Goal: Information Seeking & Learning: Get advice/opinions

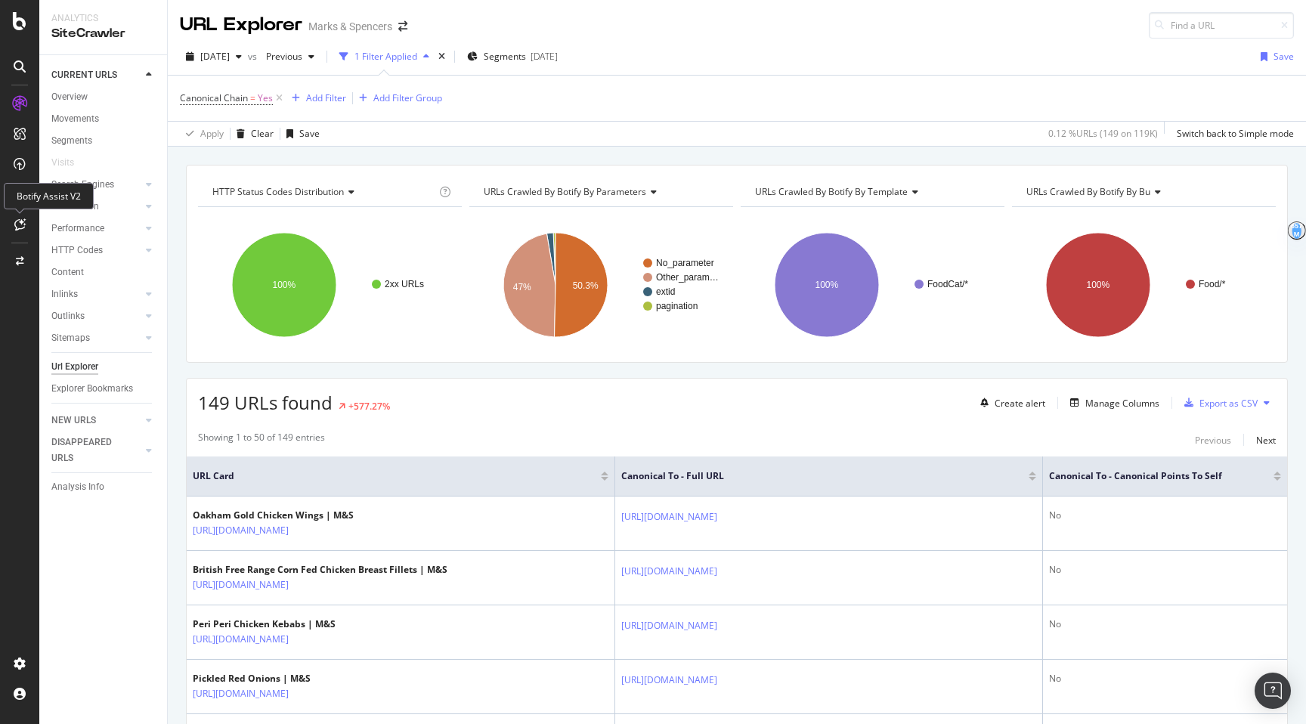
click at [22, 219] on icon at bounding box center [19, 224] width 11 height 12
click at [21, 227] on icon at bounding box center [19, 224] width 11 height 12
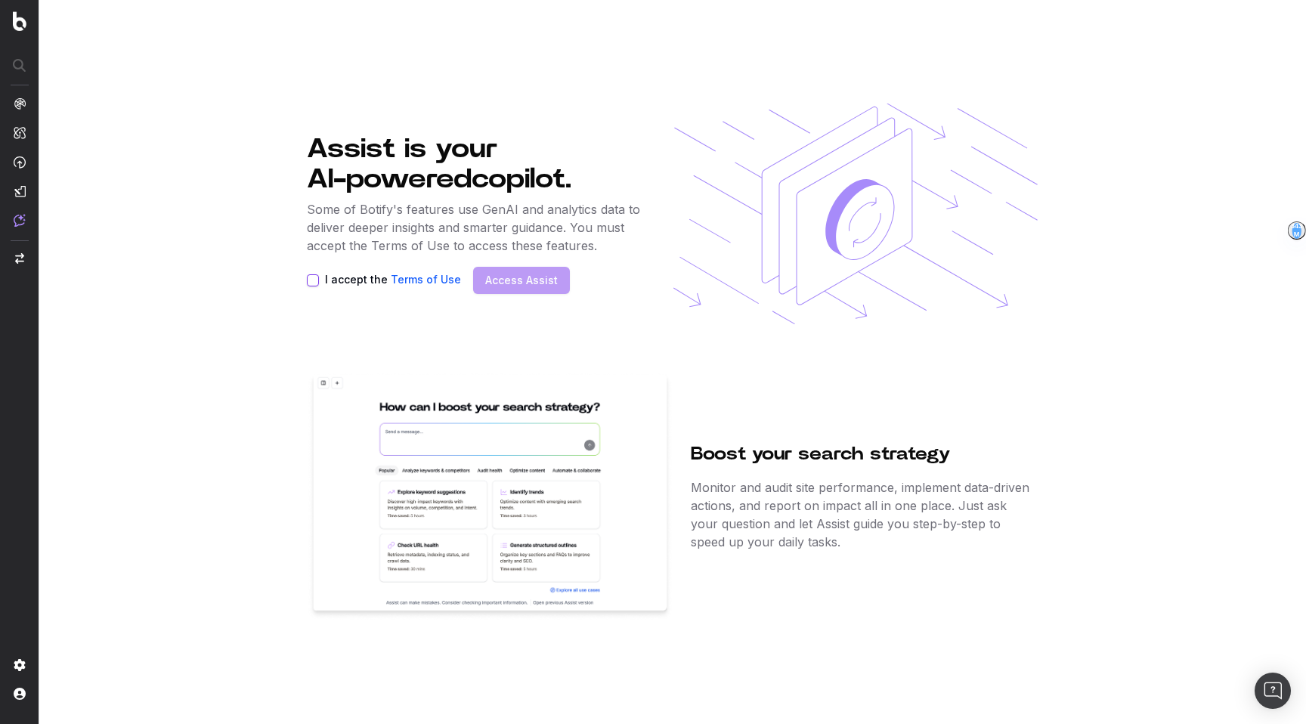
click at [337, 281] on label "I accept the Terms of Use" at bounding box center [393, 280] width 136 height 12
click at [319, 281] on button "I accept the Terms of Use" at bounding box center [313, 280] width 12 height 12
click at [515, 286] on link "Access Assist" at bounding box center [521, 280] width 73 height 15
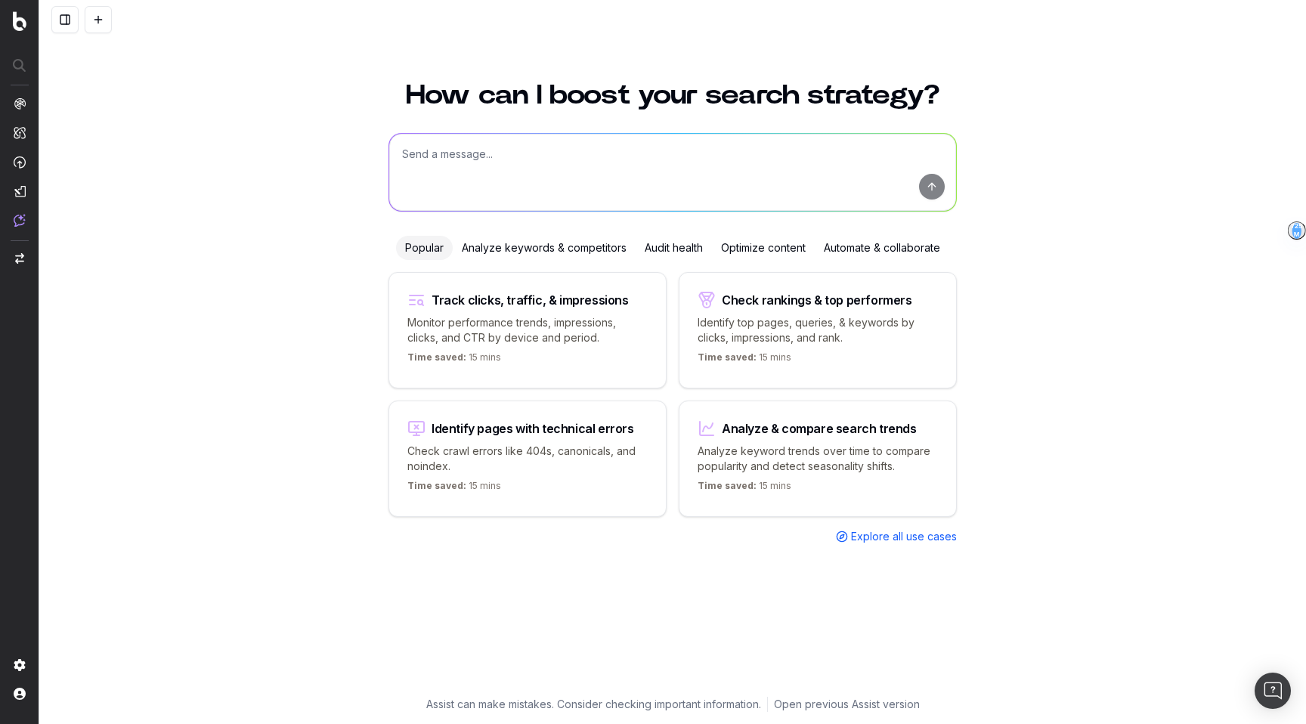
click at [60, 23] on button at bounding box center [64, 19] width 27 height 27
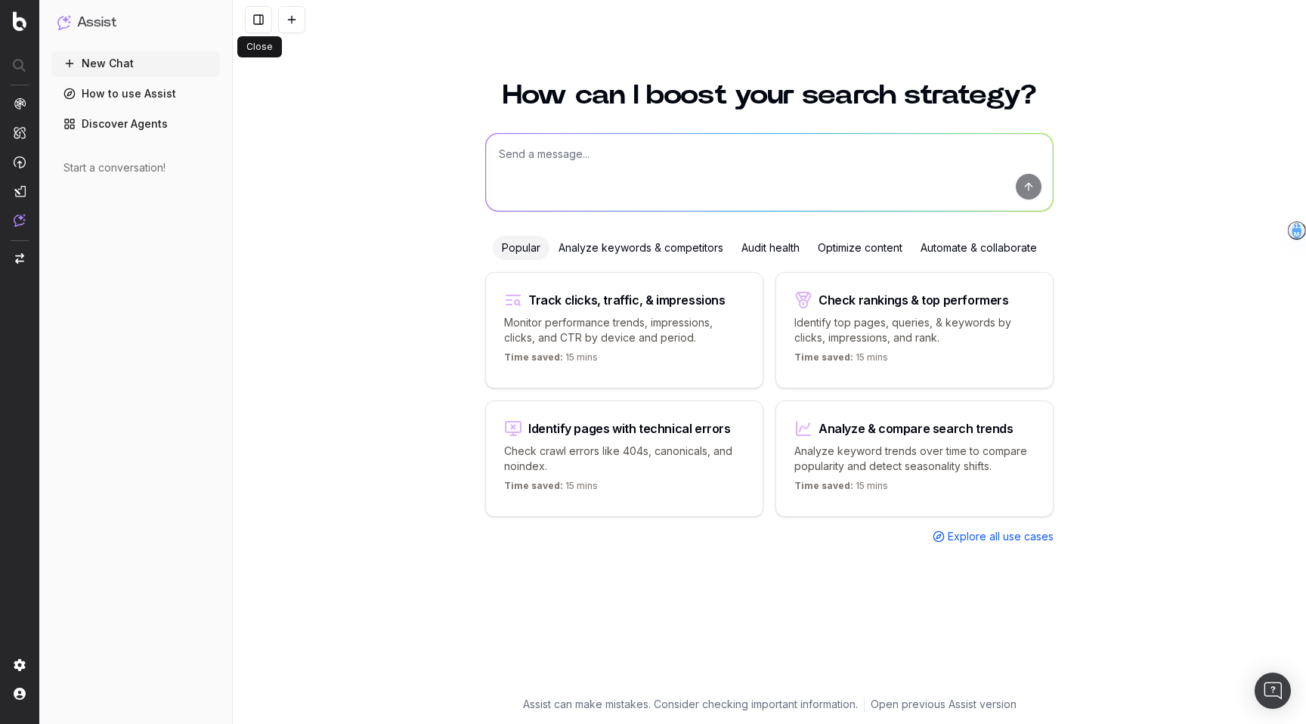
click at [657, 150] on textarea at bounding box center [769, 172] width 567 height 77
type textarea "c"
type textarea "b"
type textarea "B"
type textarea "c"
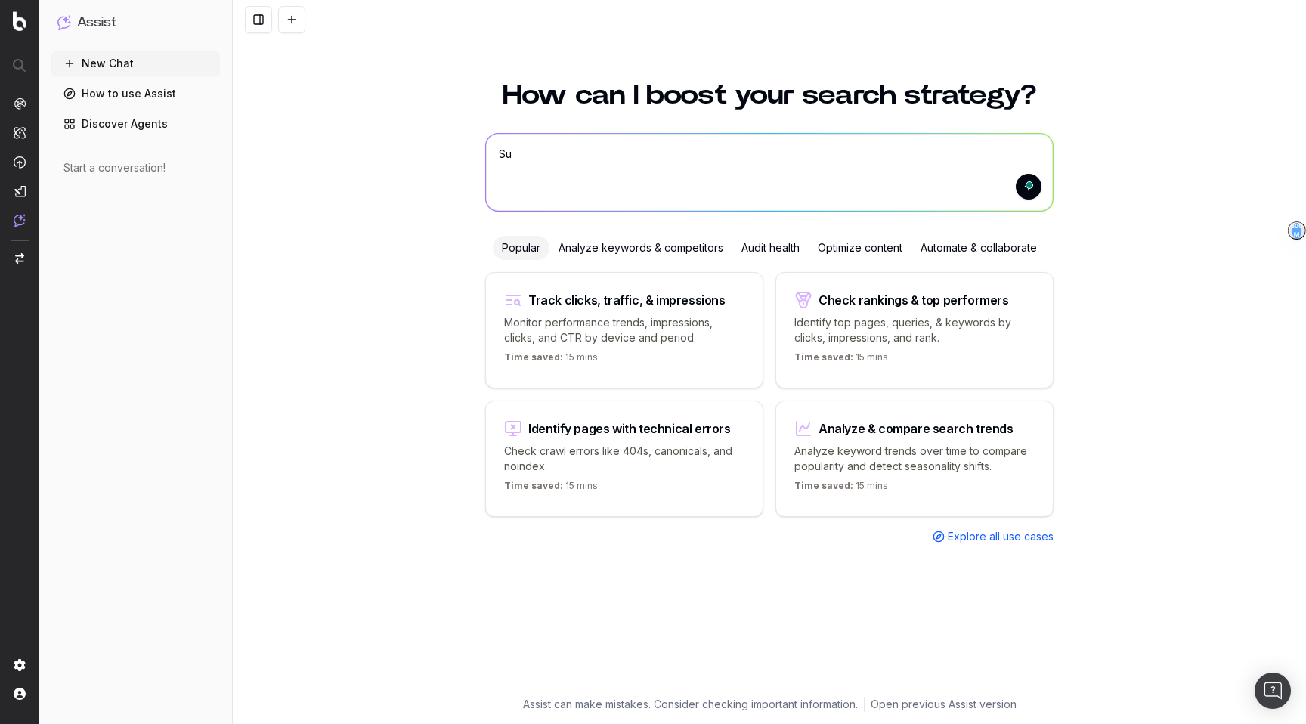
type textarea "S"
type textarea "B"
type textarea "b"
type textarea "i"
type textarea "build a graph showing INP over time, broken down by template"
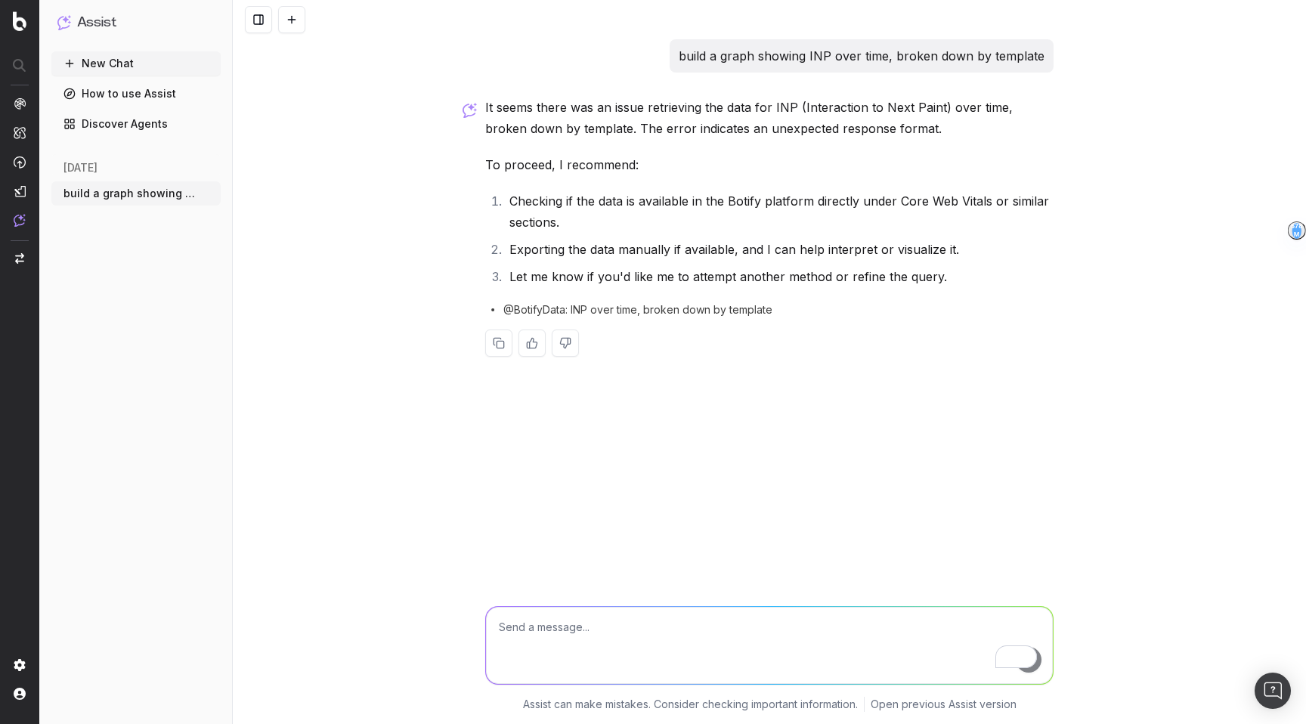
click at [816, 41] on div "build a graph showing INP over time, broken down by template" at bounding box center [862, 55] width 384 height 33
click at [807, 51] on p "build a graph showing INP over time, broken down by template" at bounding box center [862, 55] width 366 height 21
click at [797, 58] on p "build a graph showing INP over time, broken down by template" at bounding box center [862, 55] width 366 height 21
click at [872, 49] on p "build a graph showing INP over time, broken down by template" at bounding box center [862, 55] width 366 height 21
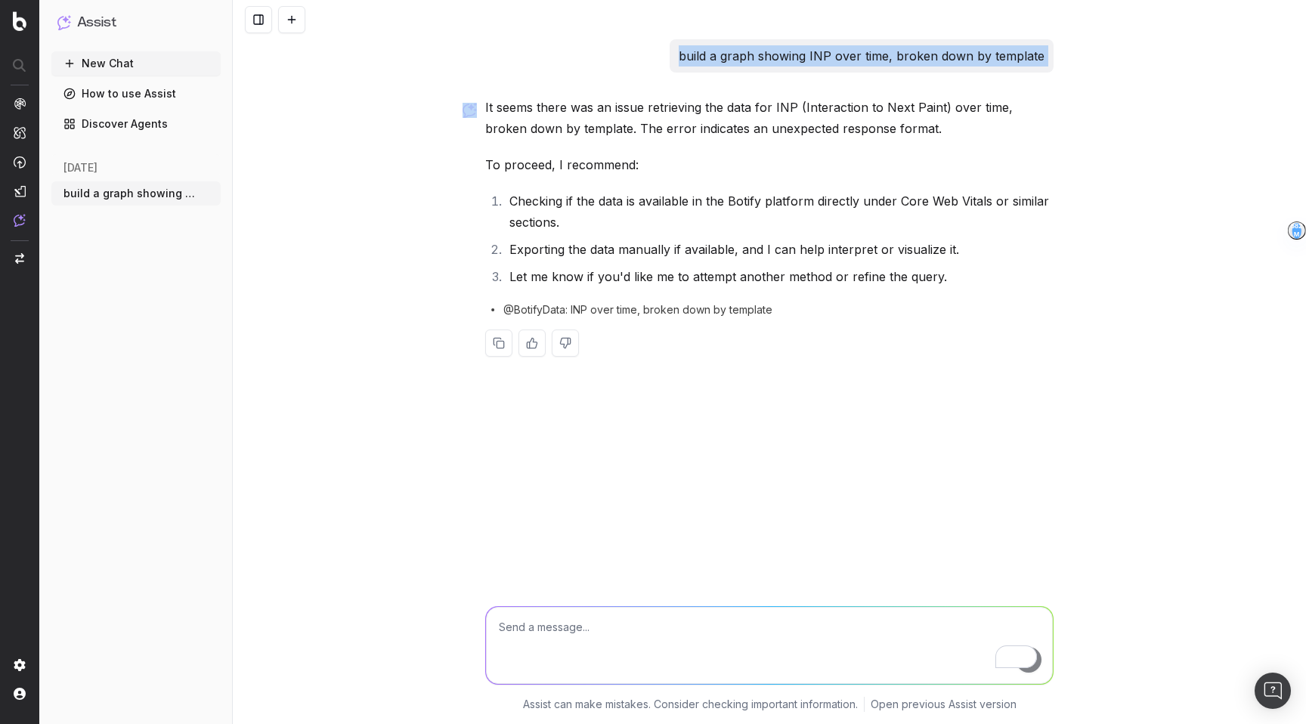
click at [872, 49] on p "build a graph showing INP over time, broken down by template" at bounding box center [862, 55] width 366 height 21
copy p "build a graph showing INP over time, broken down by template"
click at [686, 638] on textarea "To enrich screen reader interactions, please activate Accessibility in Grammarl…" at bounding box center [769, 645] width 567 height 77
type textarea "v"
paste textarea "build a graph showing INP over time, broken down by template"
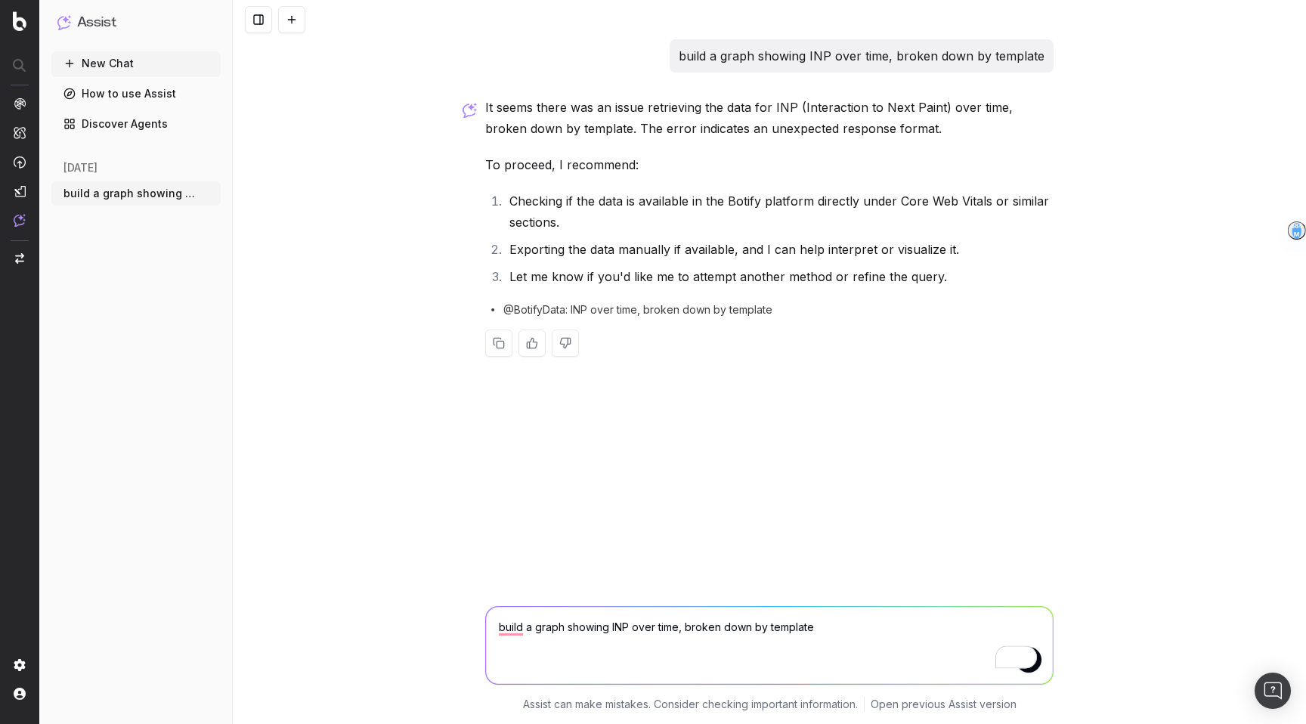
click at [608, 633] on textarea "build a graph showing INP over time, broken down by template" at bounding box center [769, 645] width 567 height 77
type textarea "build a graph showing our daily INP score over time, broken down by template"
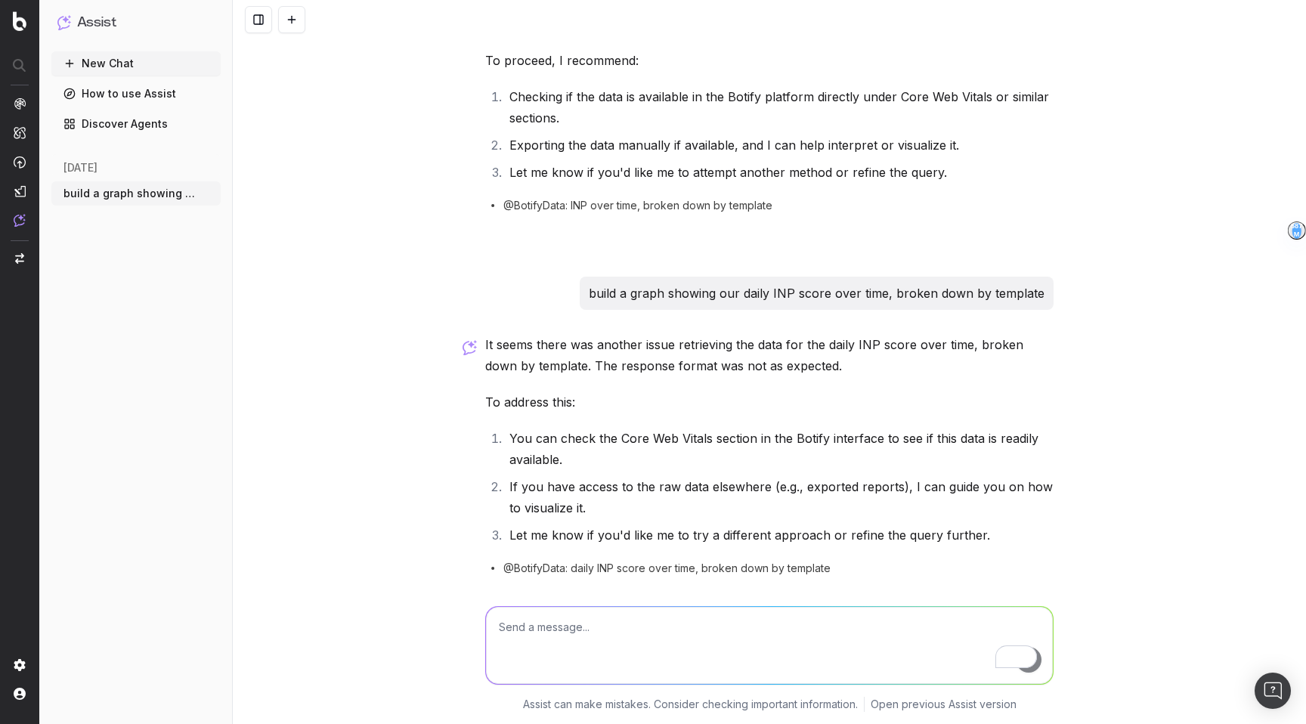
scroll to position [156, 0]
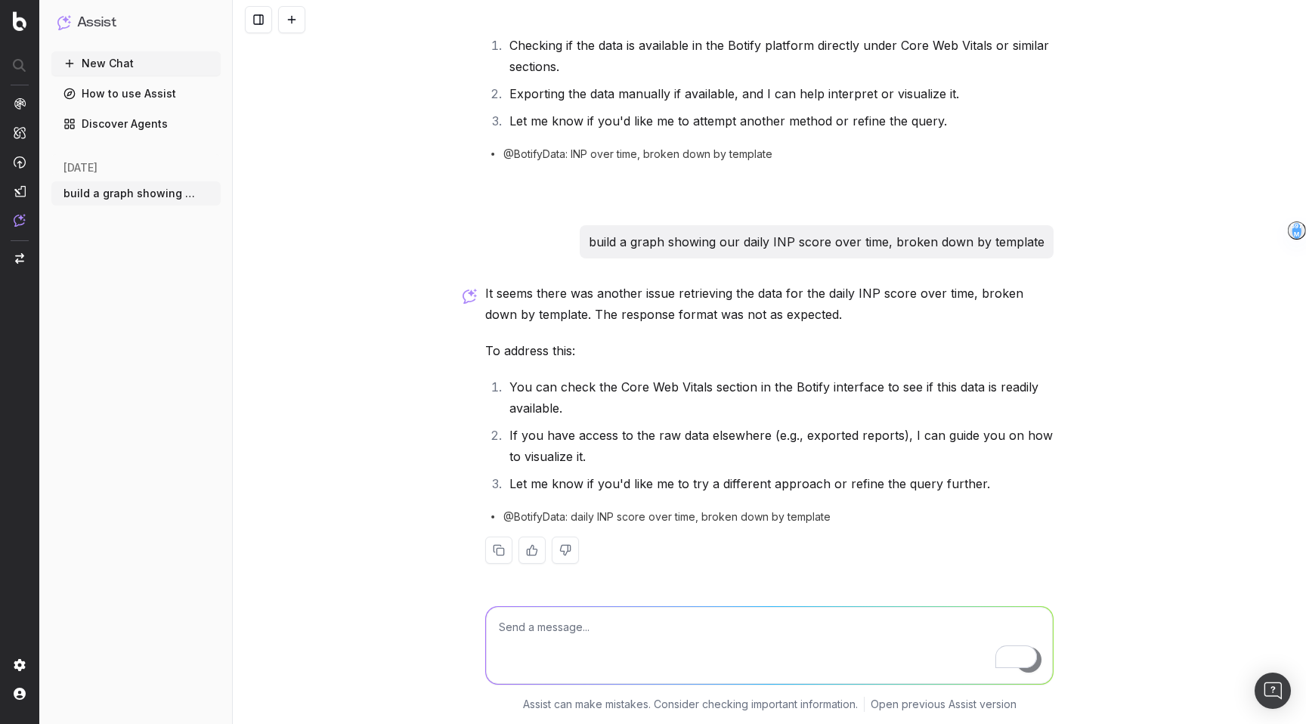
click at [90, 98] on link "How to use Assist" at bounding box center [135, 94] width 169 height 24
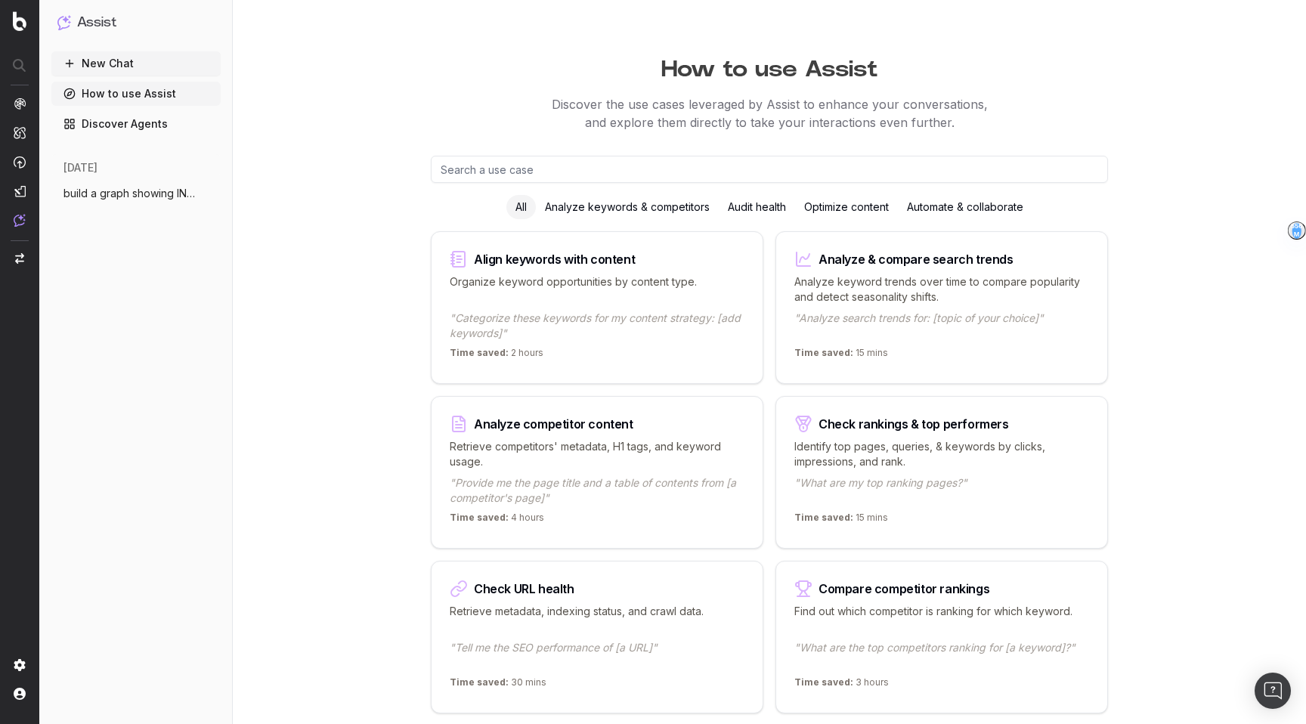
click at [113, 68] on button "New Chat" at bounding box center [135, 63] width 169 height 24
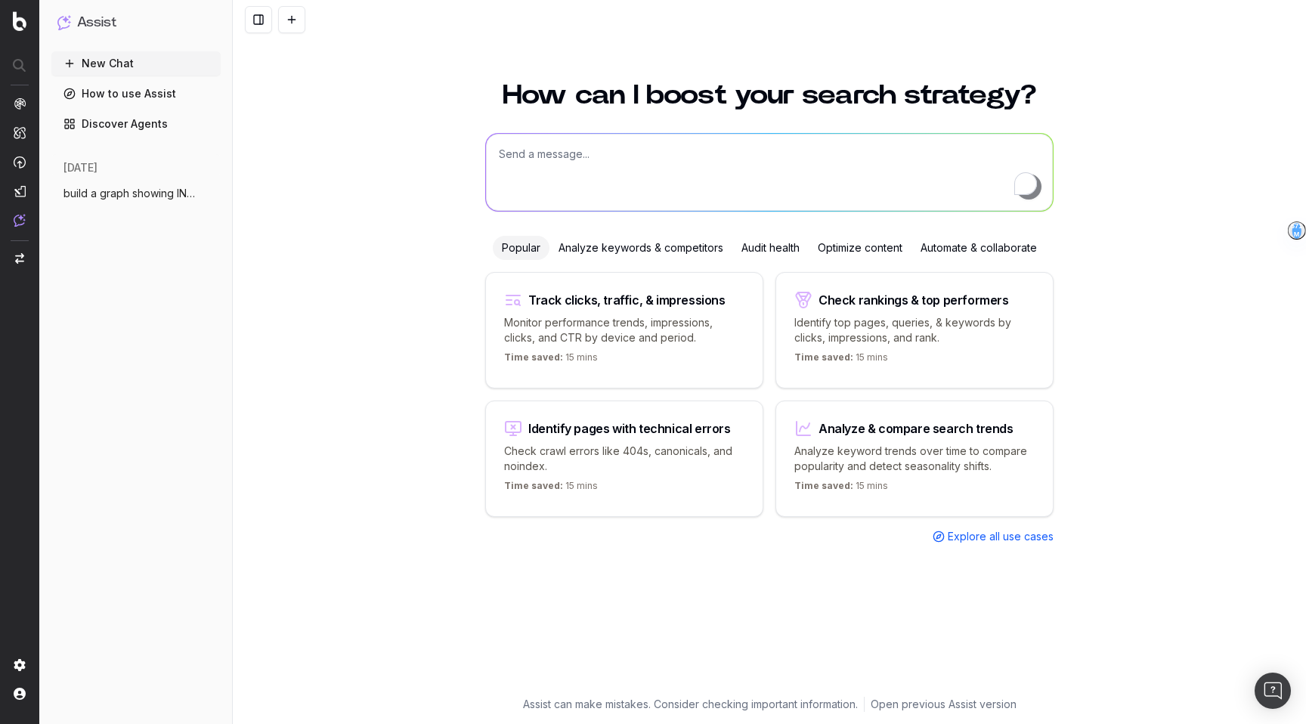
click at [599, 184] on textarea "To enrich screen reader interactions, please activate Accessibility in Grammarl…" at bounding box center [769, 172] width 567 height 77
type textarea "can you break down LCP per template"
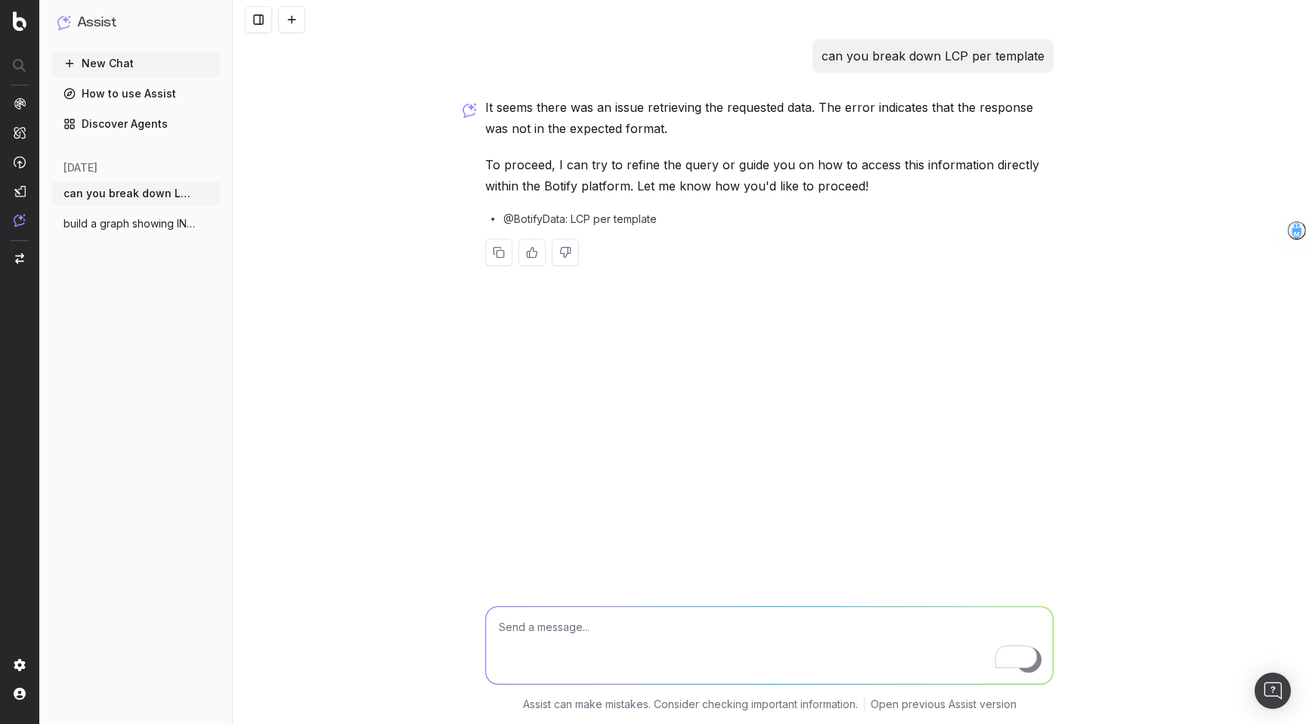
click at [107, 70] on button "New Chat" at bounding box center [135, 63] width 169 height 24
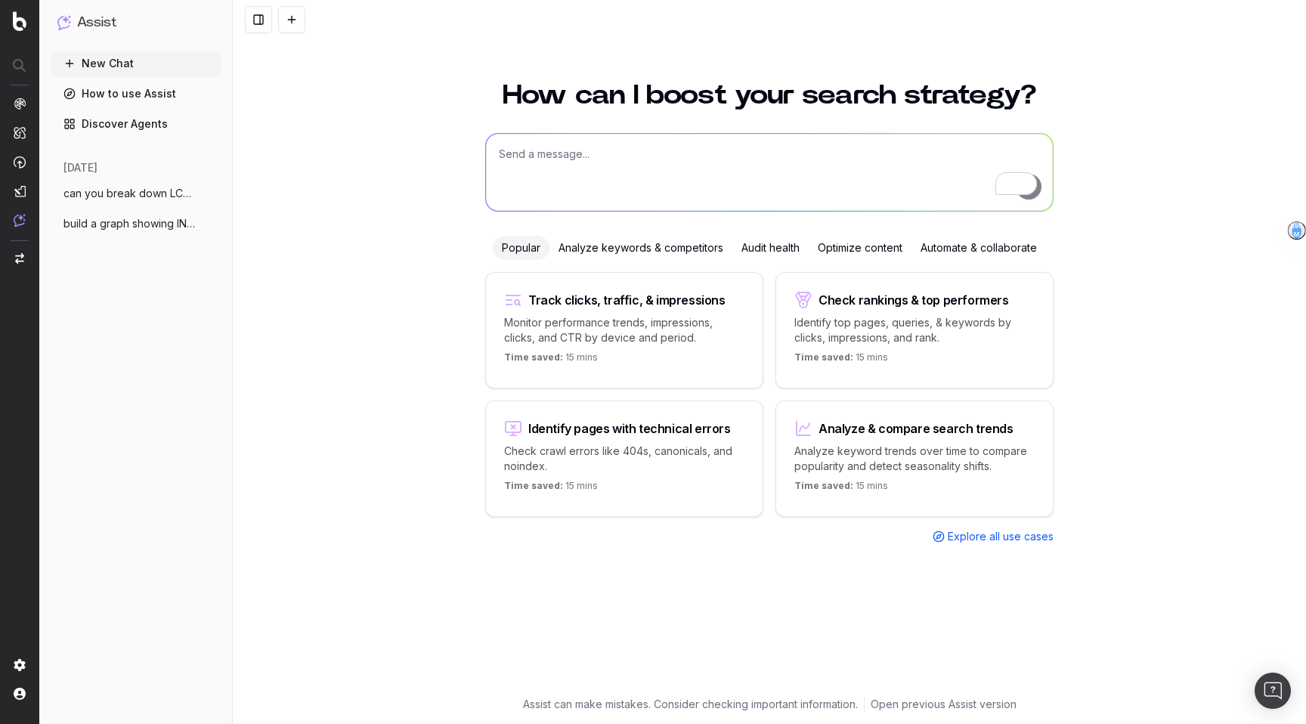
click at [623, 196] on textarea "To enrich screen reader interactions, please activate Accessibility in Grammarl…" at bounding box center [769, 172] width 567 height 77
type textarea "can you show me a break down of number of inlinks per template"
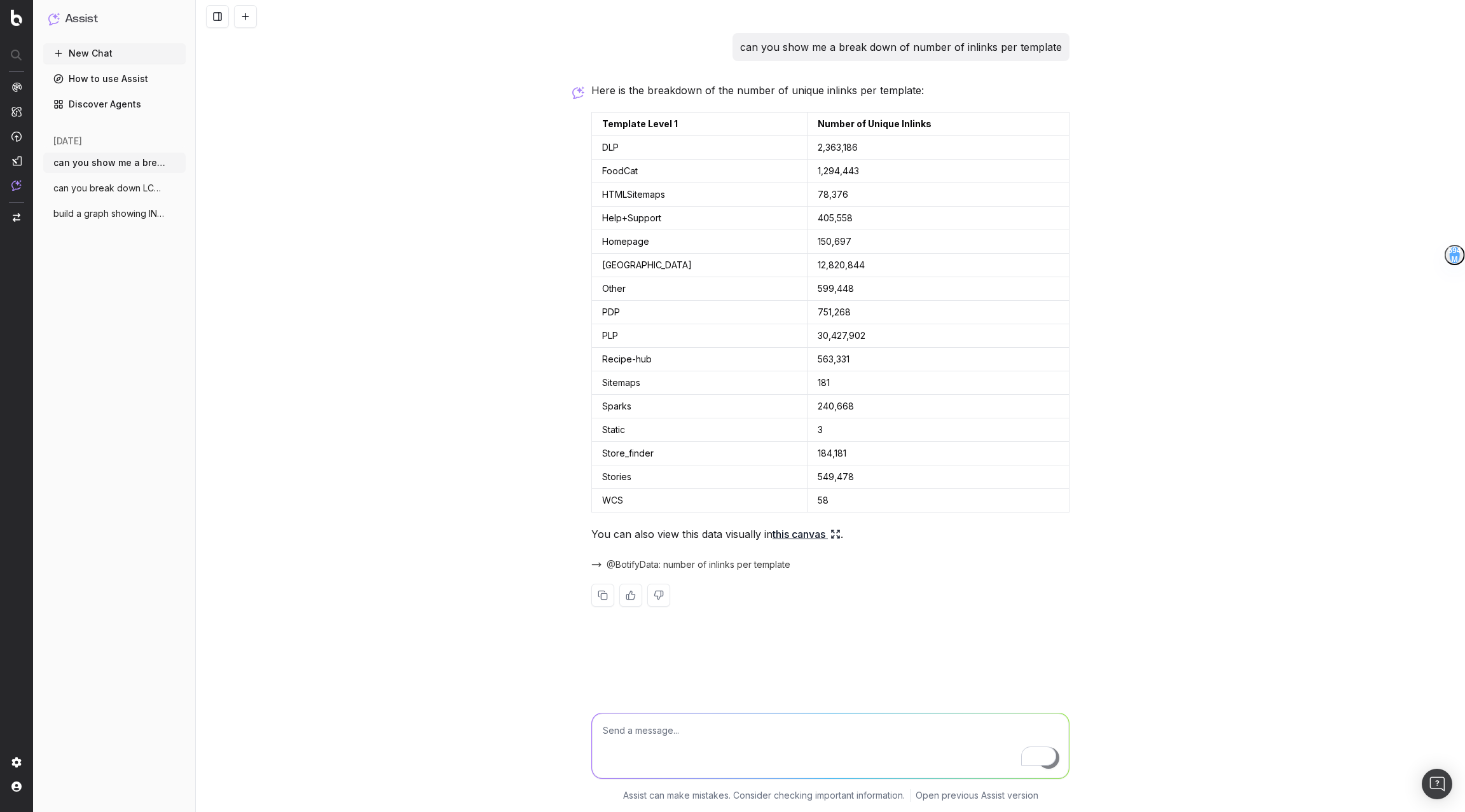
click at [1098, 305] on div "can you show me a break down of number of inlinks per template Here is the brea…" at bounding box center [831, 406] width 1269 height 812
click at [834, 50] on p "can you show me a break down of number of inlinks per template" at bounding box center [901, 46] width 321 height 18
copy p "can you show me a break down of number of inlinks per template"
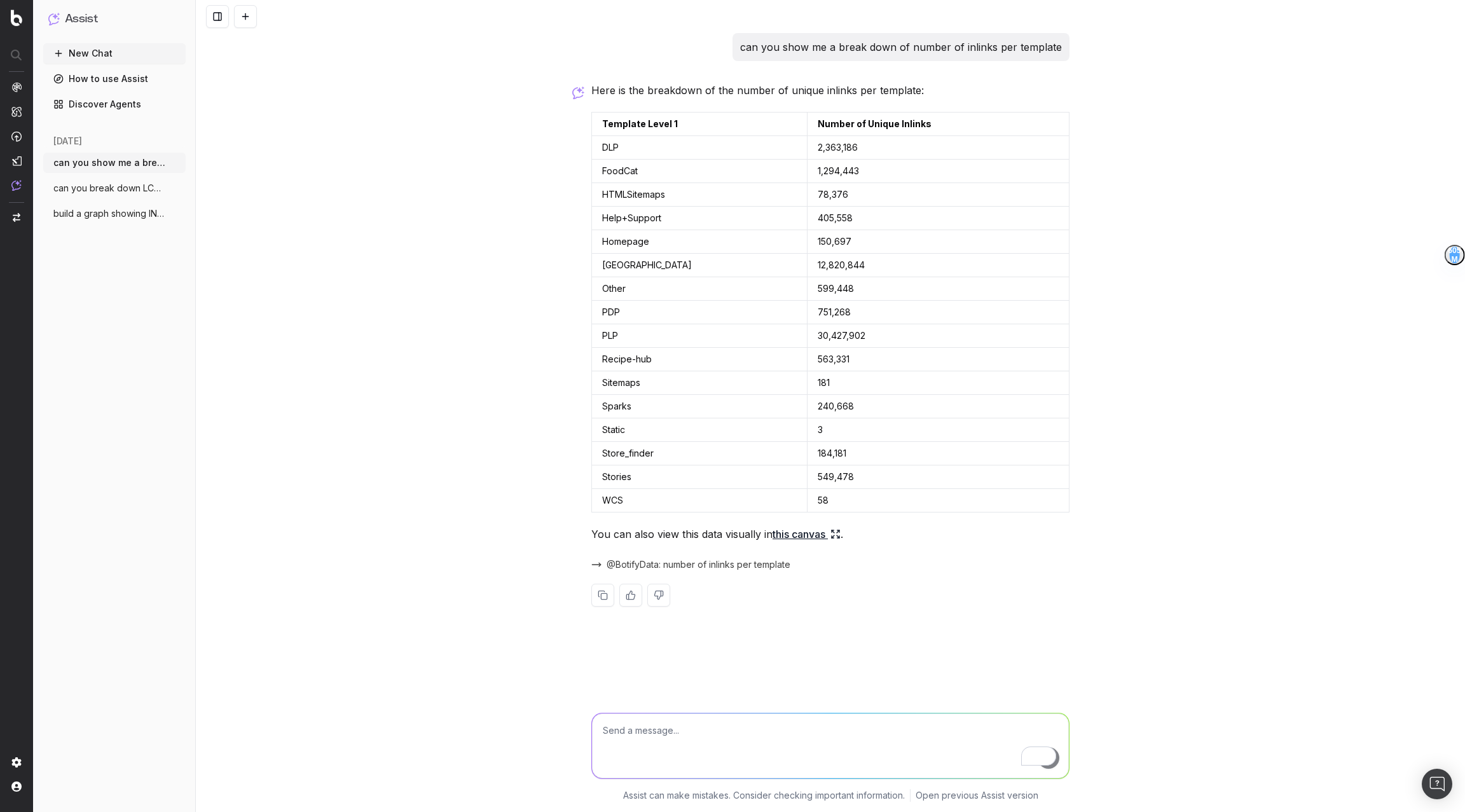
click at [641, 608] on div at bounding box center [831, 743] width 488 height 92
click at [639, 608] on textarea "To enrich screen reader interactions, please activate Accessibility in Grammarl…" at bounding box center [831, 746] width 477 height 65
paste textarea "can you show me a break down of number of inlinks per template"
click at [1098, 390] on div "can you show me a break down of number of inlinks per template Here is the brea…" at bounding box center [831, 406] width 1269 height 812
click at [746, 608] on textarea "can you show me a break down of number of inlinks per template" at bounding box center [831, 746] width 477 height 65
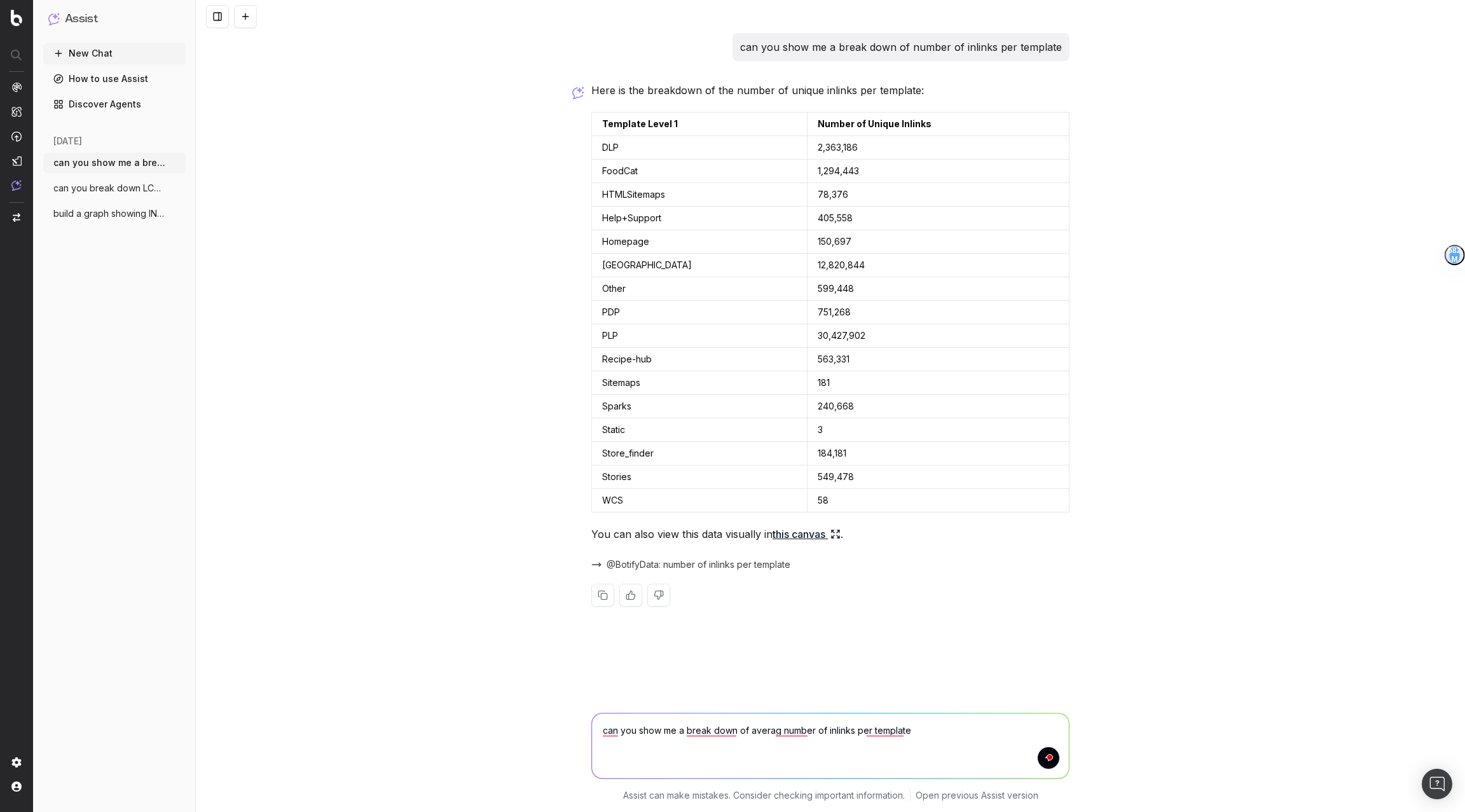
type textarea "can you show me a break down of average number of inlinks per template"
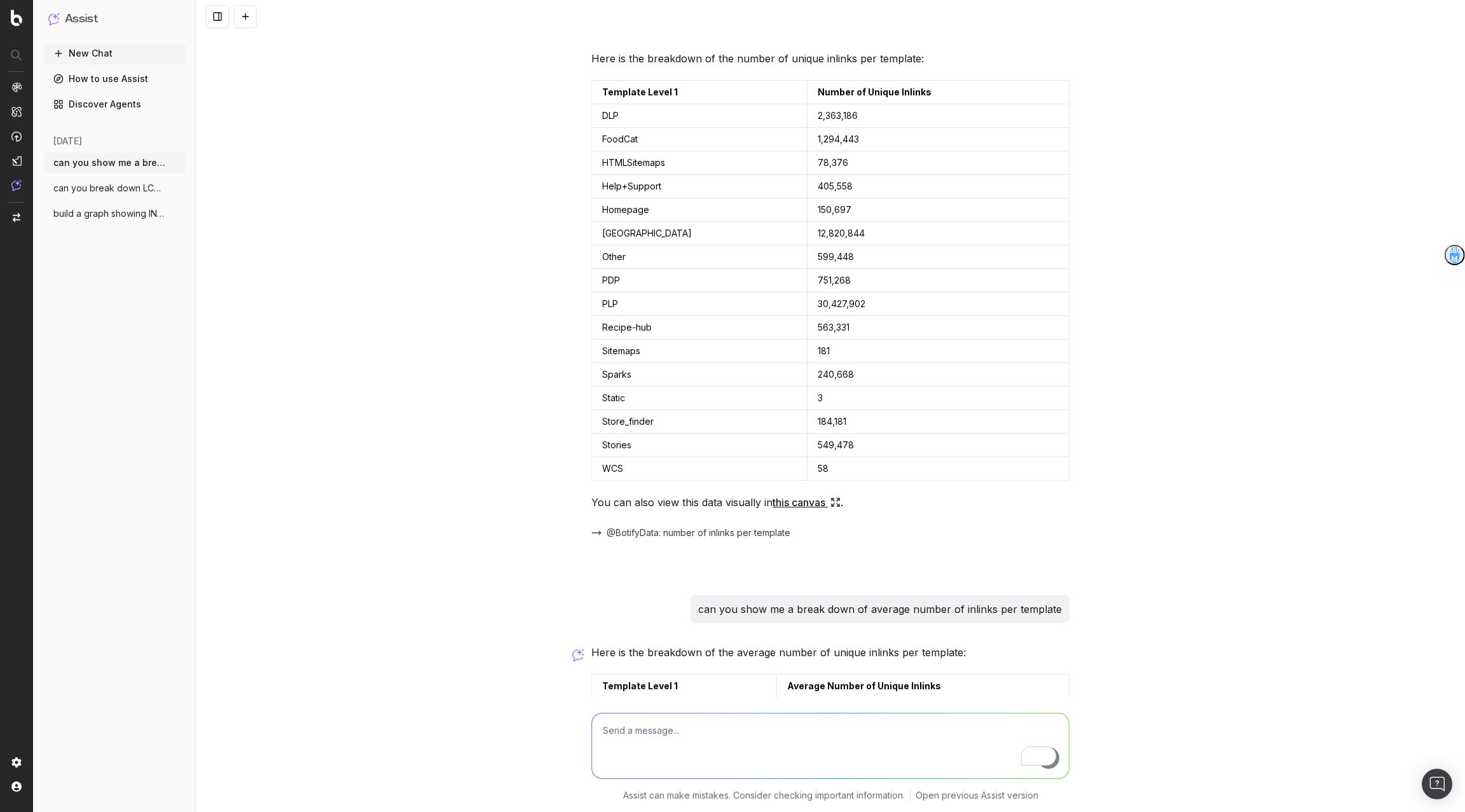
scroll to position [515, 0]
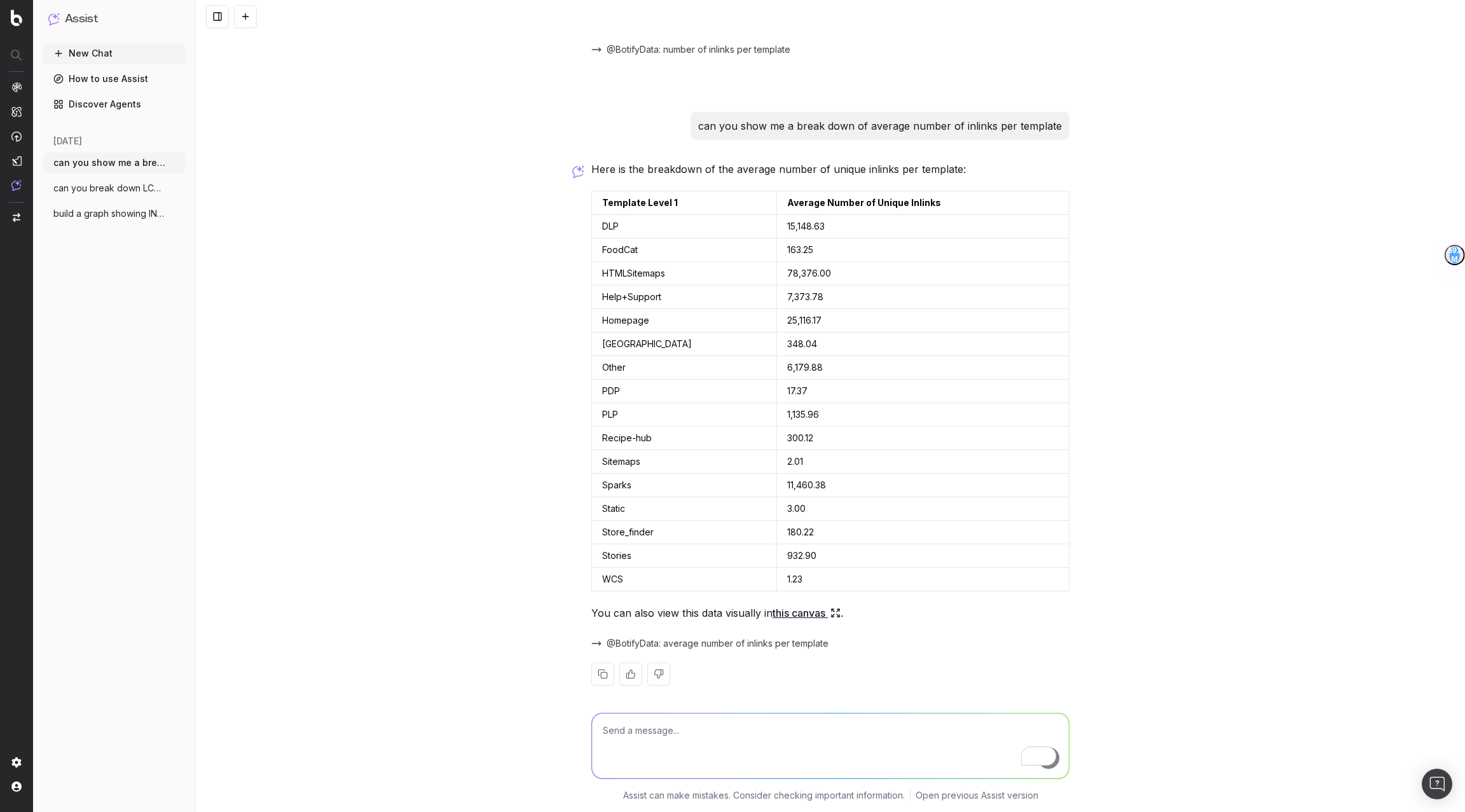
click at [798, 604] on link "this canvas" at bounding box center [806, 613] width 68 height 18
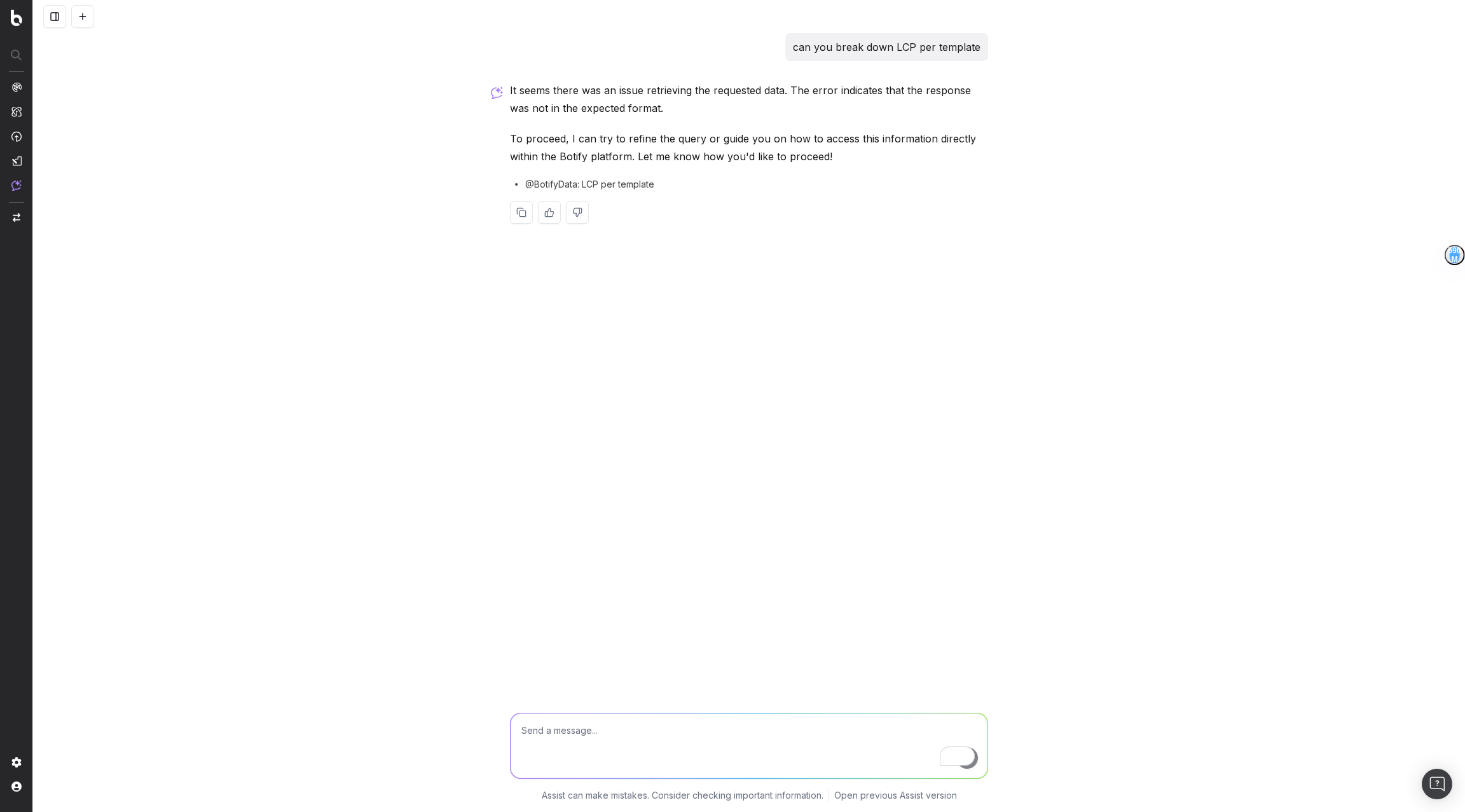
click at [59, 21] on button at bounding box center [54, 16] width 23 height 23
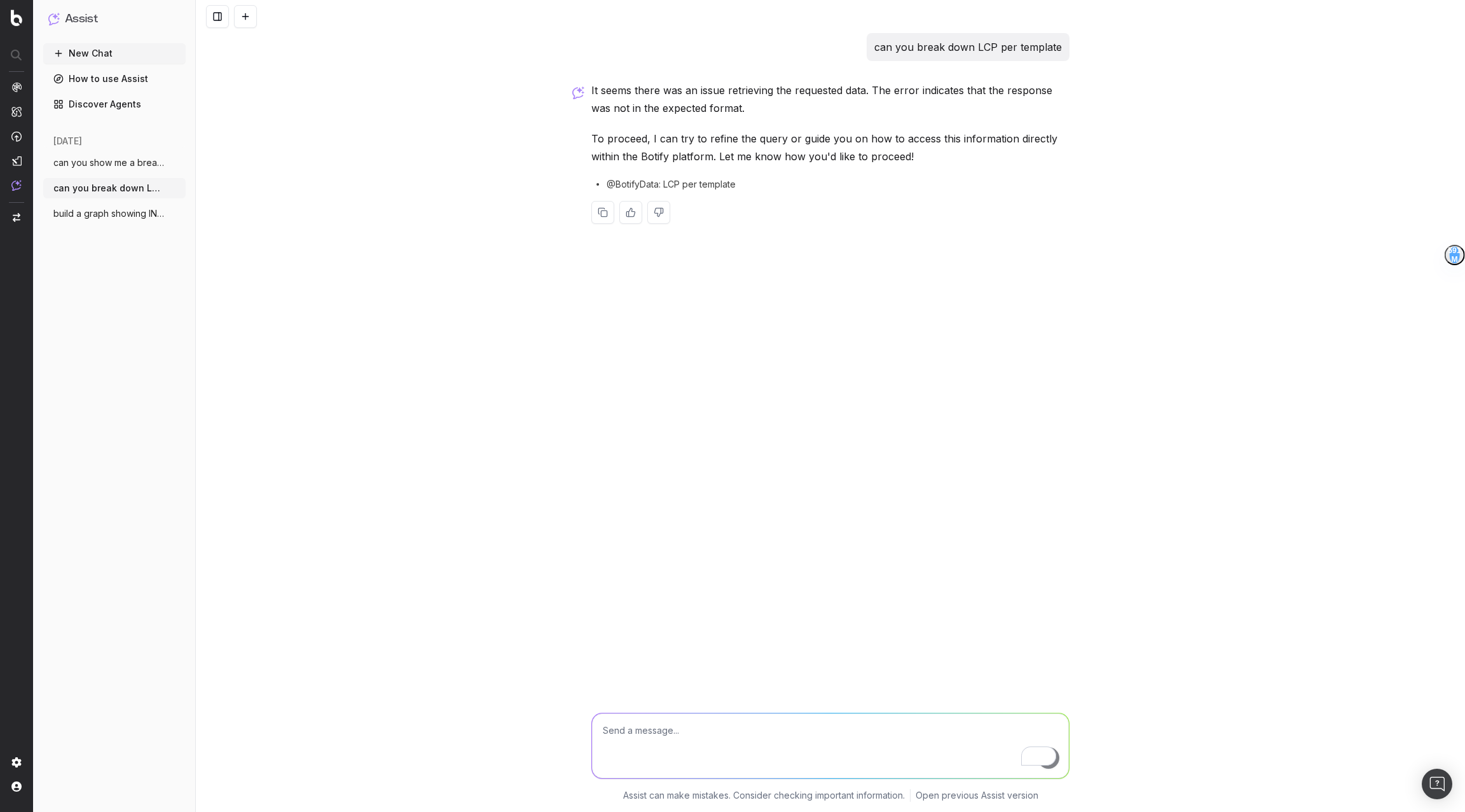
click at [100, 212] on span "build a graph showing INP over time, bro" at bounding box center [109, 213] width 112 height 13
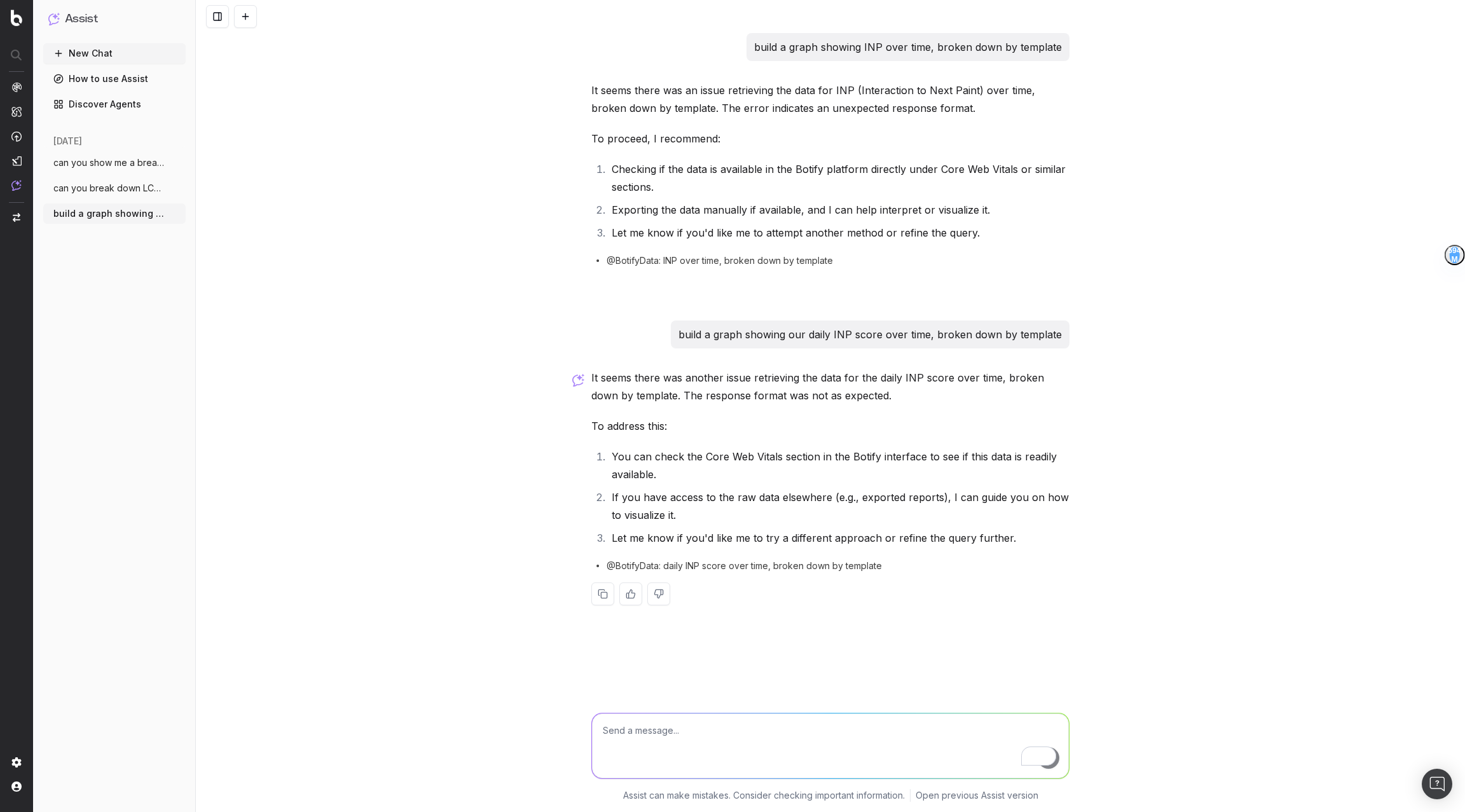
click at [98, 167] on span "can you show me a break down of number o" at bounding box center [109, 162] width 112 height 13
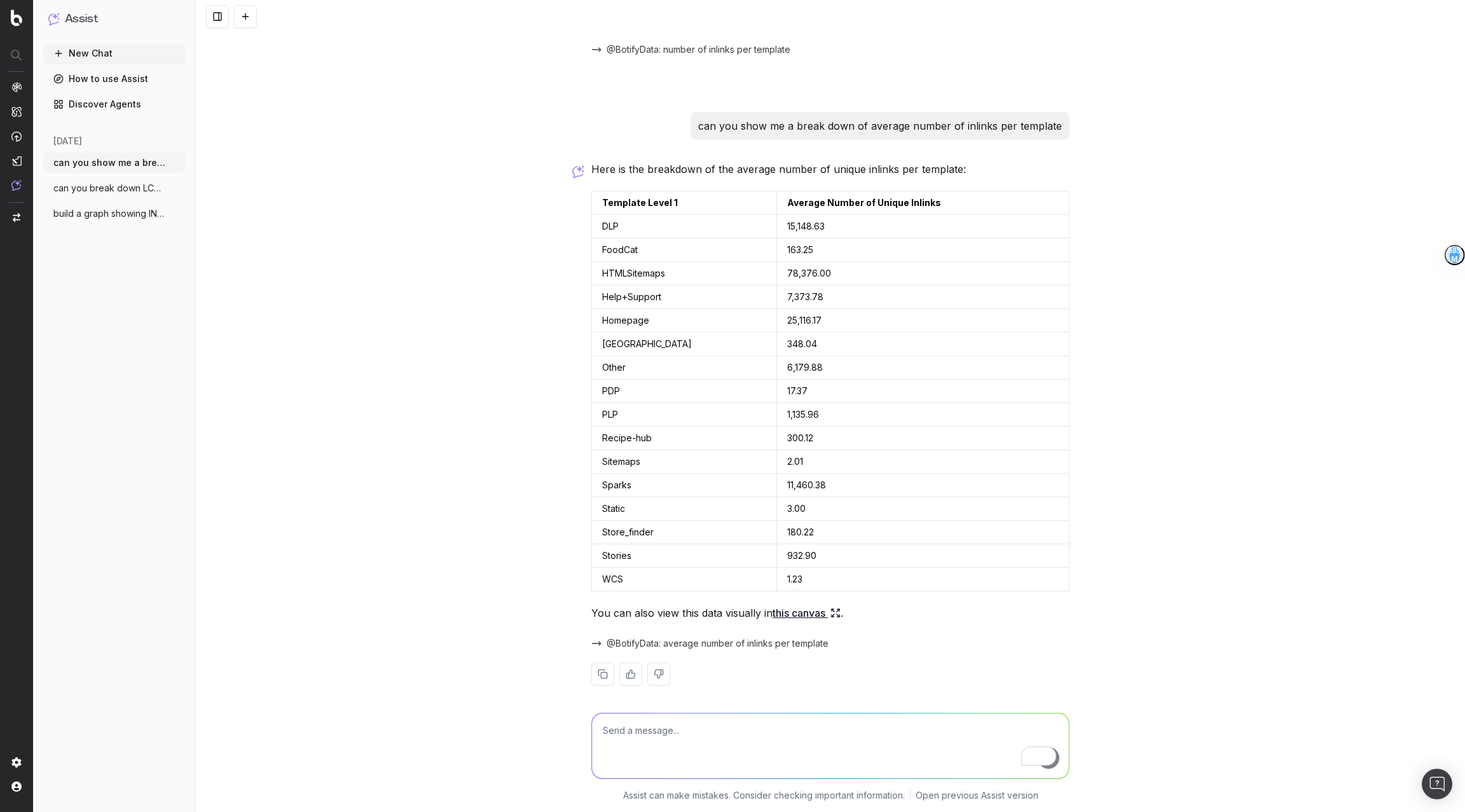
click at [804, 607] on link "this canvas" at bounding box center [806, 613] width 68 height 18
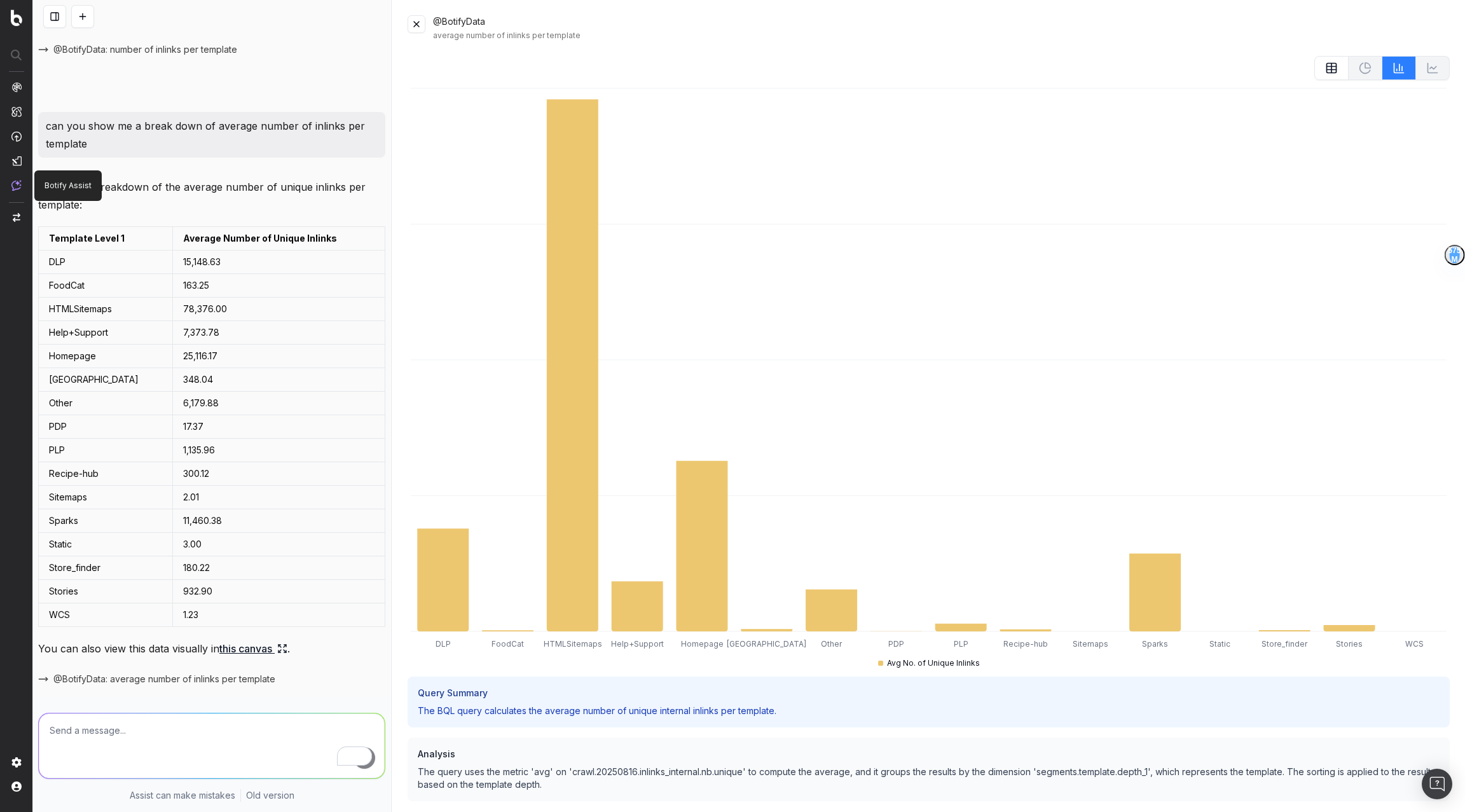
click at [19, 187] on img at bounding box center [17, 185] width 10 height 11
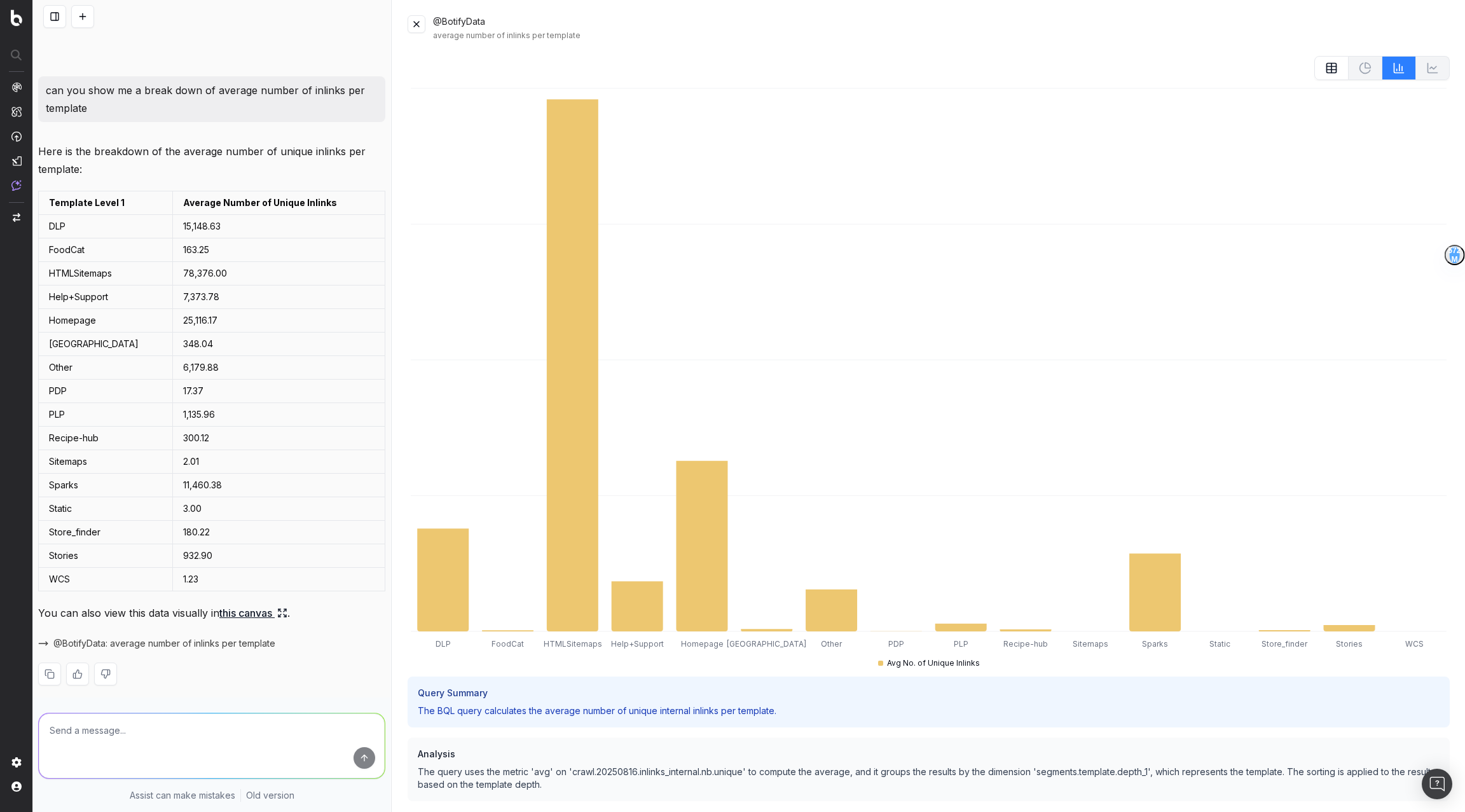
scroll to position [0, 0]
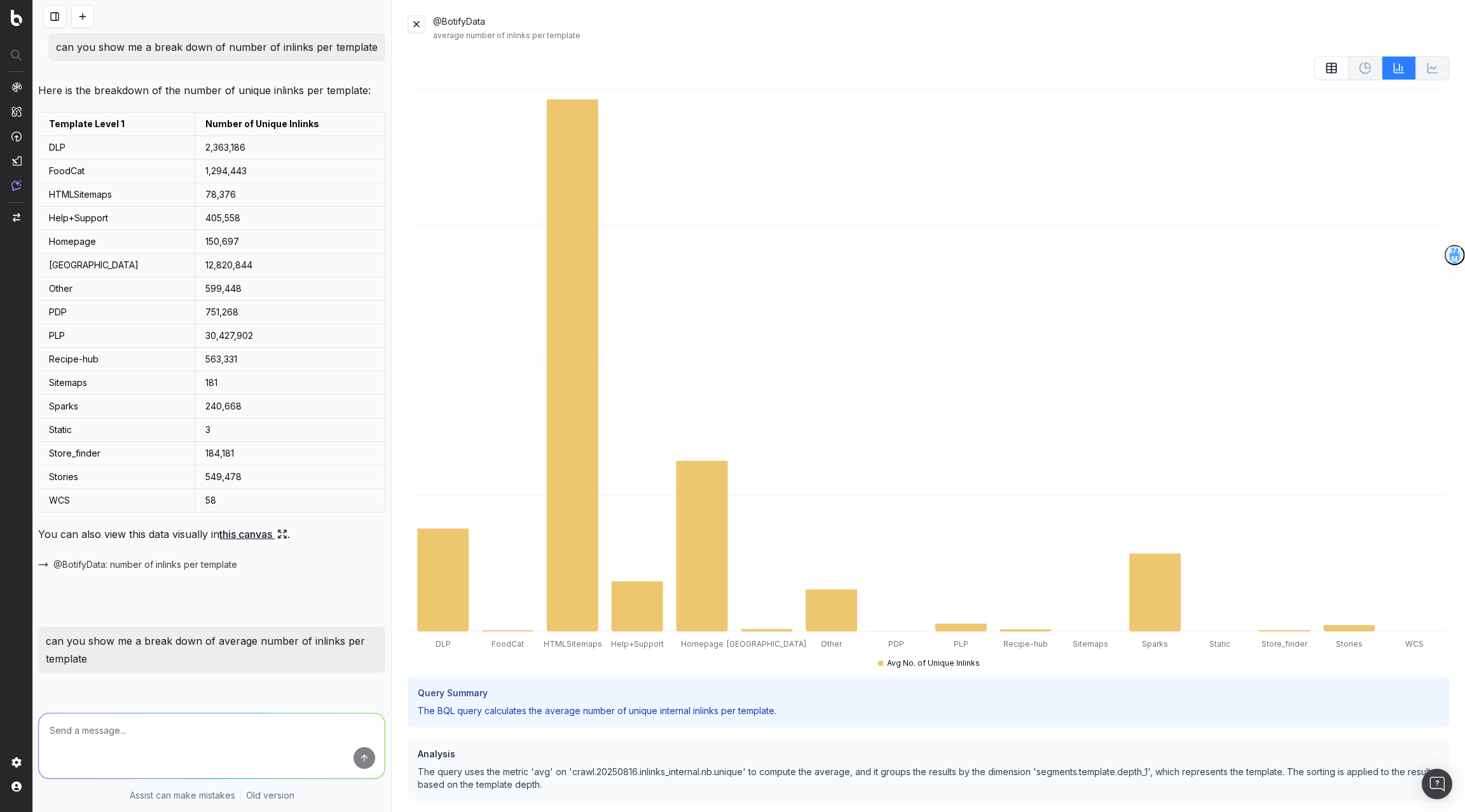
click at [413, 25] on button at bounding box center [416, 24] width 18 height 18
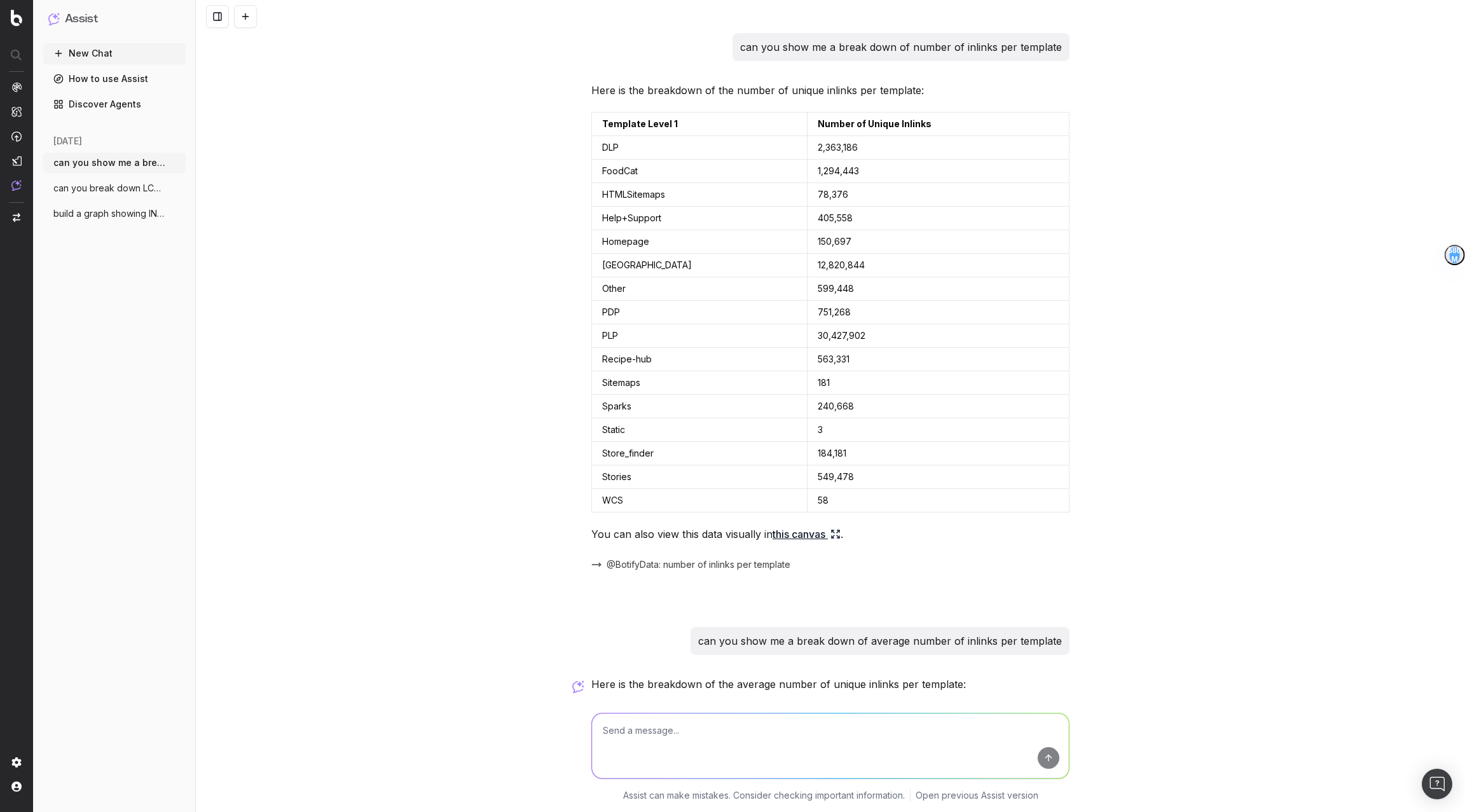
click at [111, 82] on link "How to use Assist" at bounding box center [114, 79] width 142 height 20
click at [110, 104] on link "Discover Agents" at bounding box center [114, 104] width 142 height 20
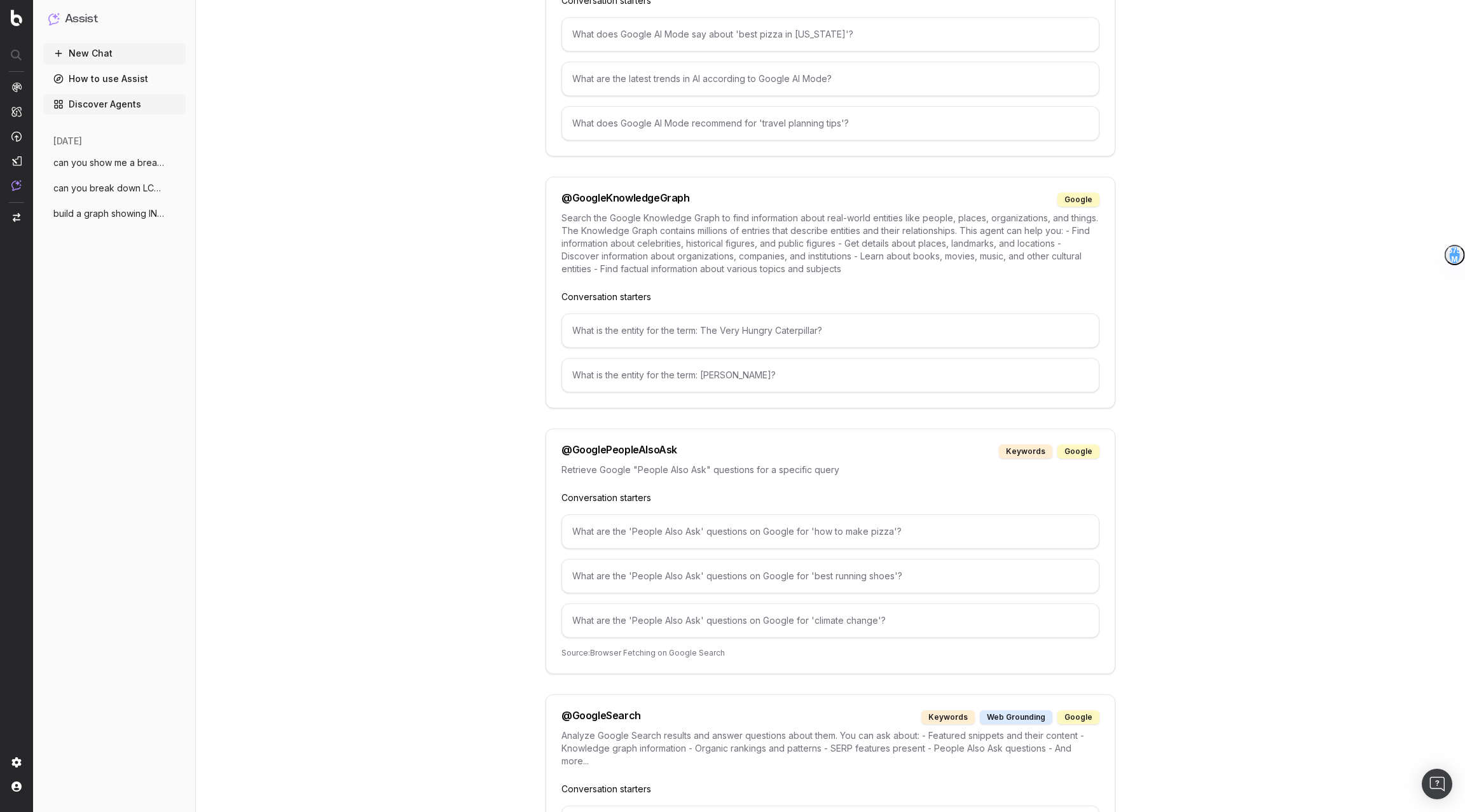
scroll to position [1542, 0]
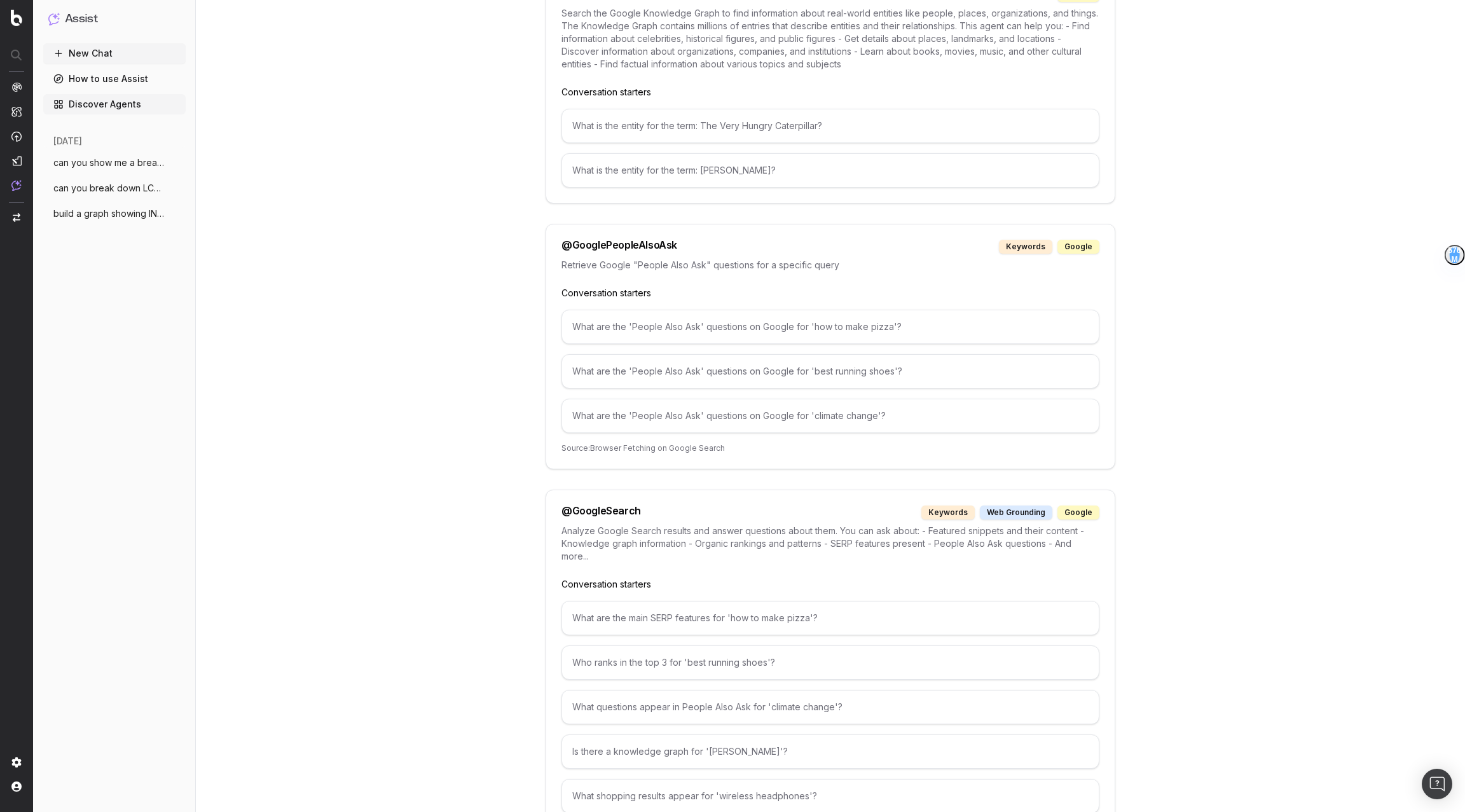
click at [85, 61] on button "New Chat" at bounding box center [114, 53] width 142 height 20
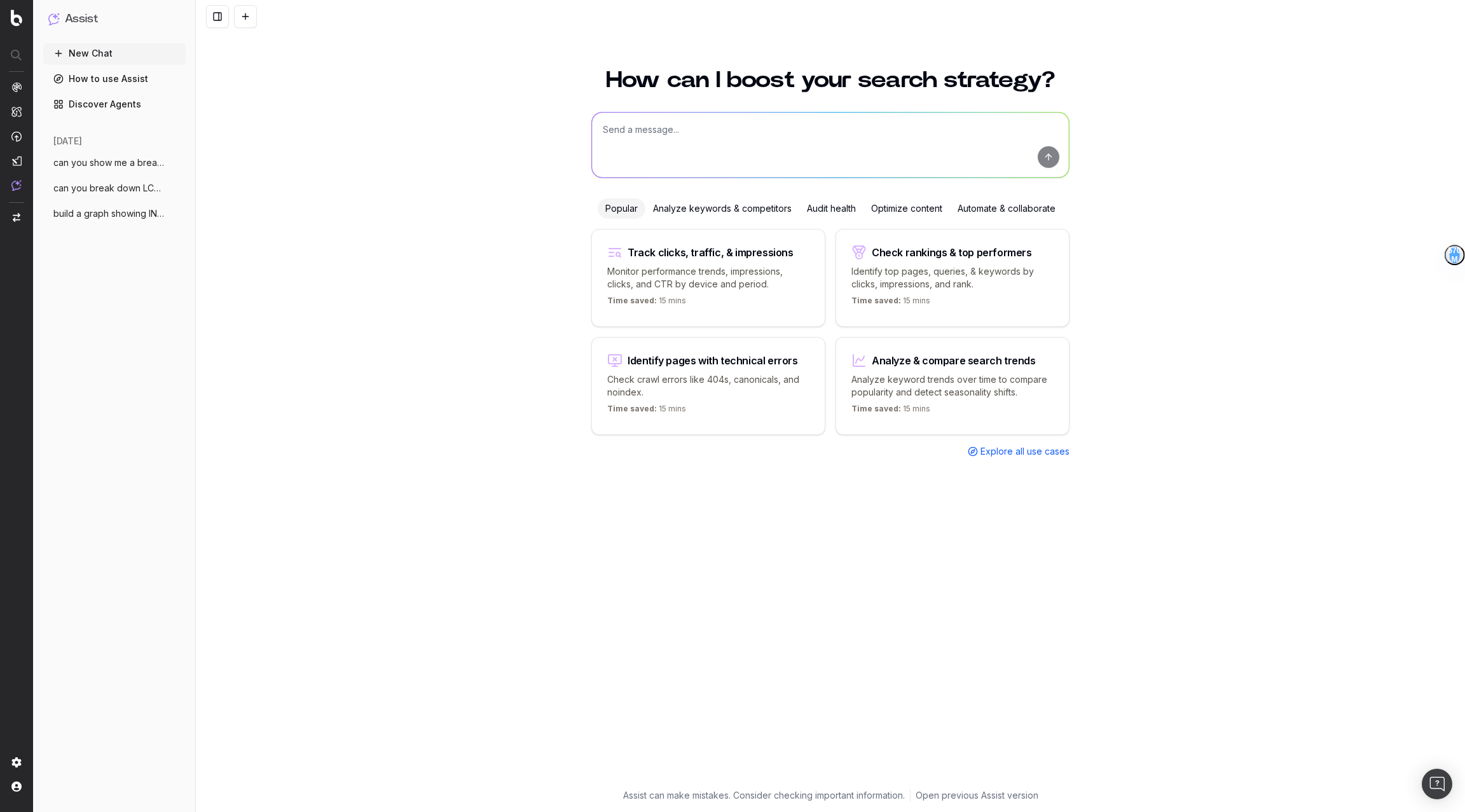
click at [683, 122] on textarea at bounding box center [831, 145] width 477 height 65
paste textarea "what should i wear to a black tie wedding"
type textarea "are we included in the generative ai summary for "what should i wear to a black…"
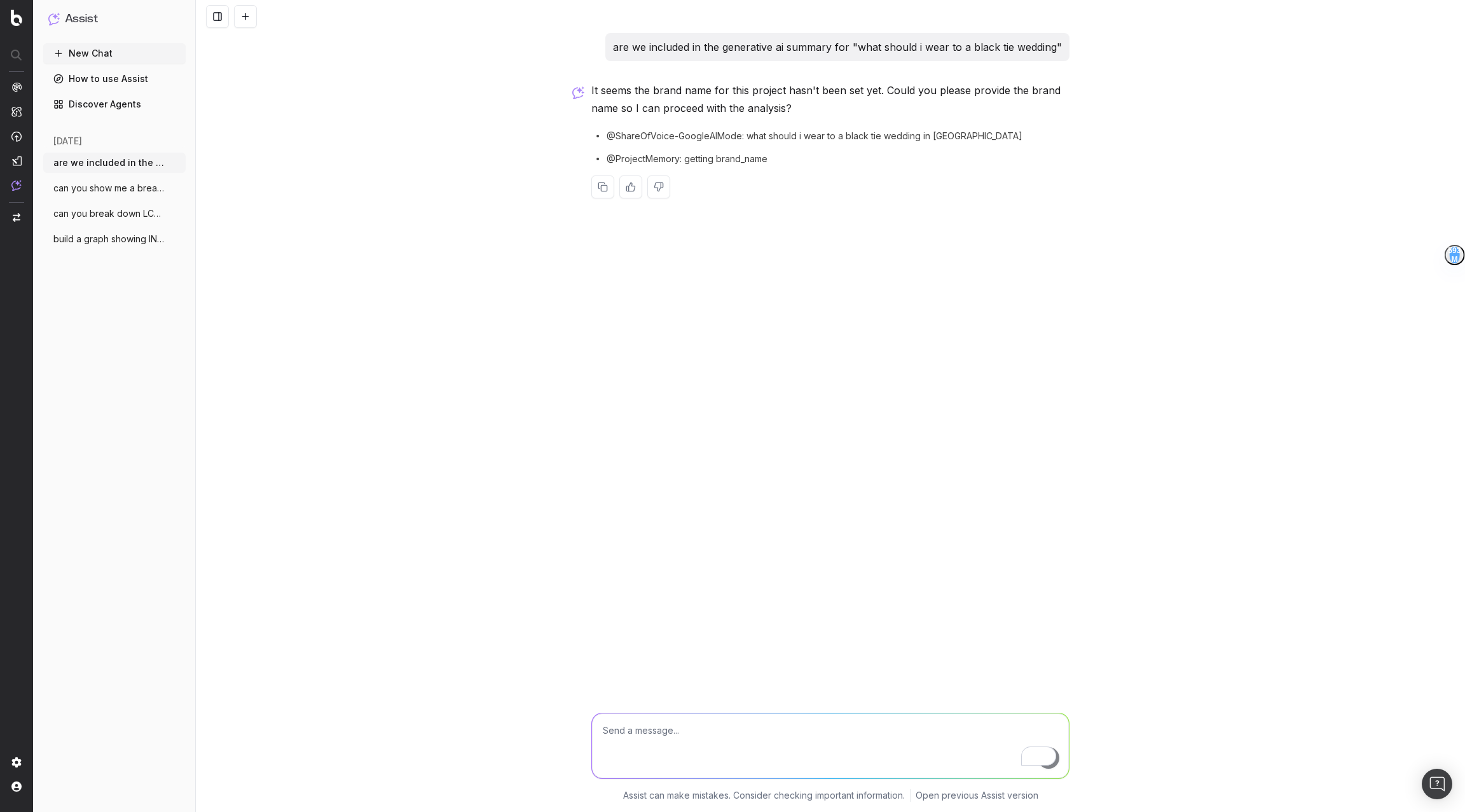
click at [77, 98] on link "Discover Agents" at bounding box center [114, 104] width 142 height 20
click at [95, 110] on link "Discover Agents" at bounding box center [114, 104] width 142 height 20
click at [65, 77] on link "How to use Assist" at bounding box center [114, 79] width 142 height 20
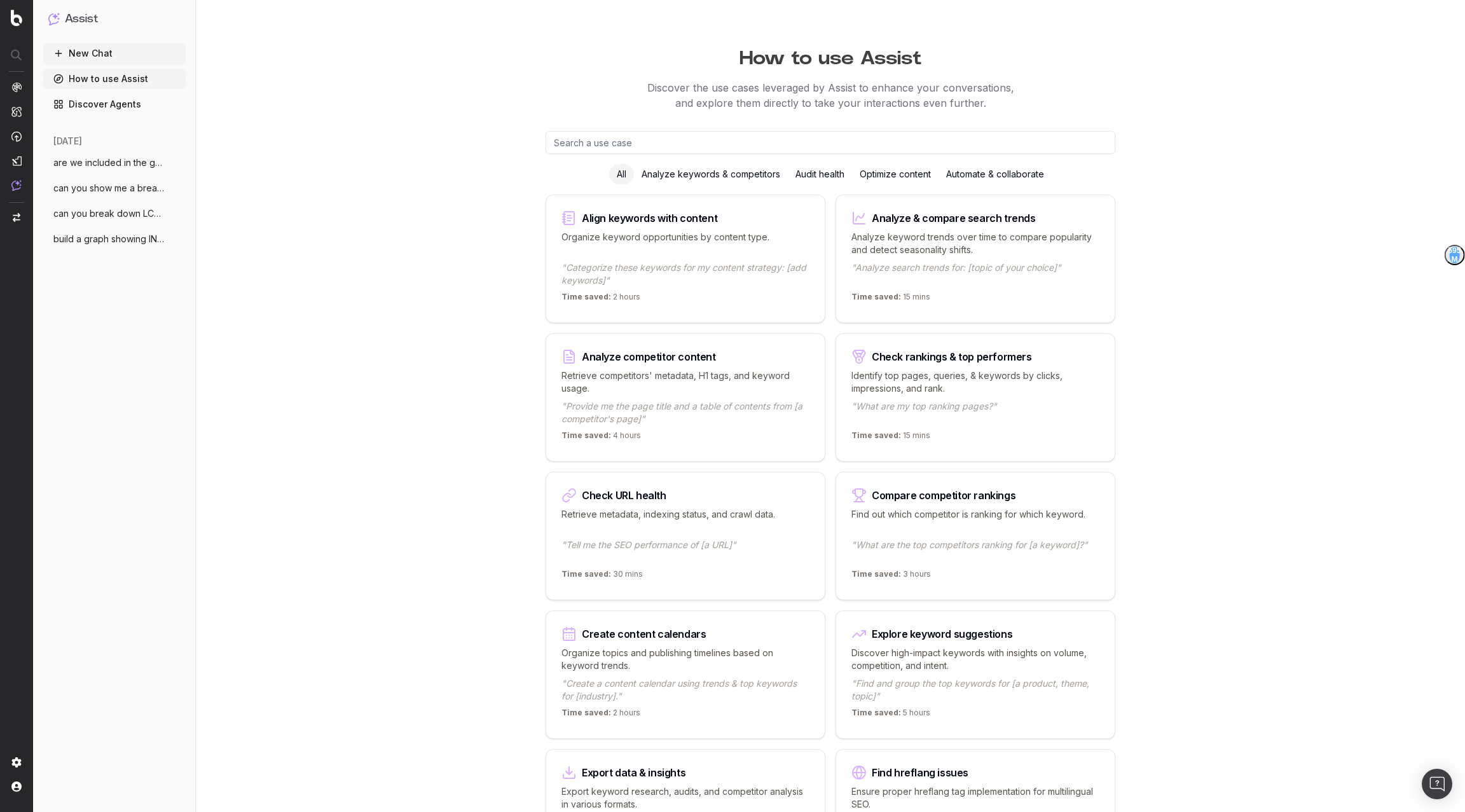
click at [681, 139] on input "text" at bounding box center [830, 142] width 570 height 23
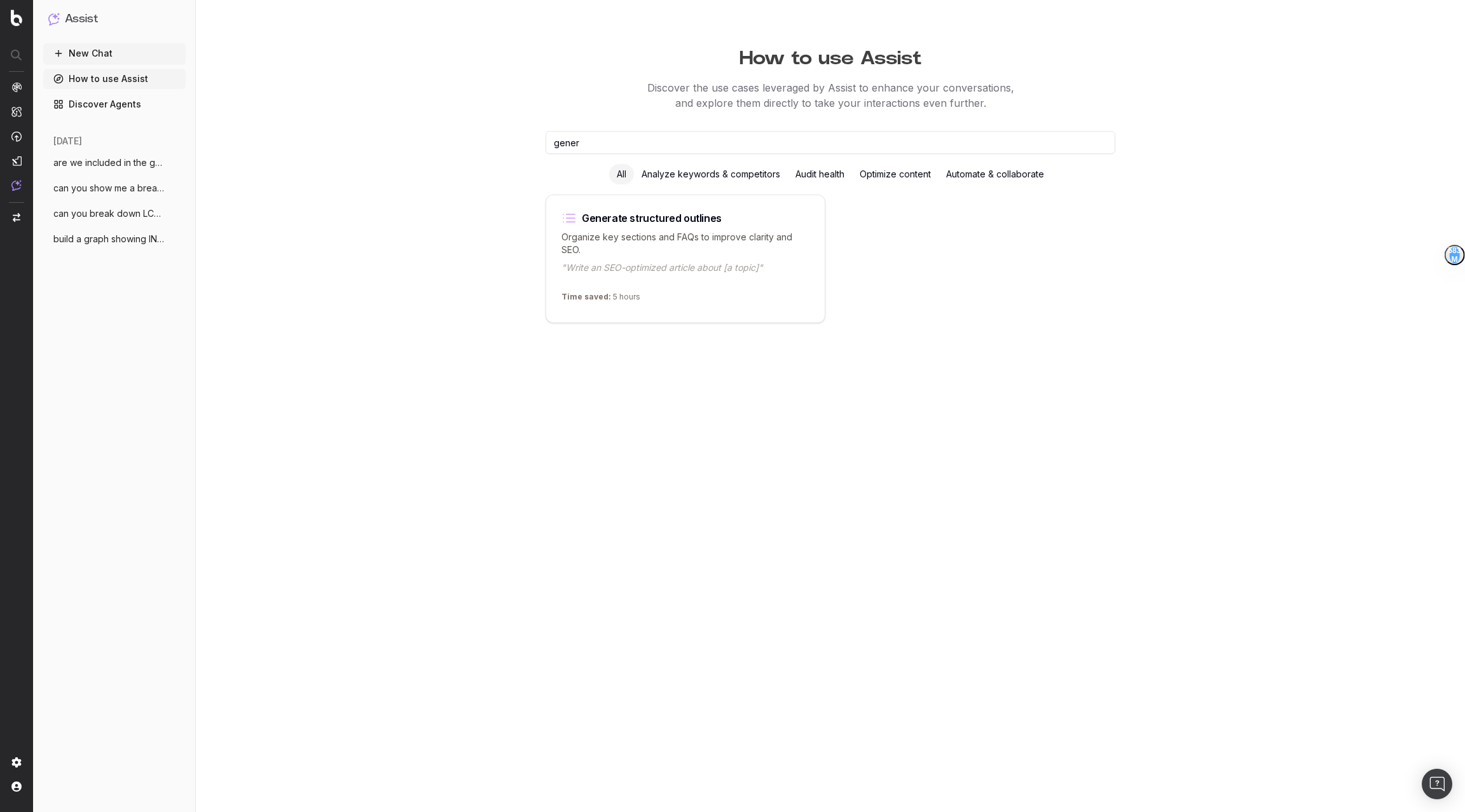
type input "gener"
click at [102, 108] on link "Discover Agents" at bounding box center [114, 104] width 142 height 20
click at [79, 98] on link "Discover Agents" at bounding box center [114, 104] width 142 height 20
click at [115, 105] on link "Discover Agents" at bounding box center [114, 104] width 142 height 20
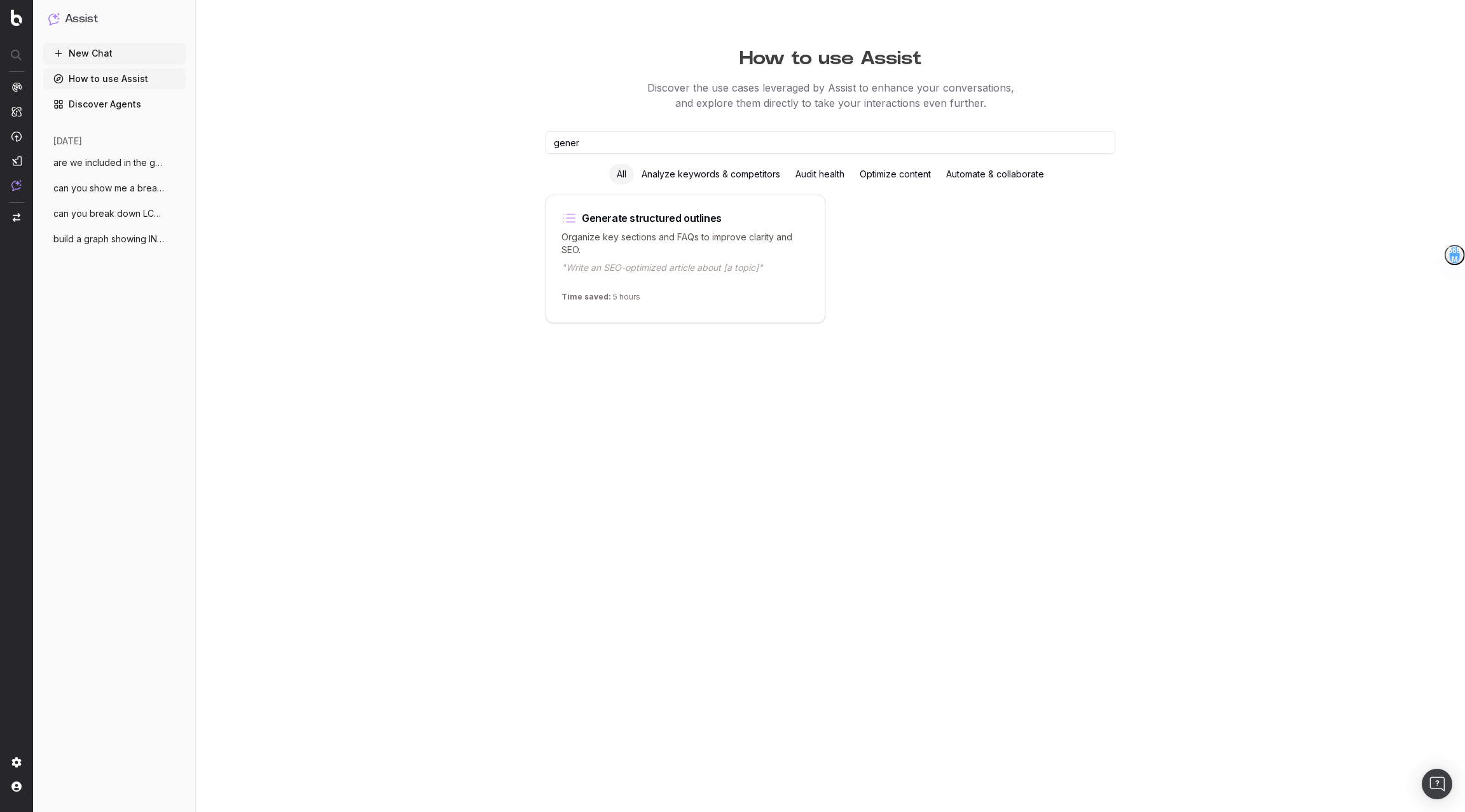
click at [573, 145] on input "gener" at bounding box center [830, 142] width 570 height 23
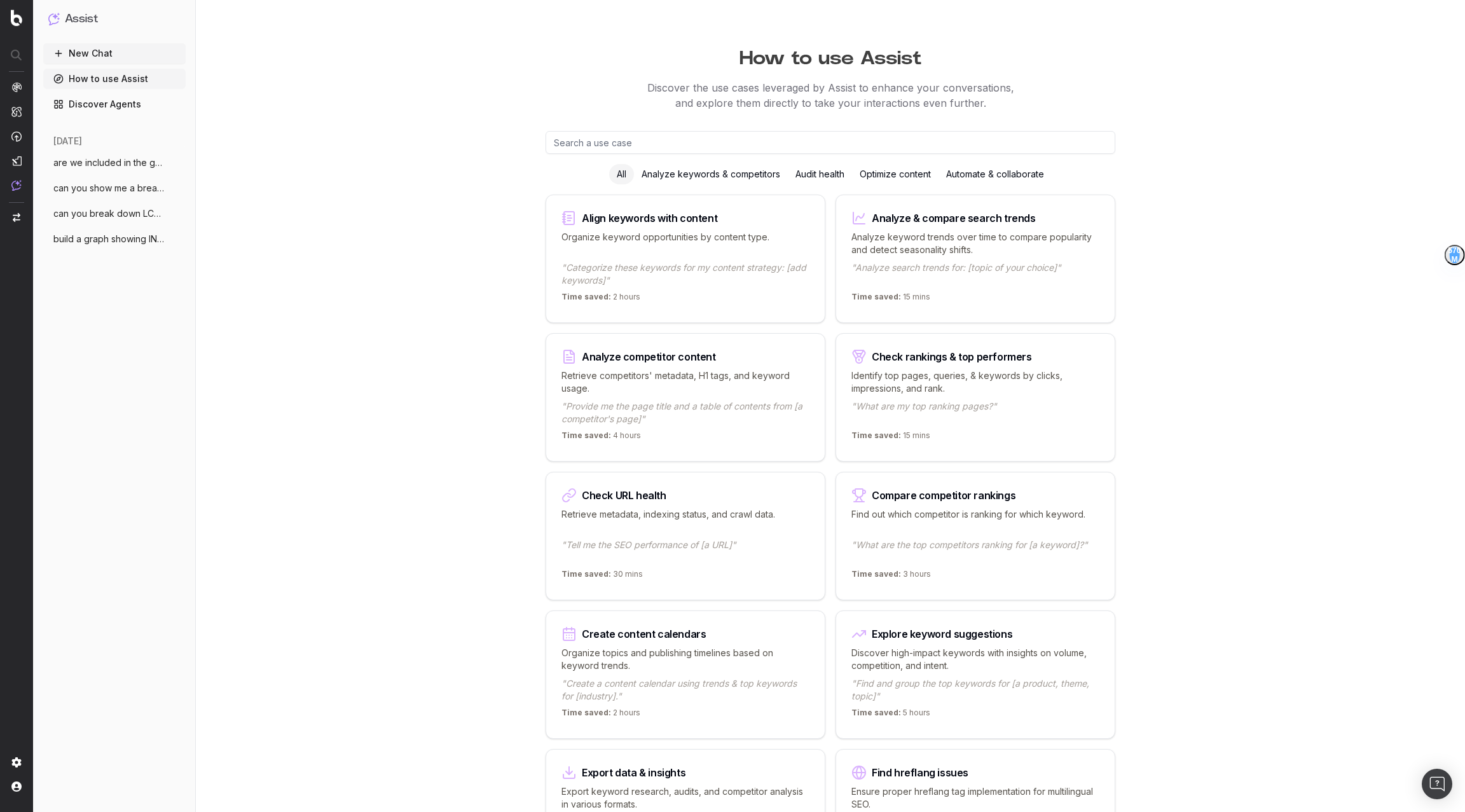
click at [151, 103] on link "Discover Agents" at bounding box center [114, 104] width 142 height 20
click at [124, 106] on link "Discover Agents" at bounding box center [114, 104] width 142 height 20
click at [128, 77] on link "How to use Assist" at bounding box center [114, 79] width 142 height 20
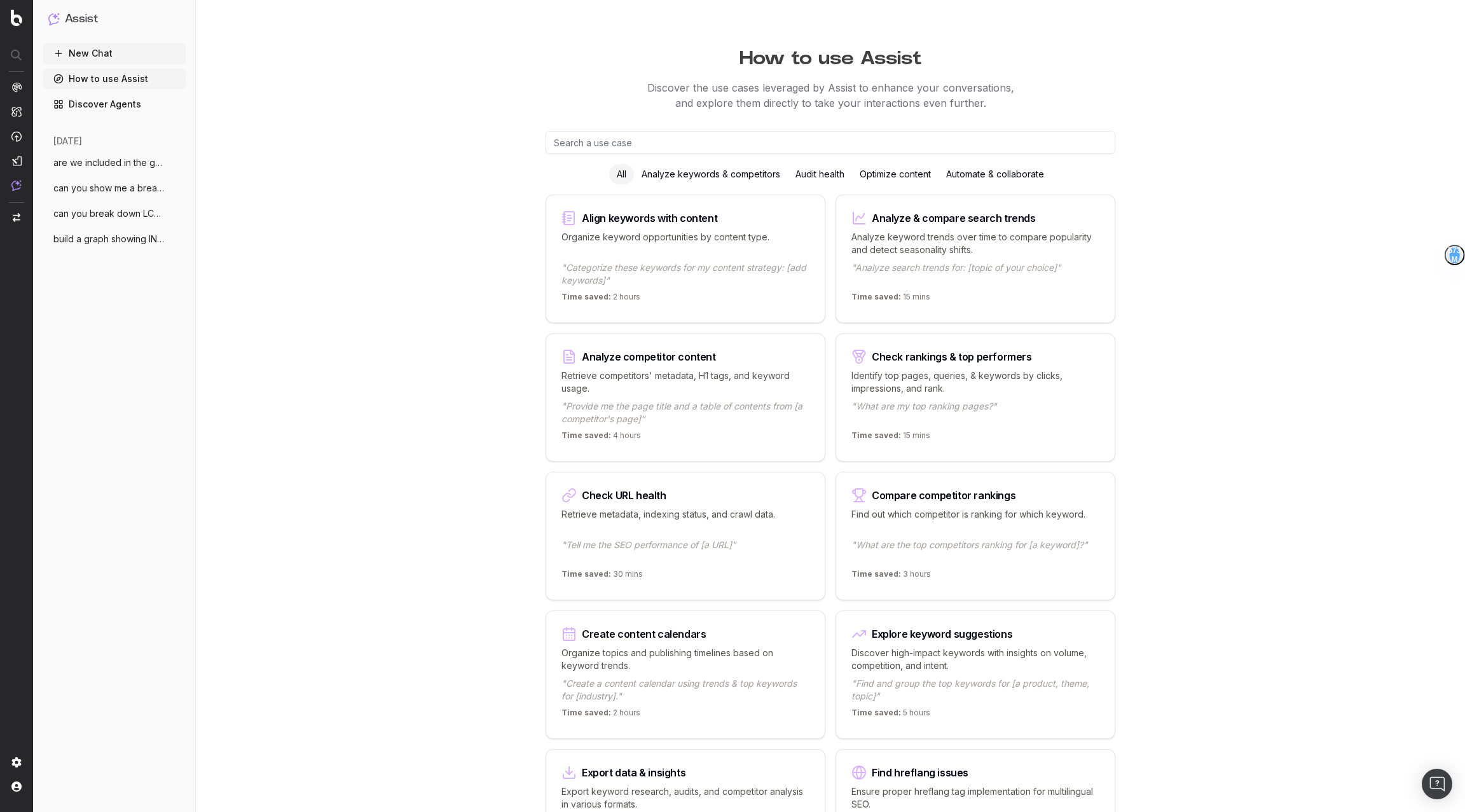
click at [93, 100] on link "Discover Agents" at bounding box center [114, 104] width 142 height 20
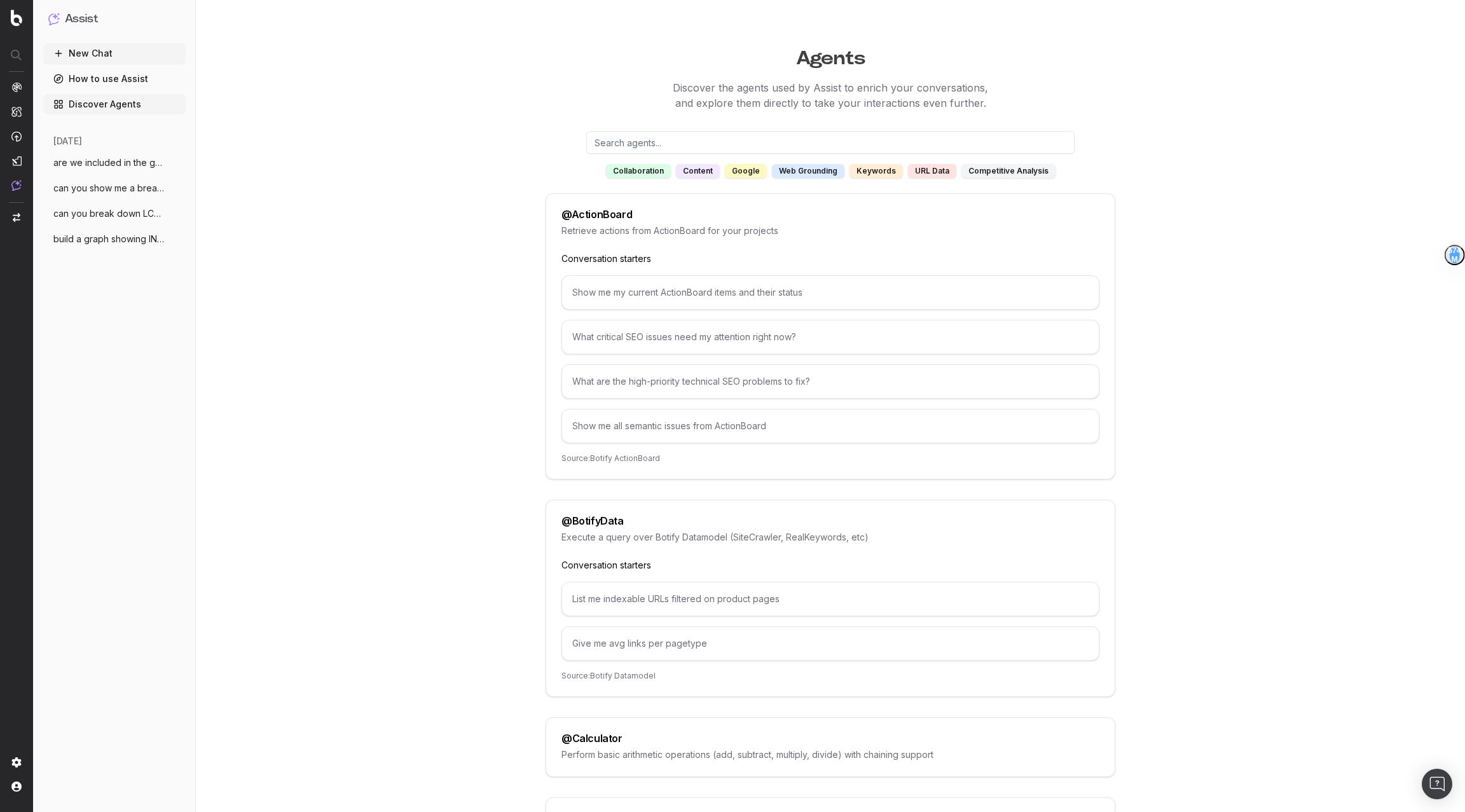
click at [743, 173] on div "google" at bounding box center [746, 171] width 42 height 14
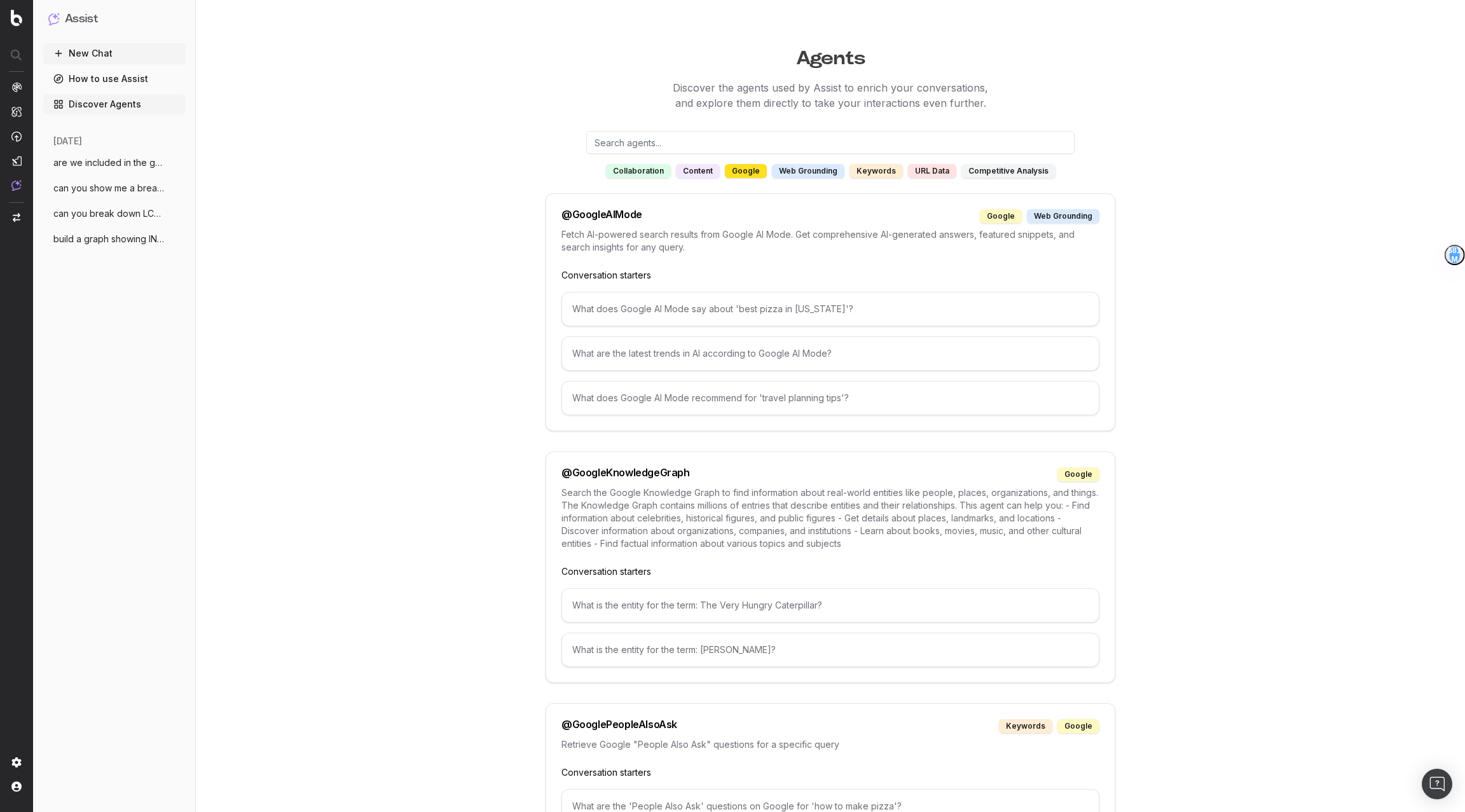
click at [662, 300] on div "What does Google AI Mode say about 'best pizza in New York'?" at bounding box center [830, 309] width 538 height 34
click at [749, 299] on div "What does Google AI Mode say about 'best pizza in New York'?" at bounding box center [830, 309] width 538 height 34
click at [746, 310] on div "What does Google AI Mode say about 'best pizza in New York'?" at bounding box center [830, 309] width 538 height 34
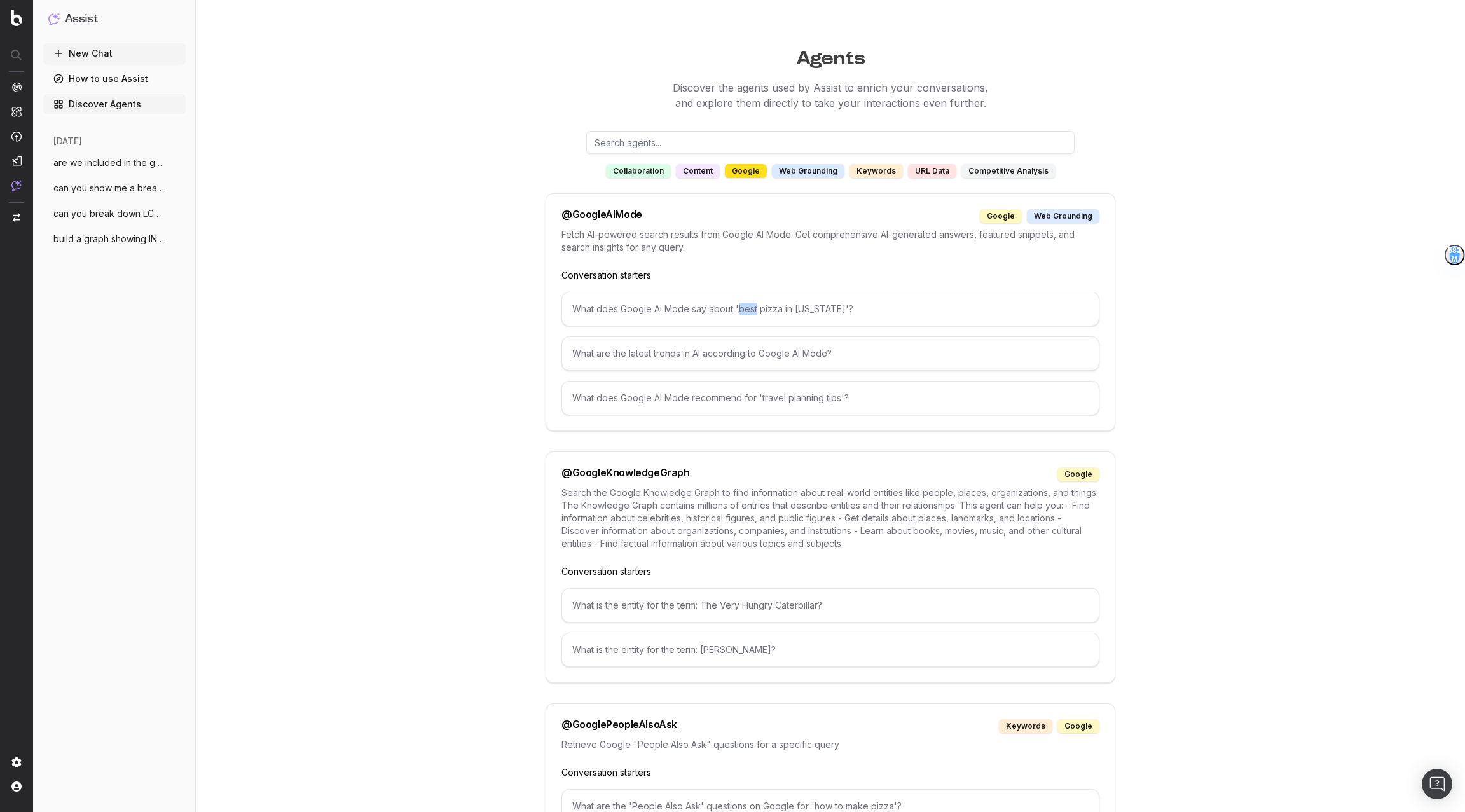
click at [746, 310] on div "What does Google AI Mode say about 'best pizza in New York'?" at bounding box center [830, 309] width 538 height 34
copy div "What does Google AI Mode say about 'best pizza in New York'?"
click at [94, 80] on link "How to use Assist" at bounding box center [114, 79] width 142 height 20
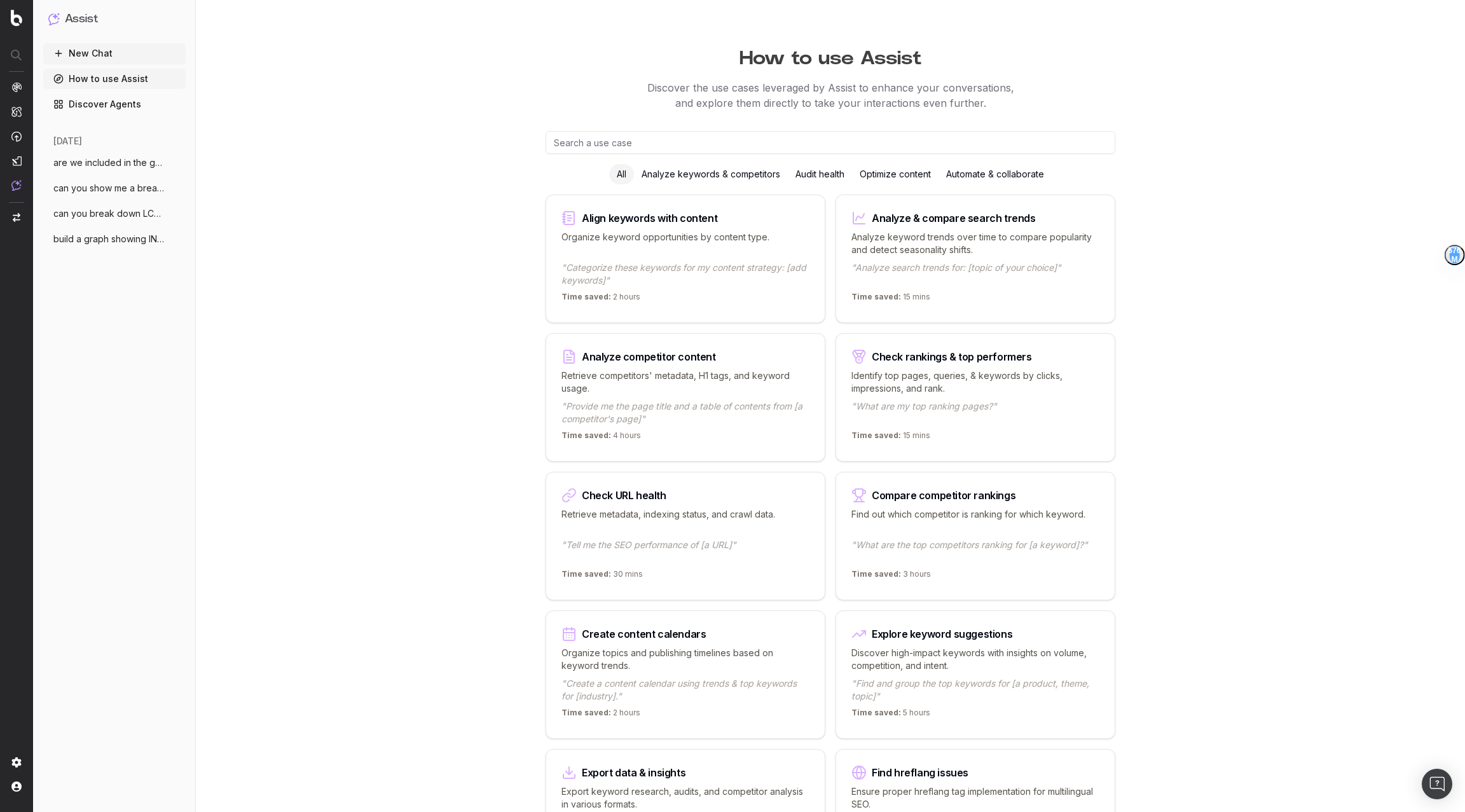
click at [82, 162] on span "are we included in the generative ai sum" at bounding box center [109, 162] width 112 height 13
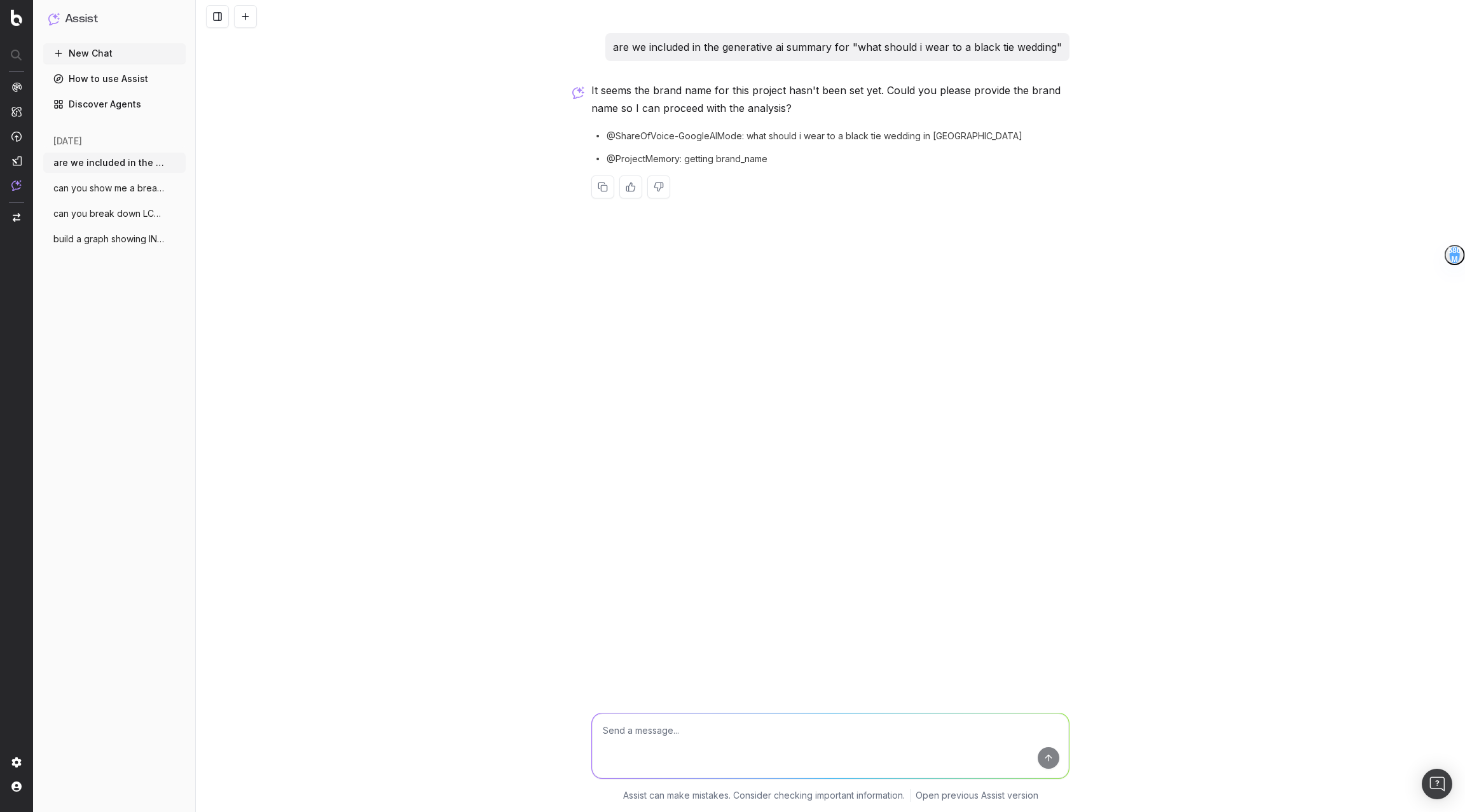
click at [977, 51] on p "are we included in the generative ai summary for "what should i wear to a black…" at bounding box center [837, 46] width 449 height 18
click at [665, 608] on textarea at bounding box center [831, 746] width 477 height 65
click at [634, 608] on textarea "To enrich screen reader interactions, please activate Accessibility in Grammarl…" at bounding box center [831, 746] width 477 height 65
type textarea "w"
type textarea "W"
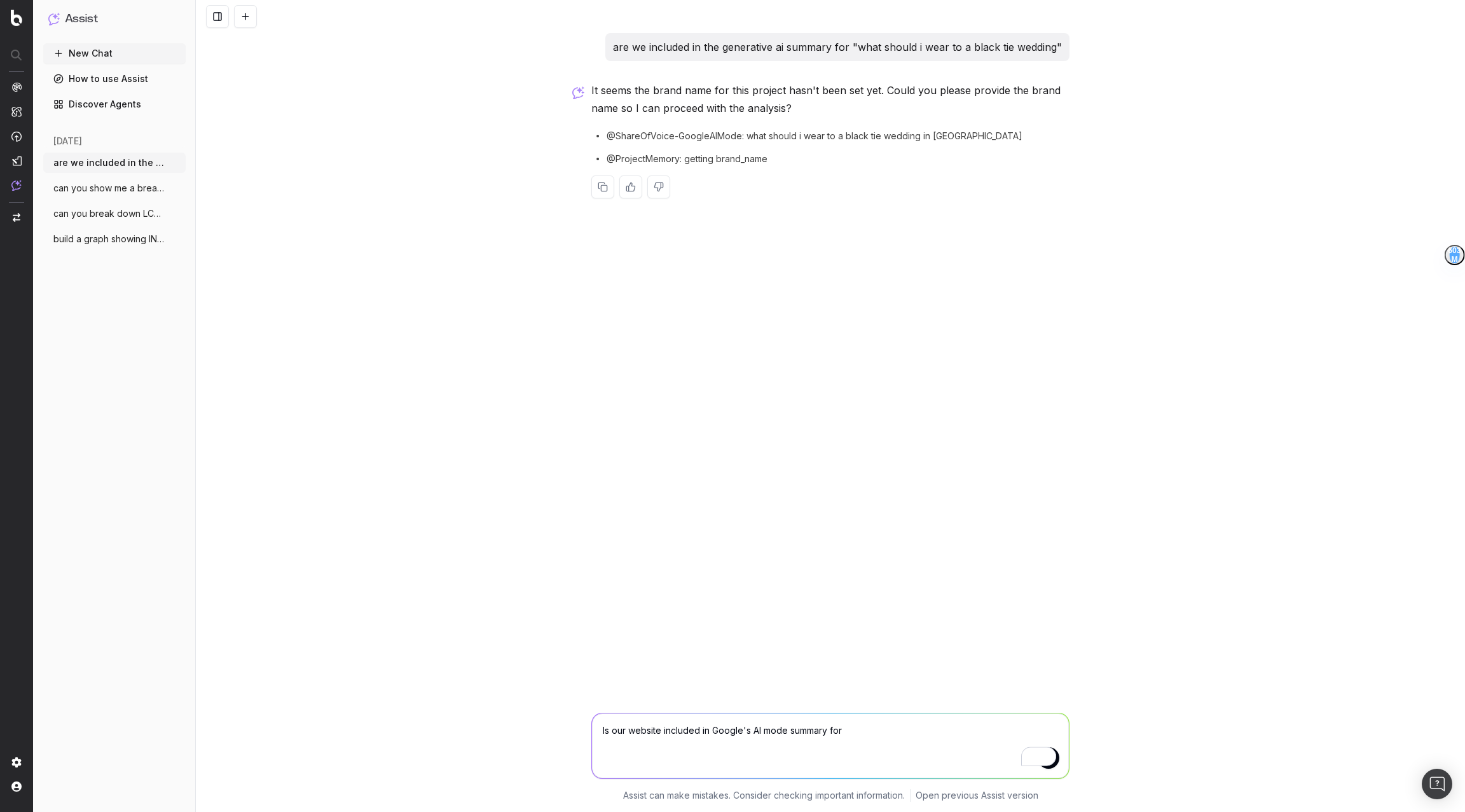
drag, startPoint x: 857, startPoint y: 48, endPoint x: 1103, endPoint y: 50, distance: 246.0
click at [1098, 50] on div "are we included in the generative ai summary for "what should i wear to a black…" at bounding box center [831, 406] width 1269 height 812
drag, startPoint x: 1063, startPoint y: 45, endPoint x: 854, endPoint y: 46, distance: 209.0
click at [854, 46] on div "are we included in the generative ai summary for "what should i wear to a black…" at bounding box center [837, 46] width 464 height 28
copy p ""what should i wear to a black tie wedding""
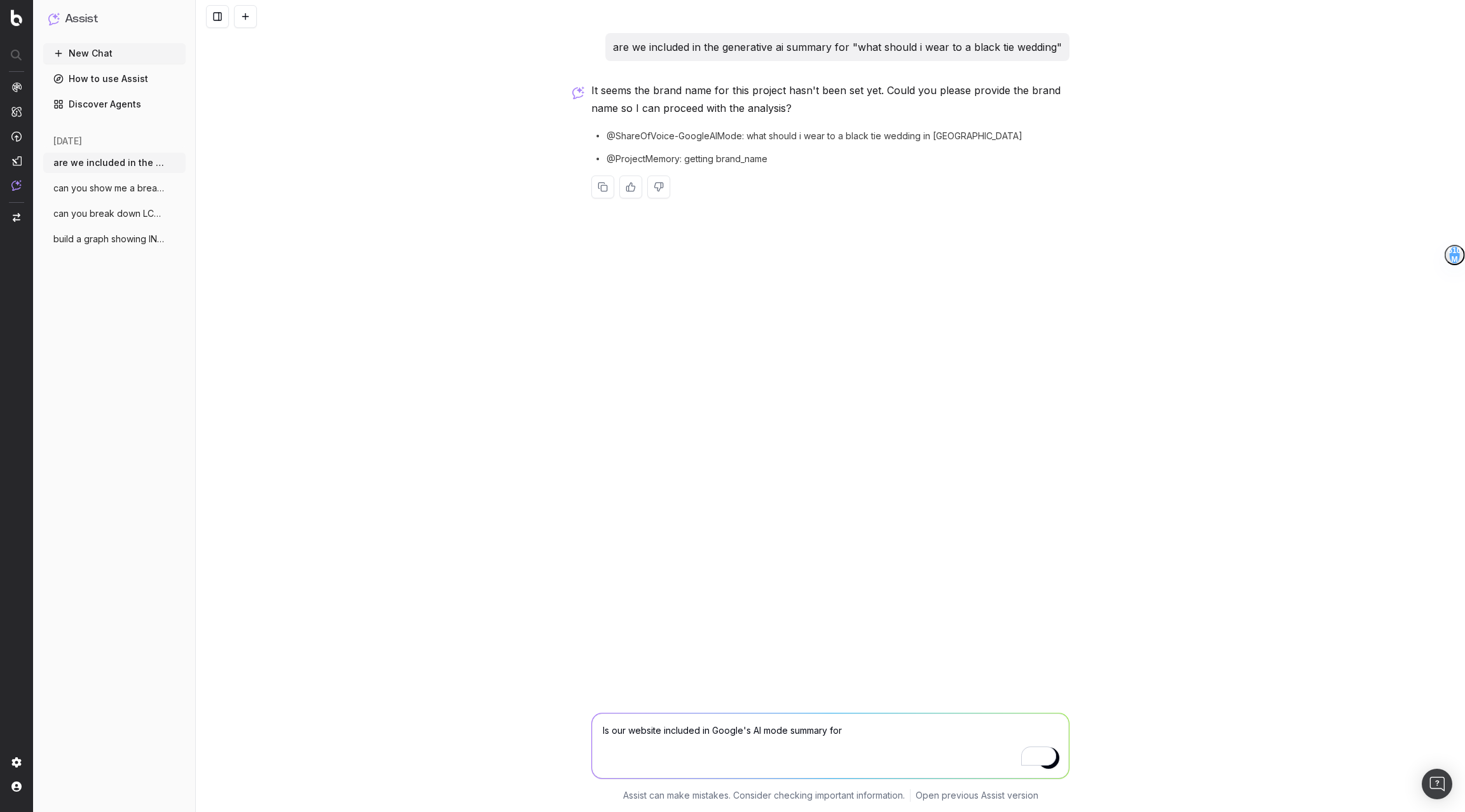
click at [857, 608] on div "Is our website included in Google's AI mode summary for" at bounding box center [831, 746] width 478 height 66
click at [857, 608] on textarea "Is our website included in Google's AI mode summary for" at bounding box center [831, 746] width 477 height 65
click at [850, 608] on textarea "Is our website included in Google's AI mode summary for" at bounding box center [831, 746] width 477 height 65
paste textarea ""what should i wear to a black tie wedding""
type textarea "Is our website included in Google's AI mode summary for "what should i wear to …"
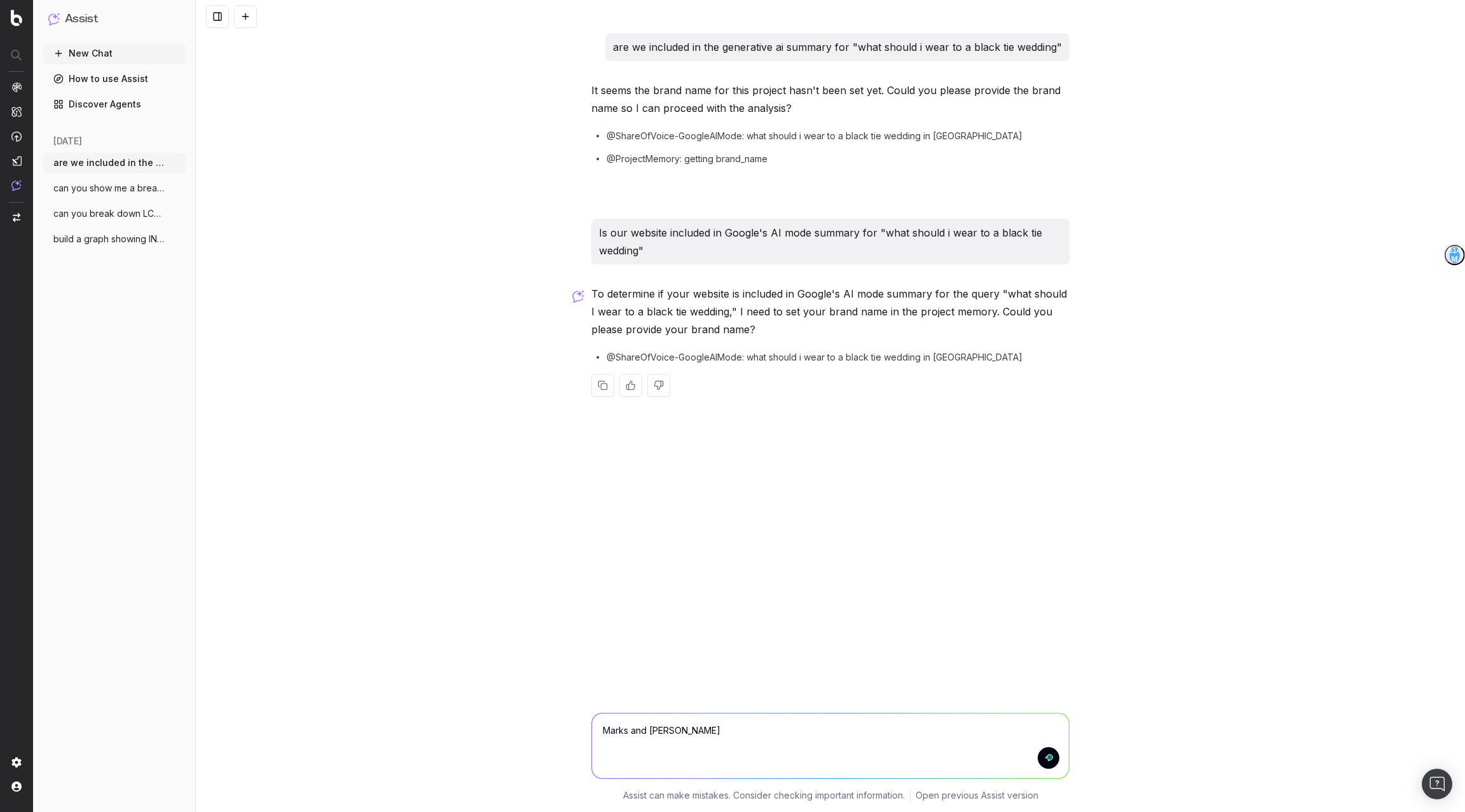
type textarea "Marks and spencers"
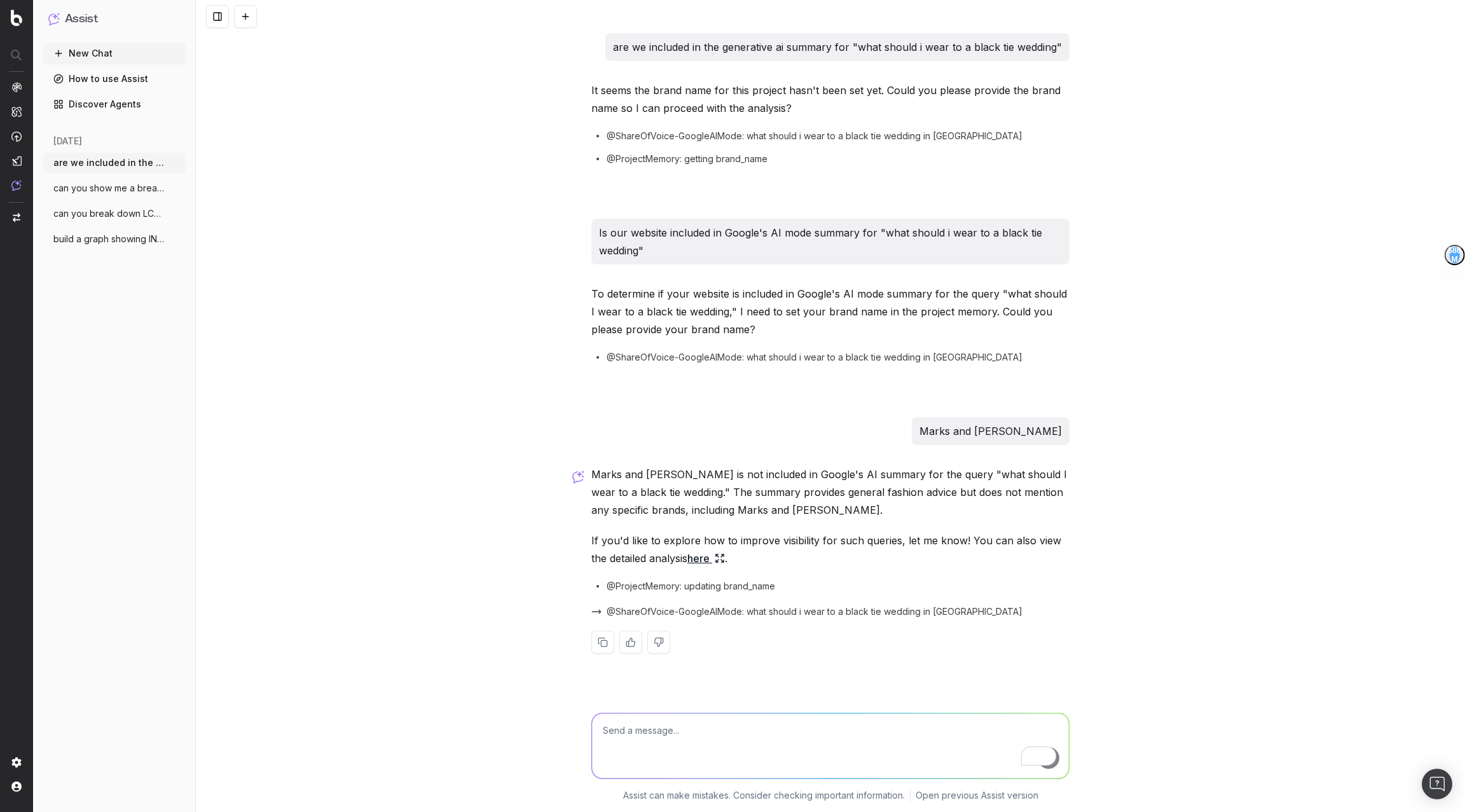
click at [69, 44] on button "New Chat" at bounding box center [114, 53] width 142 height 20
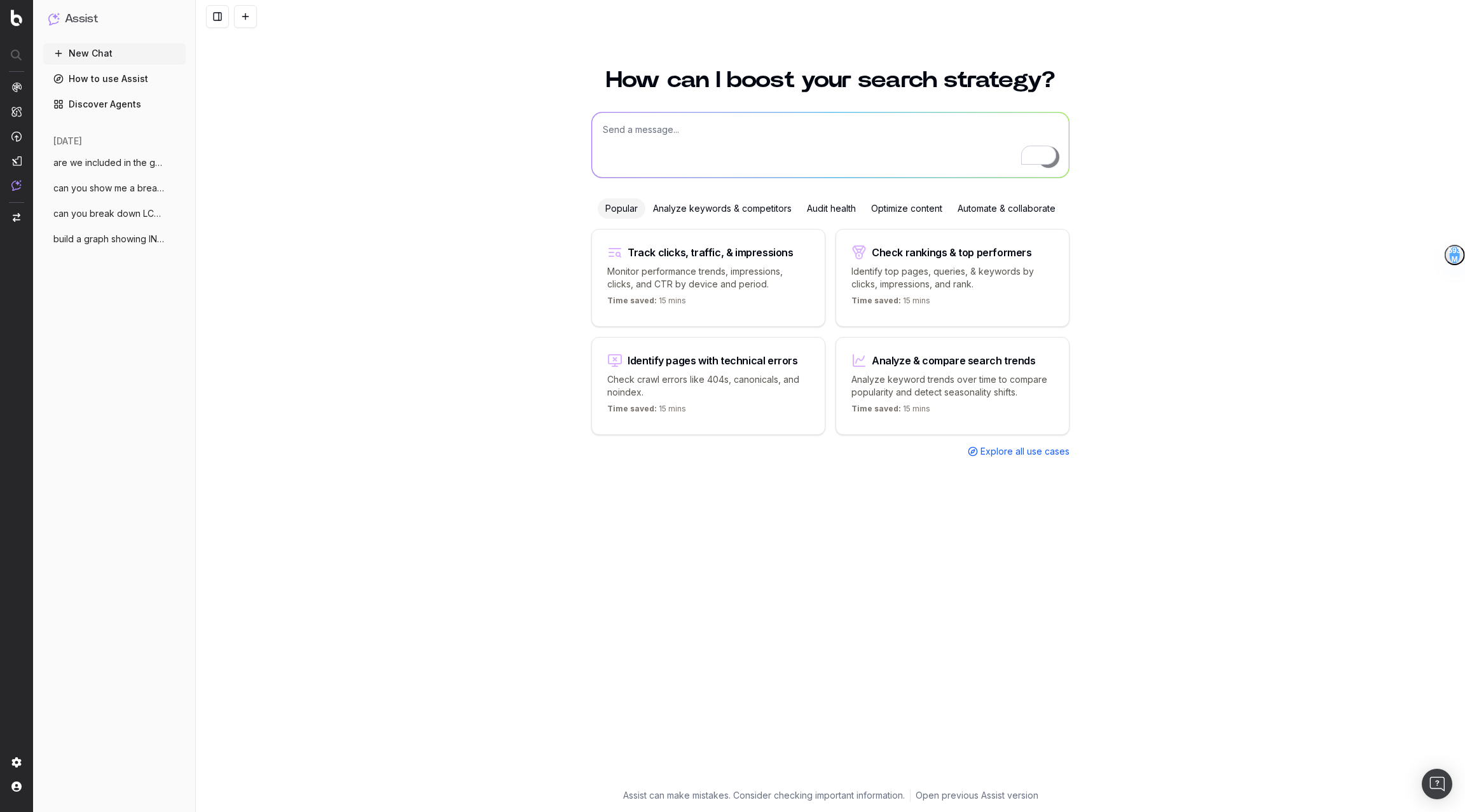
click at [672, 177] on textarea "To enrich screen reader interactions, please activate Accessibility in Grammarl…" at bounding box center [831, 145] width 477 height 65
type textarea "w"
type textarea "Which PLPs are missing from our Gnav"
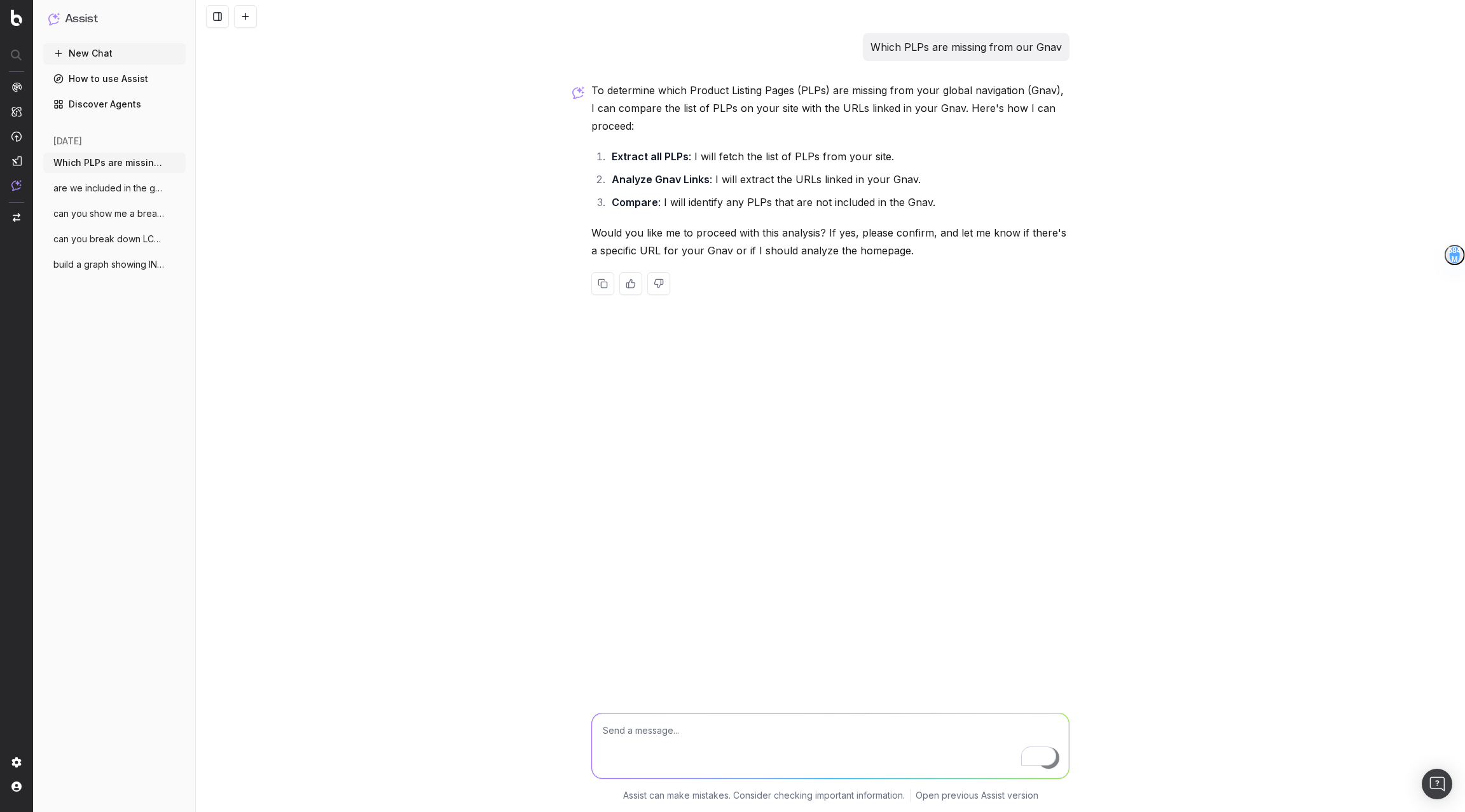
click at [60, 95] on link "Discover Agents" at bounding box center [114, 104] width 142 height 20
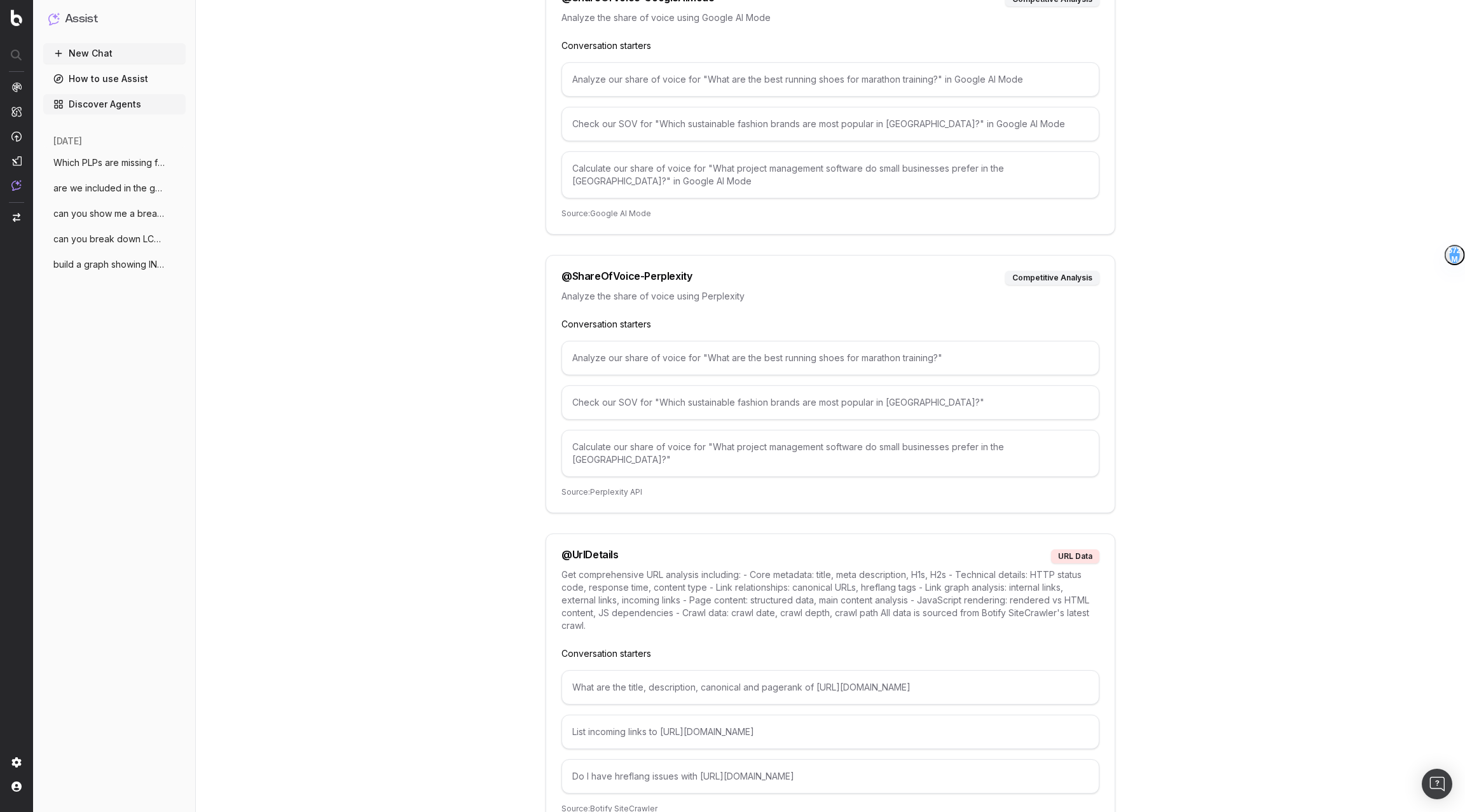
scroll to position [6350, 0]
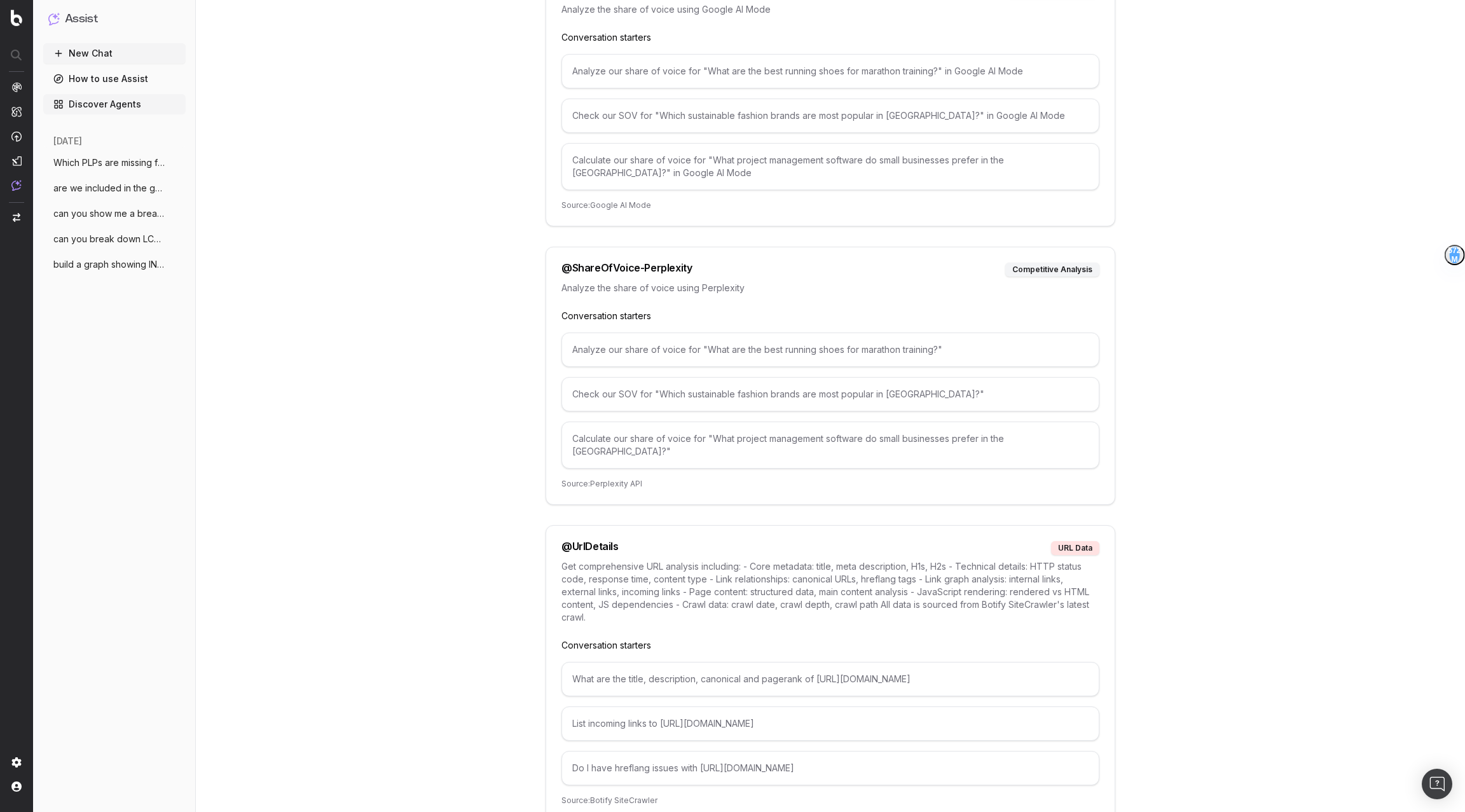
click at [98, 56] on button "New Chat" at bounding box center [114, 53] width 142 height 20
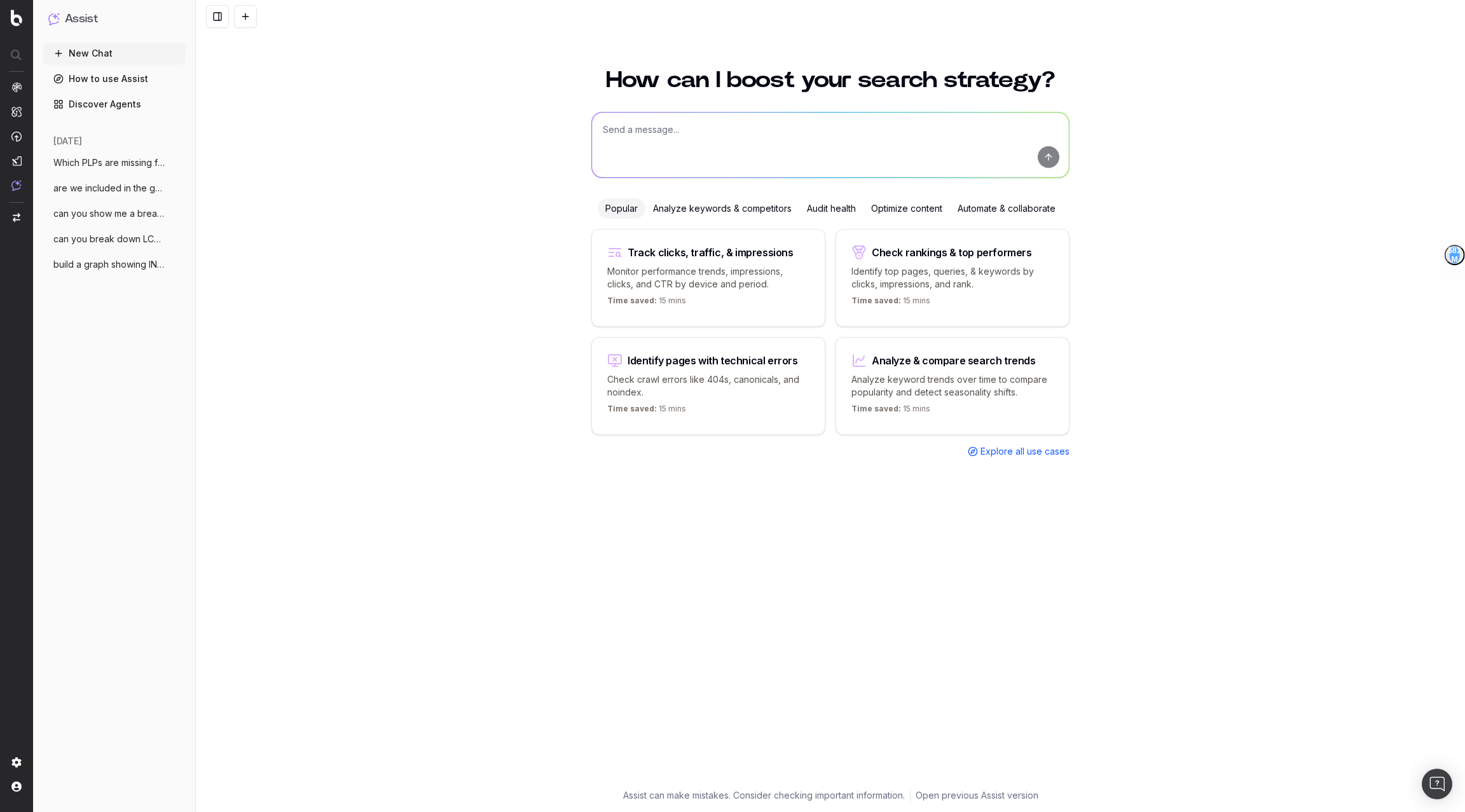
click at [78, 110] on link "Discover Agents" at bounding box center [114, 104] width 142 height 20
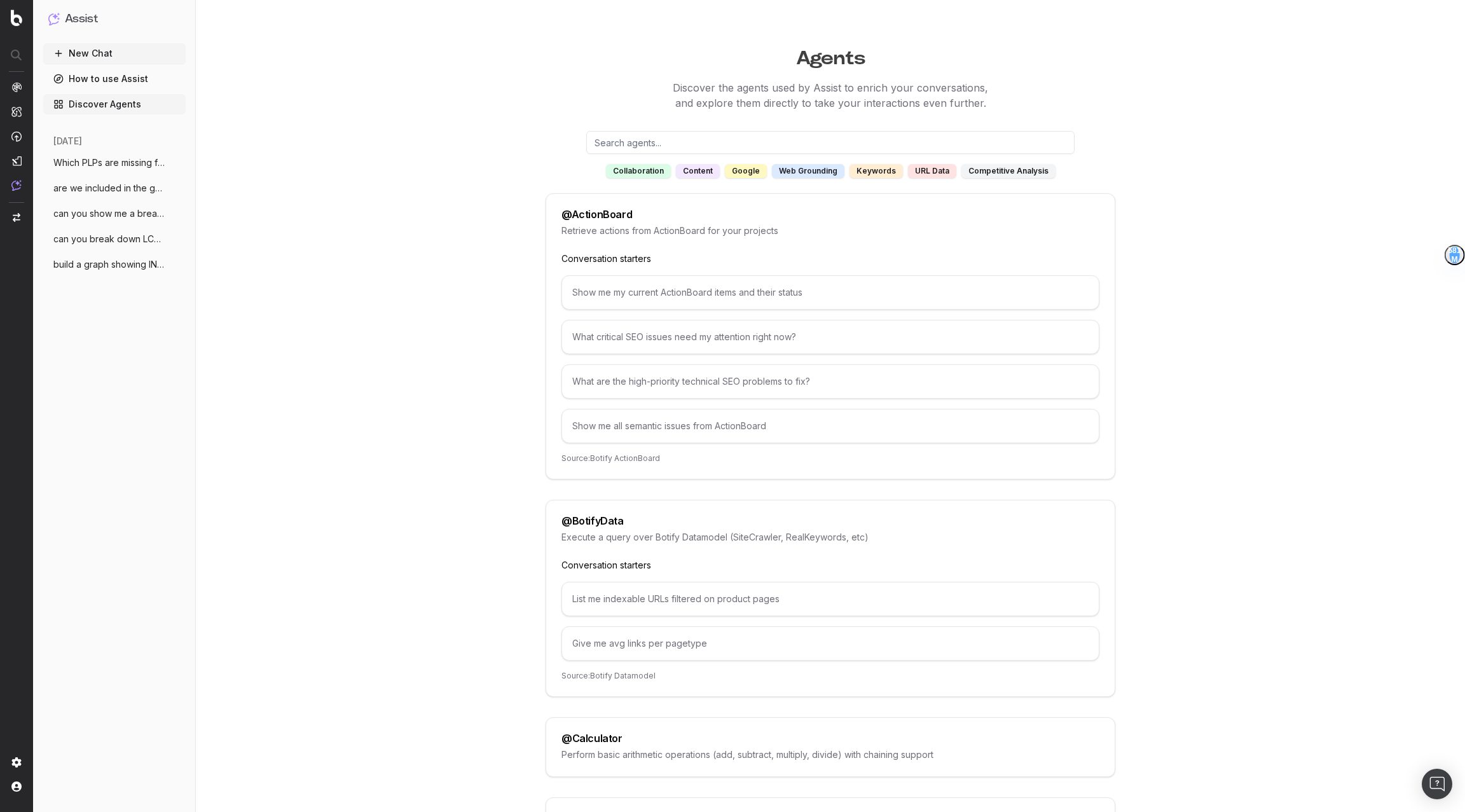
click at [626, 427] on div "Show me all semantic issues from ActionBoard" at bounding box center [830, 426] width 538 height 34
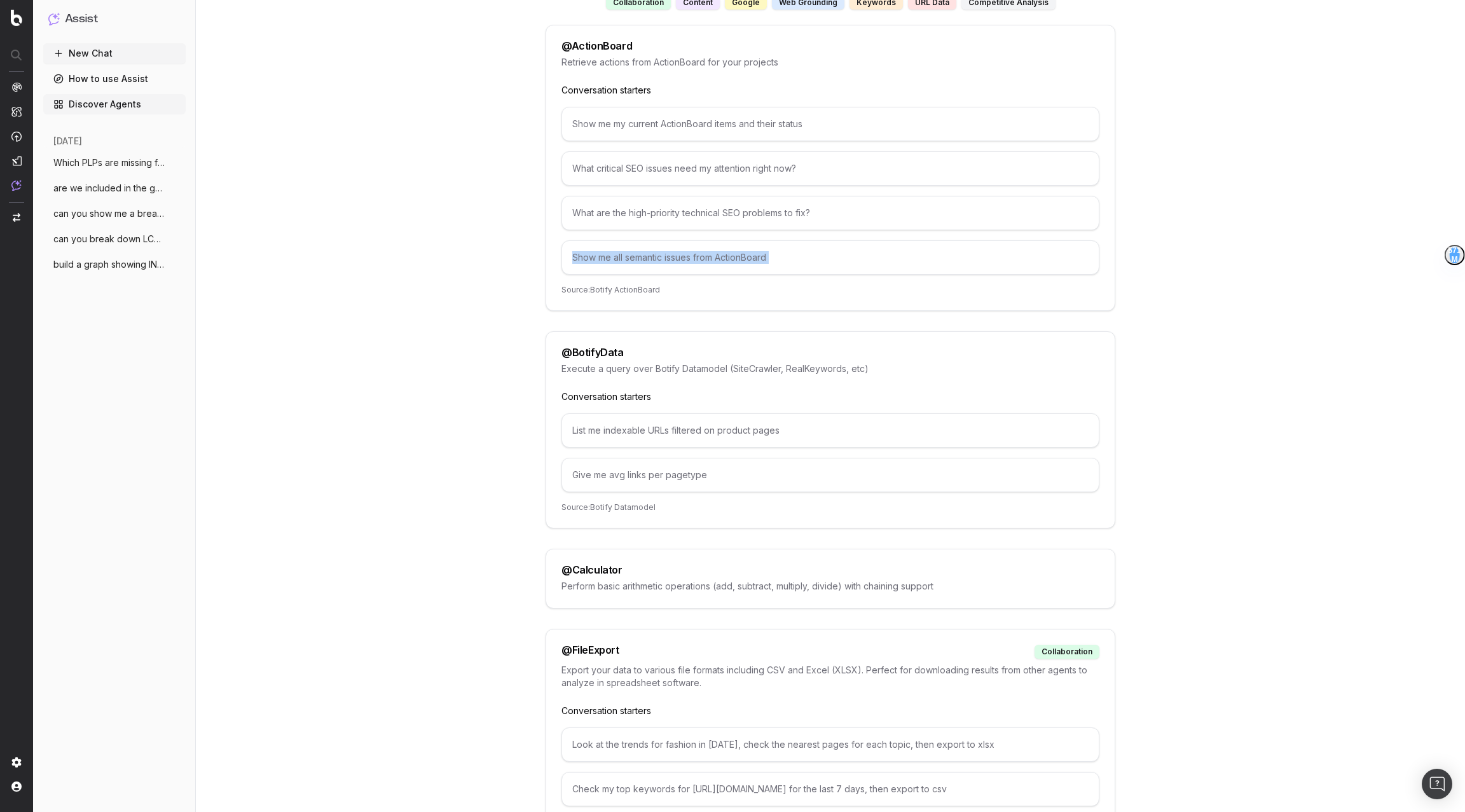
scroll to position [202, 0]
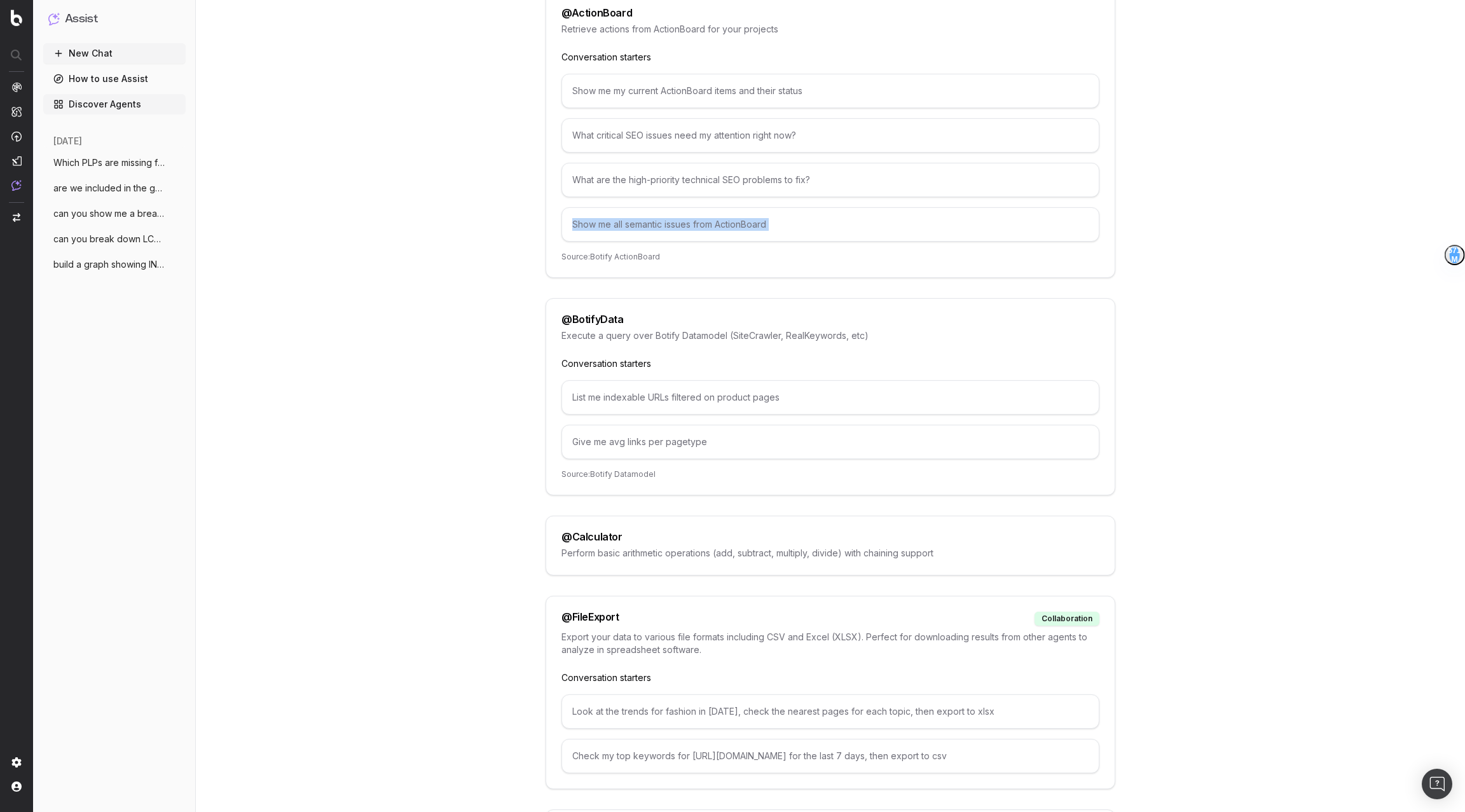
click at [83, 50] on button "New Chat" at bounding box center [114, 53] width 142 height 20
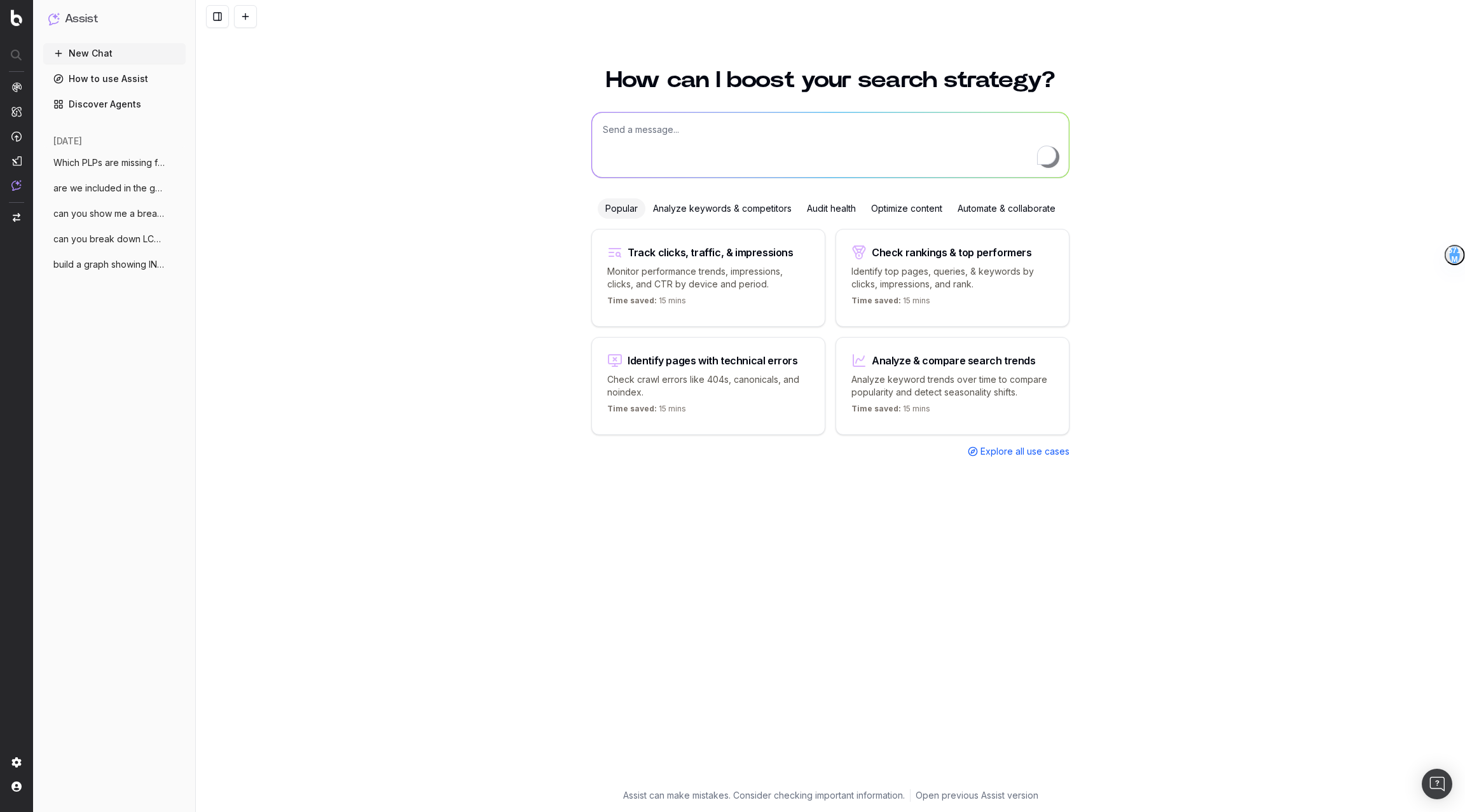
click at [684, 161] on textarea "To enrich screen reader interactions, please activate Accessibility in Grammarl…" at bounding box center [831, 145] width 477 height 65
type textarea "how could i improve our /content/ pages?"
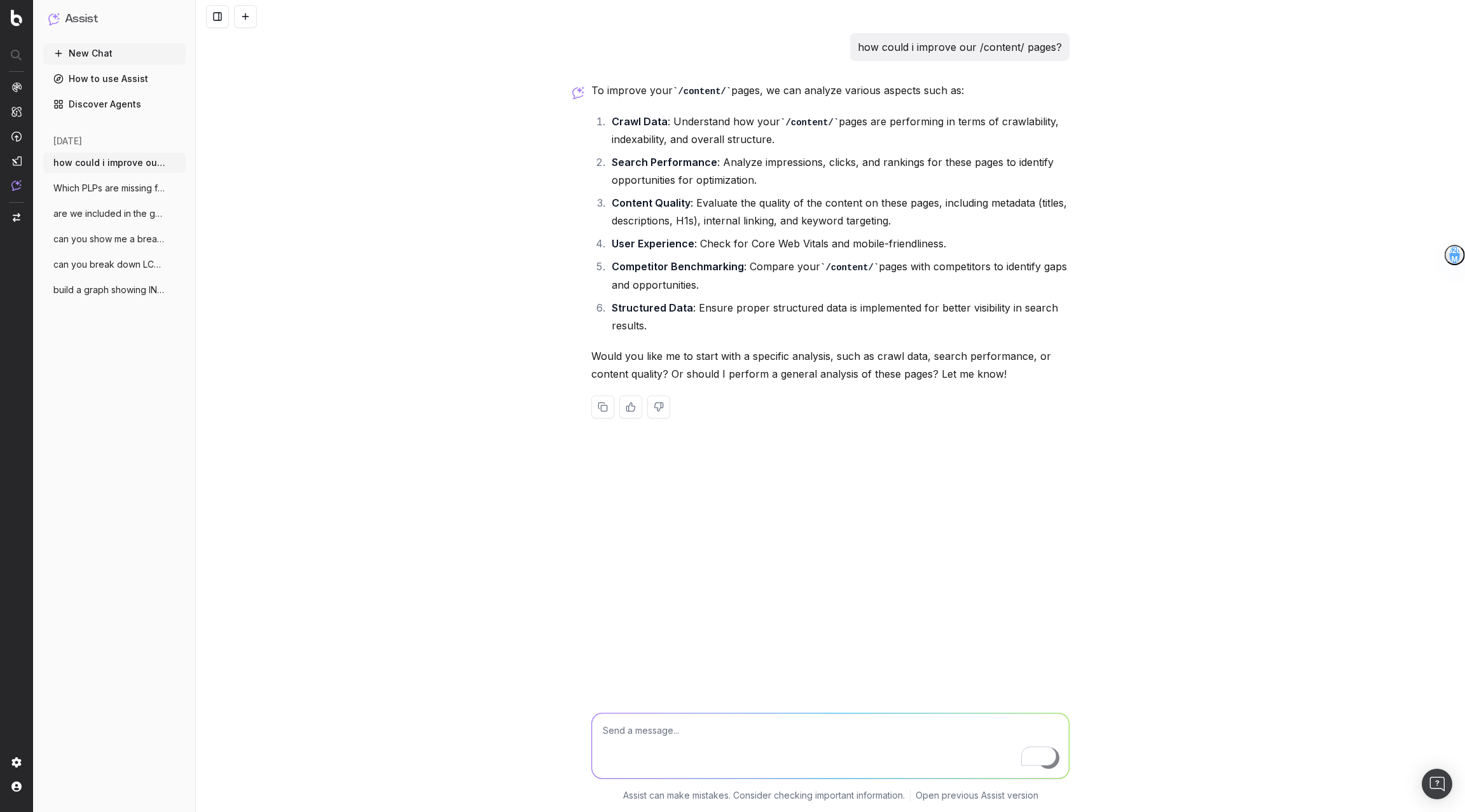
click at [141, 80] on link "How to use Assist" at bounding box center [114, 79] width 142 height 20
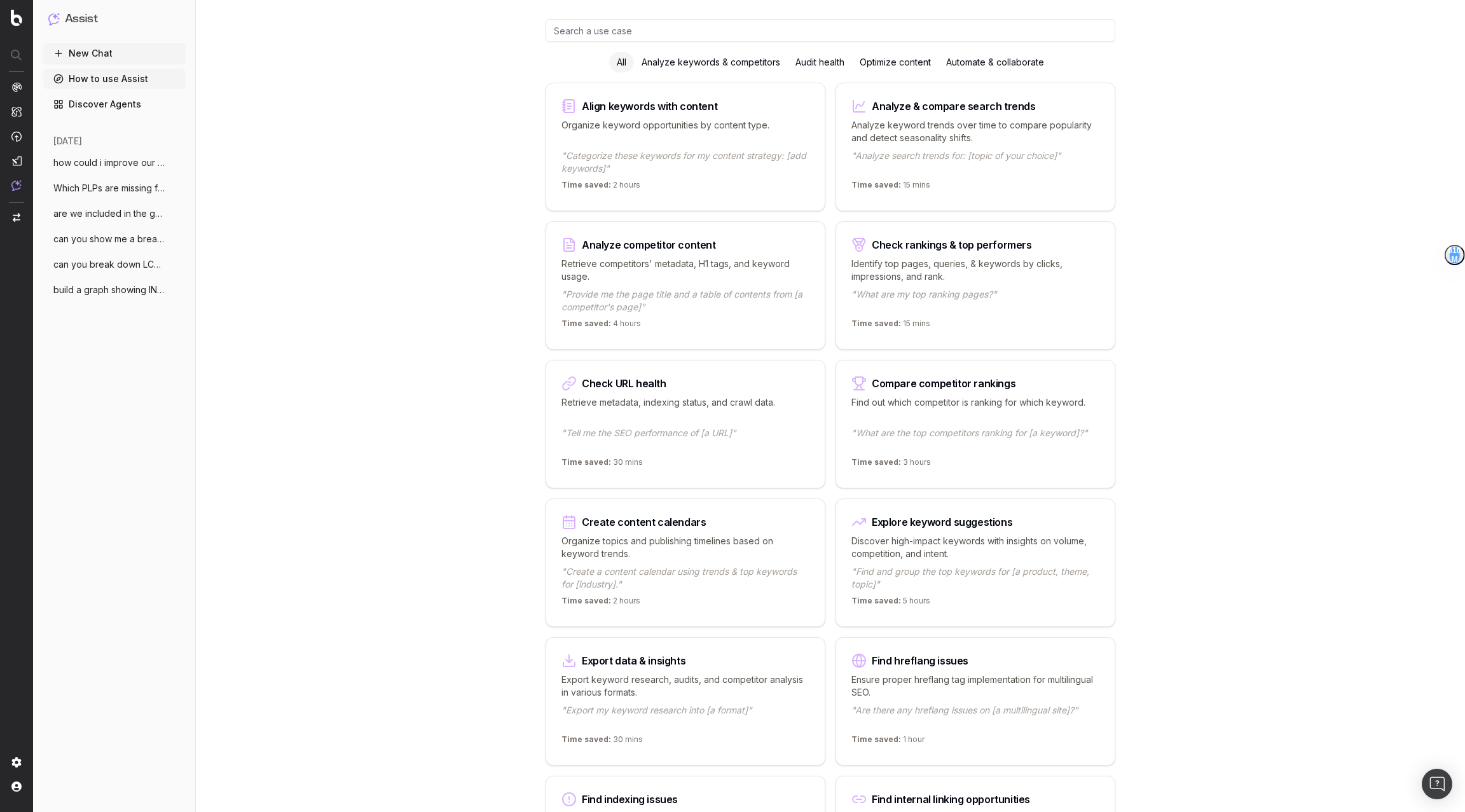
scroll to position [211, 0]
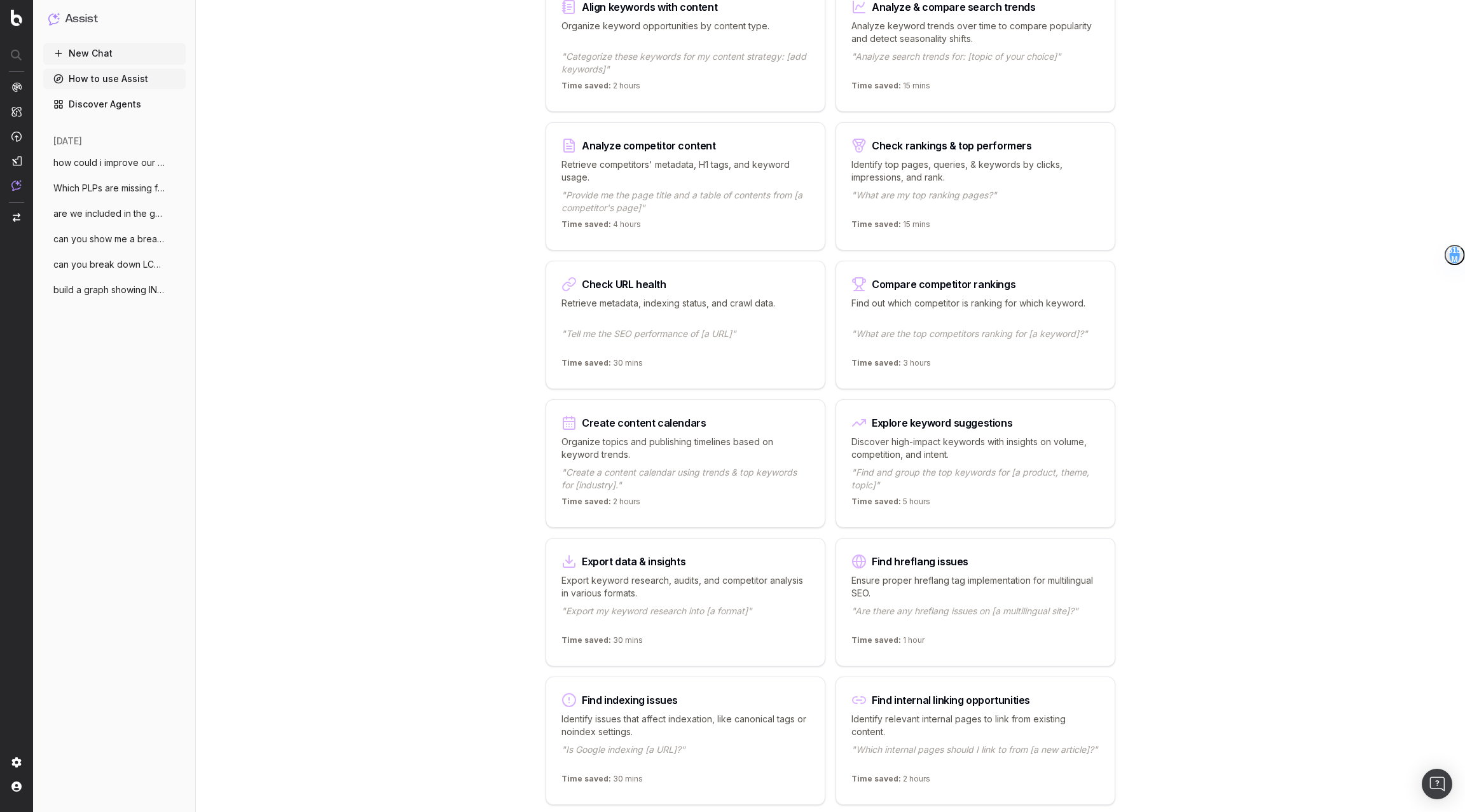
click at [90, 52] on button "New Chat" at bounding box center [114, 53] width 142 height 20
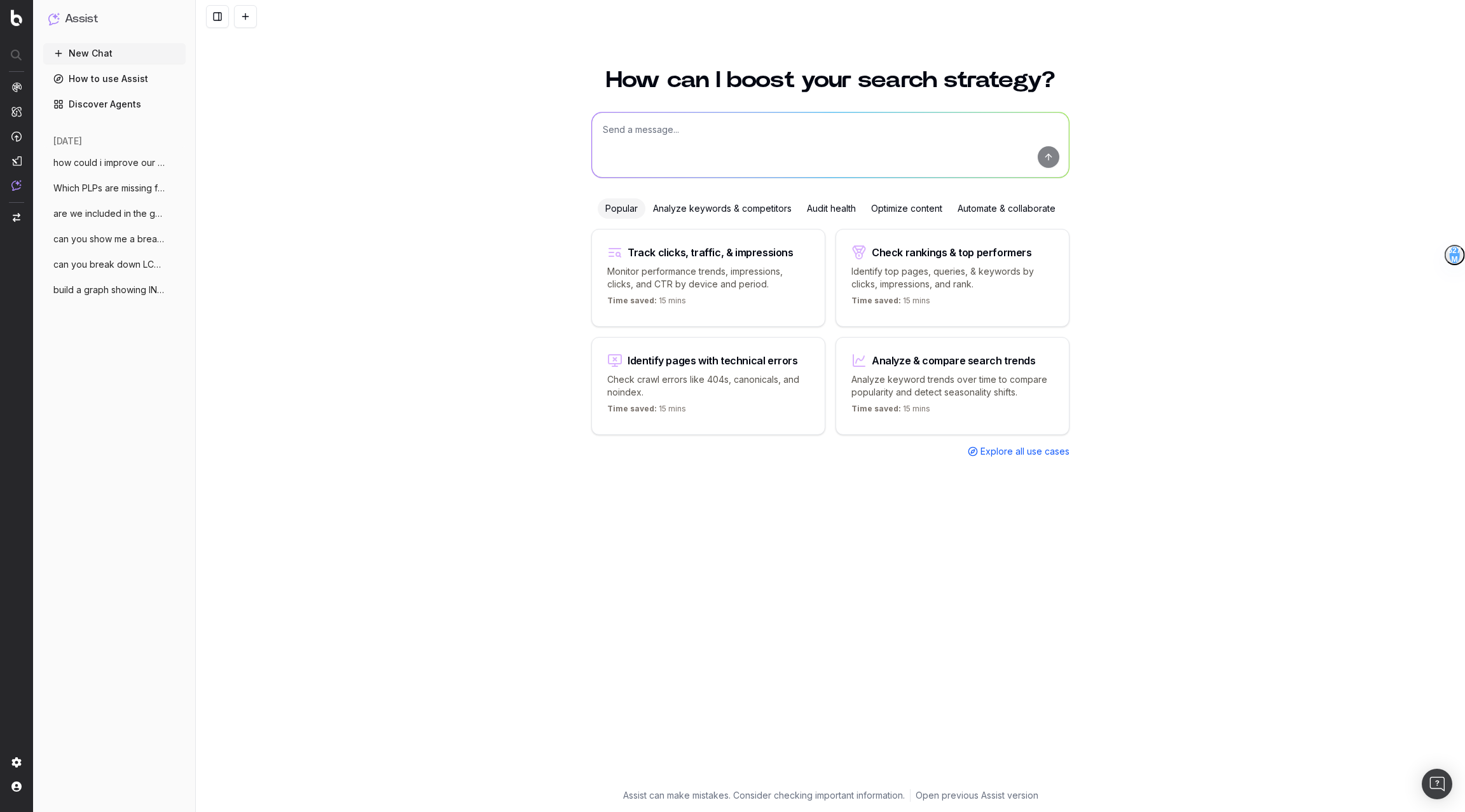
click at [43, 43] on button "New Chat" at bounding box center [114, 53] width 142 height 20
click at [693, 126] on textarea at bounding box center [831, 145] width 477 height 65
type textarea "do we have any invalid hreflangs? if so which pages?"
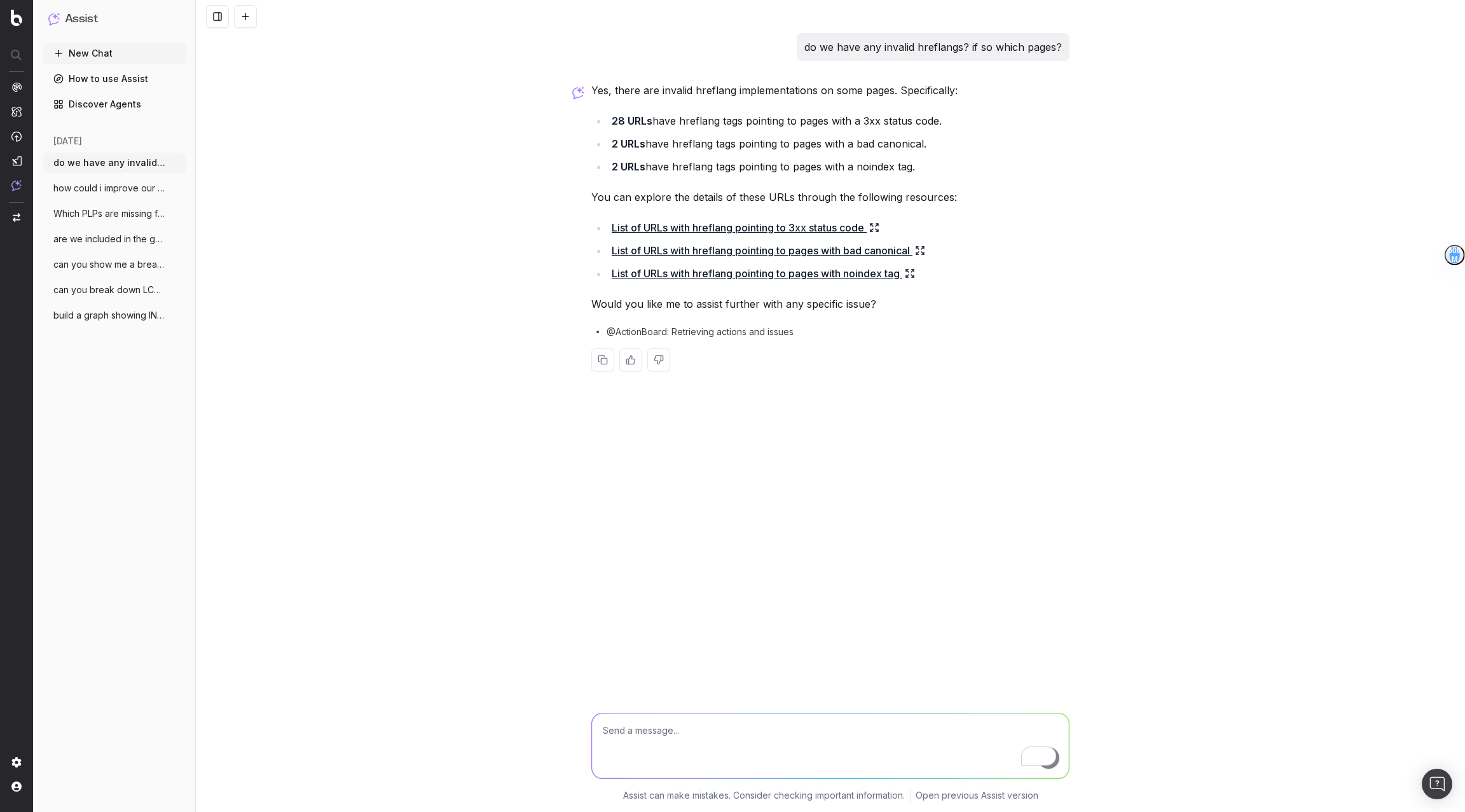
click at [99, 90] on ul "New Chat How to use Assist Discover Agents" at bounding box center [114, 78] width 142 height 72
click at [74, 84] on link "How to use Assist" at bounding box center [114, 79] width 142 height 20
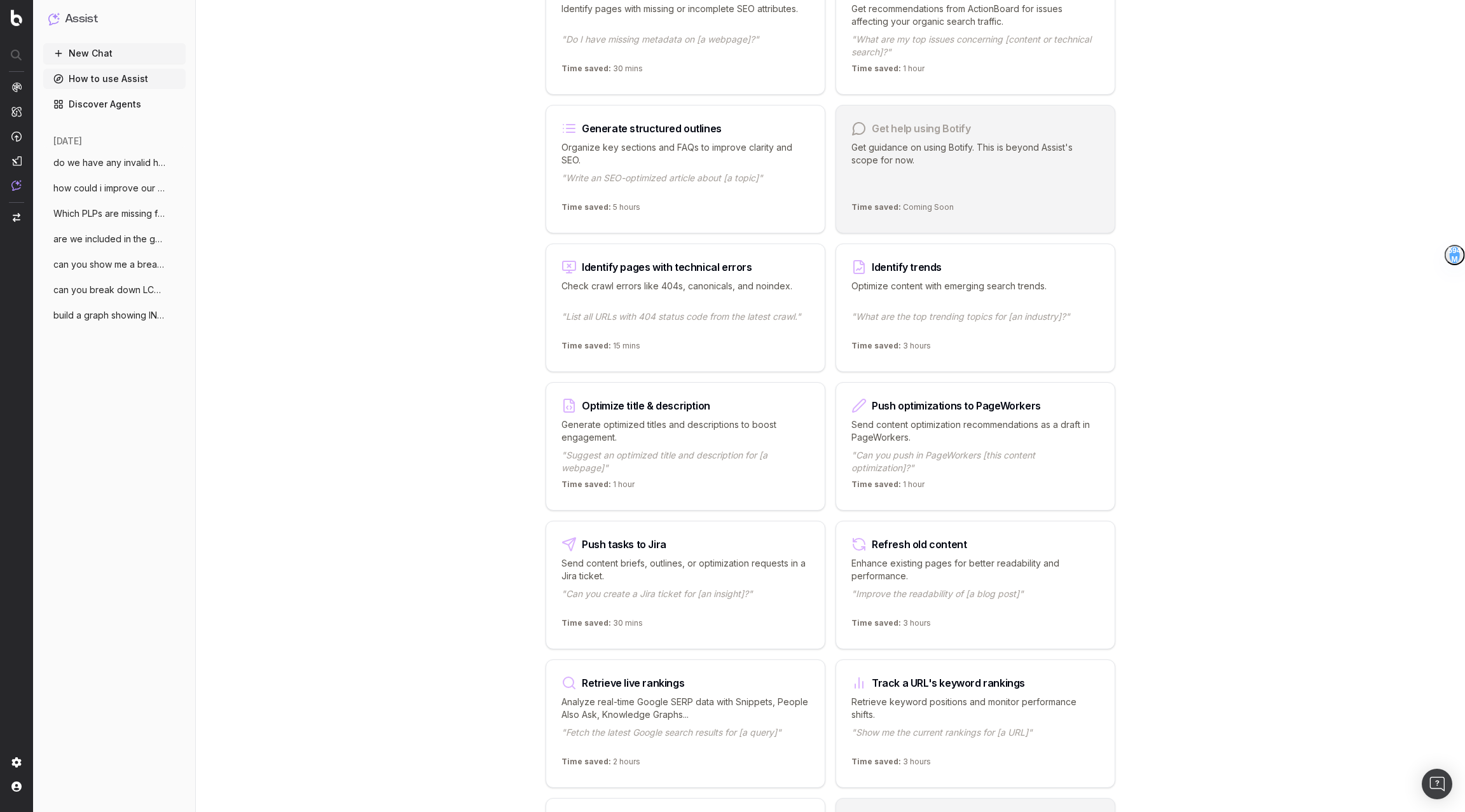
scroll to position [1219, 0]
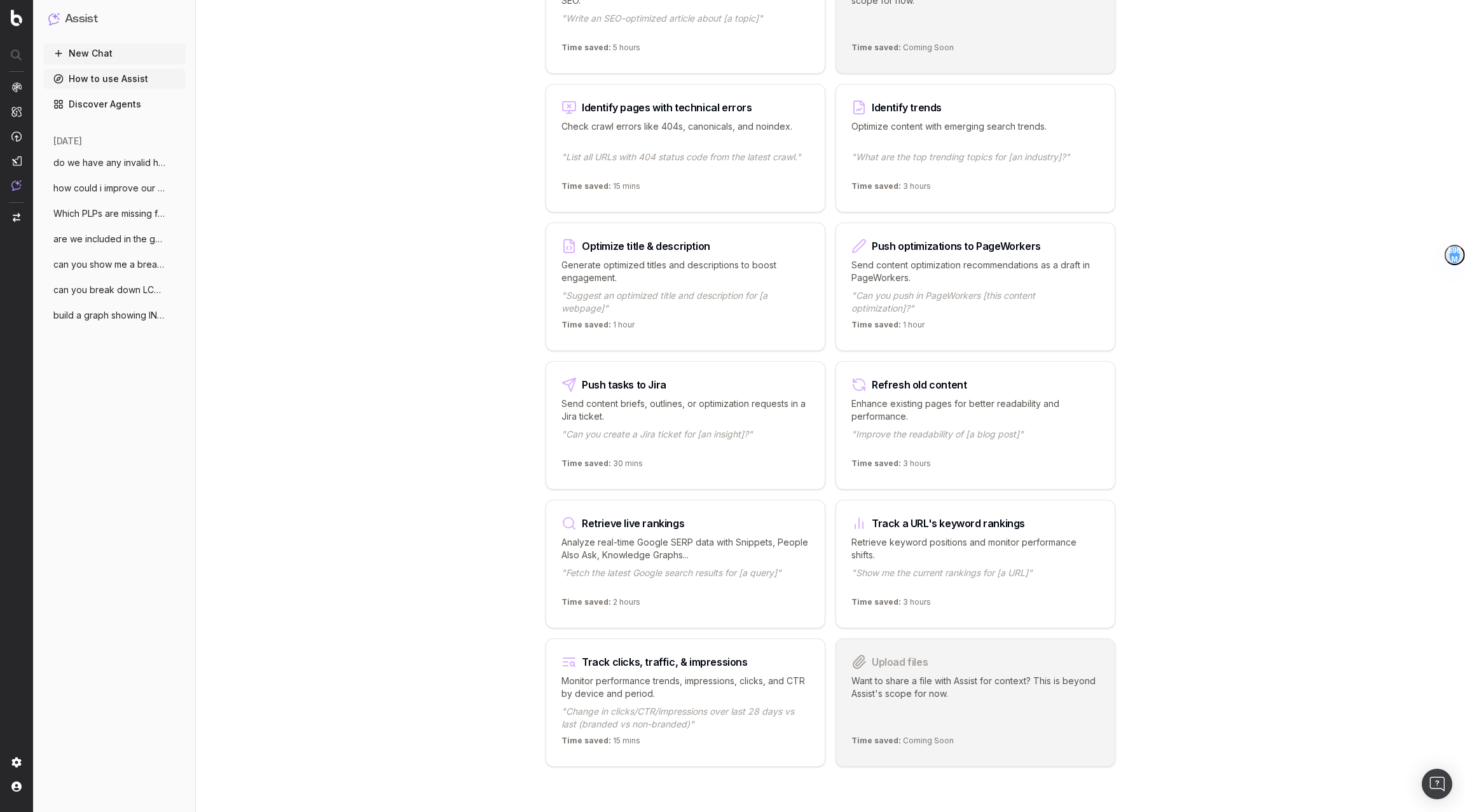
click at [130, 102] on link "Discover Agents" at bounding box center [114, 104] width 142 height 20
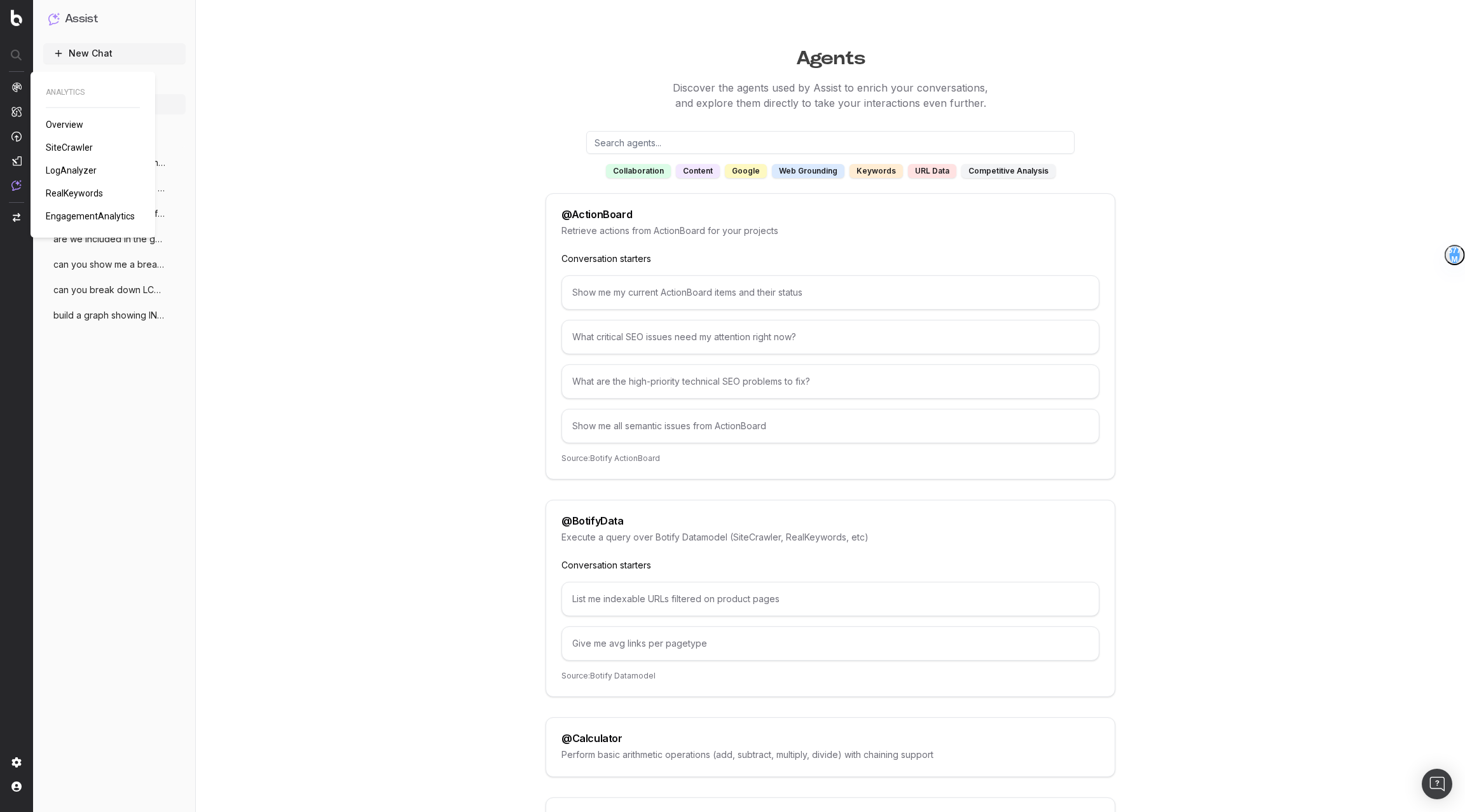
click at [72, 146] on span "SiteCrawler" at bounding box center [69, 147] width 47 height 10
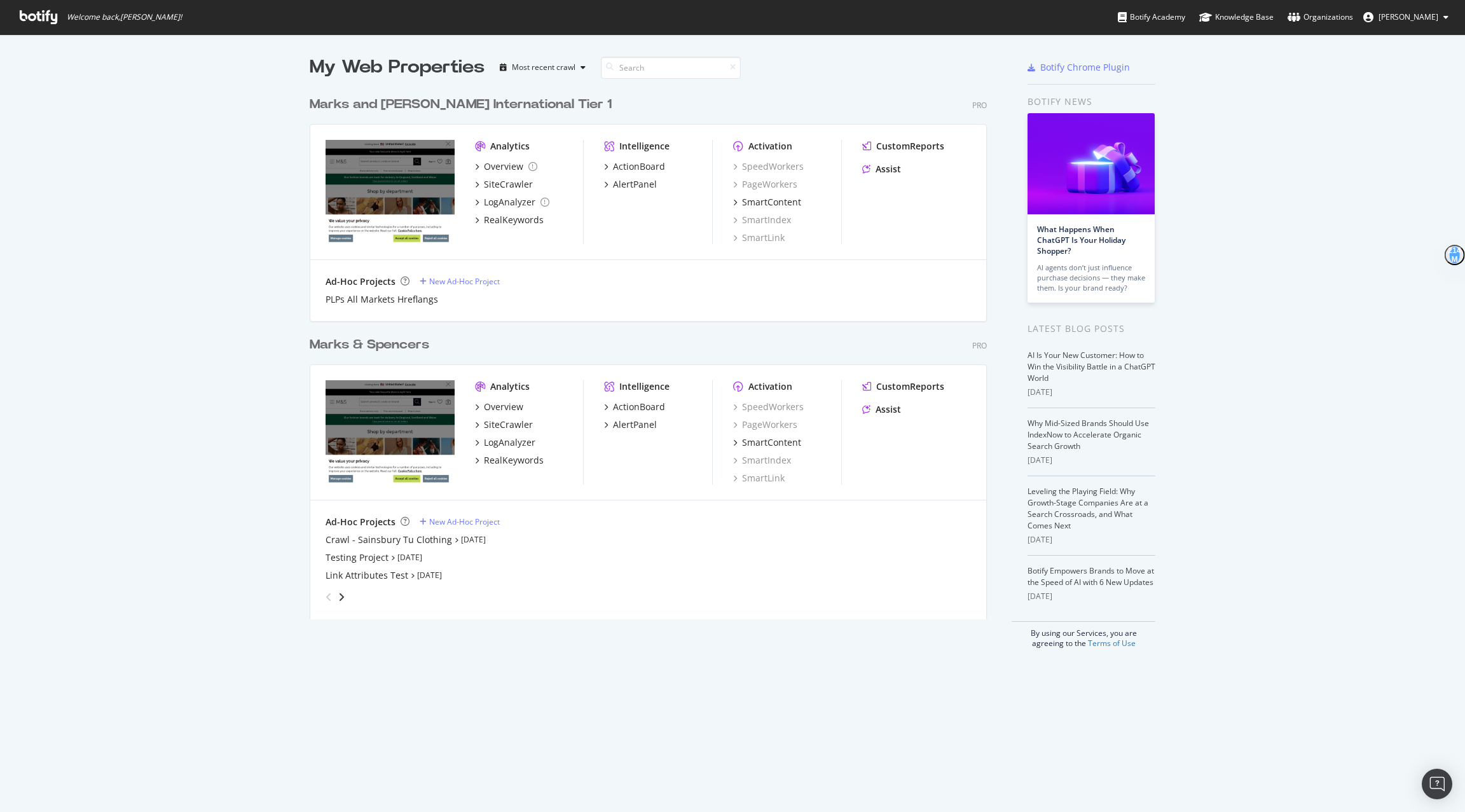
scroll to position [812, 1465]
